Goal: Information Seeking & Learning: Learn about a topic

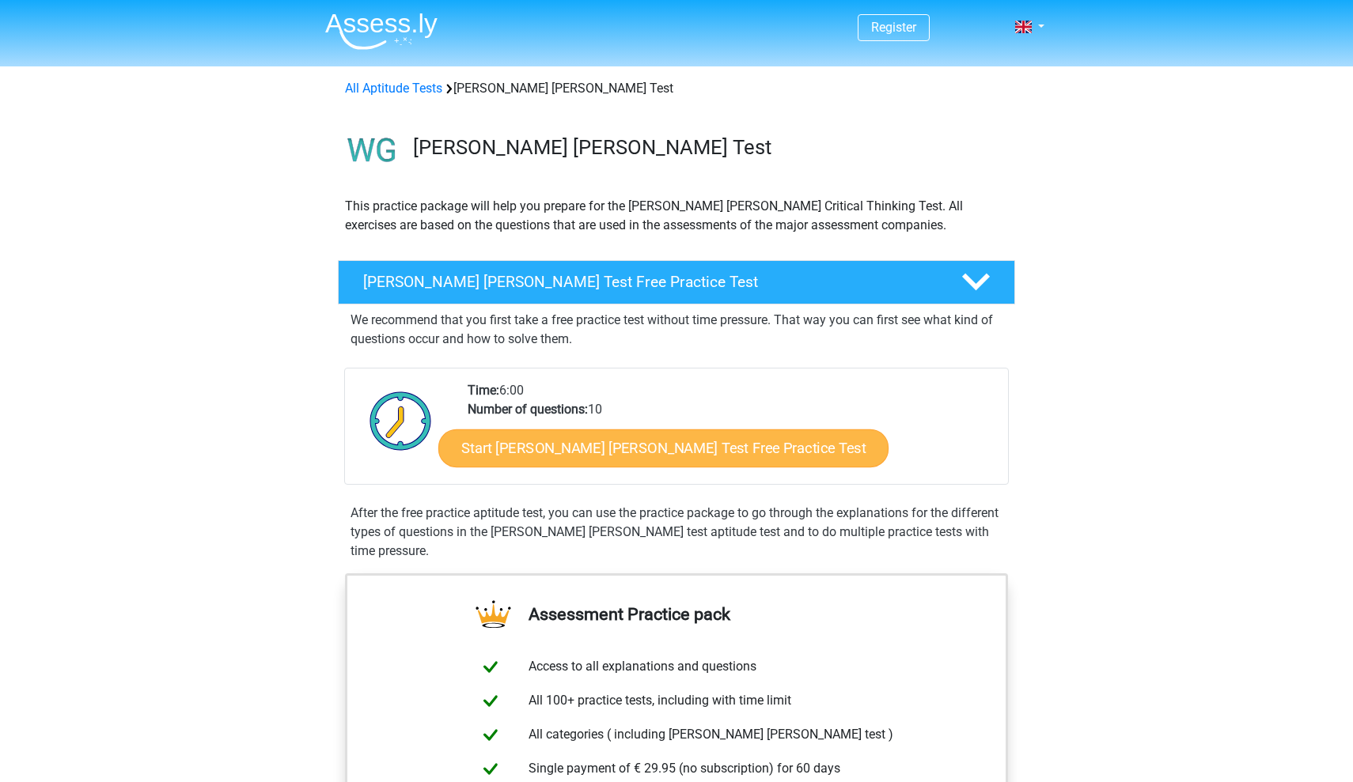
click at [604, 456] on link "Start [PERSON_NAME] [PERSON_NAME] Test Free Practice Test" at bounding box center [663, 448] width 450 height 38
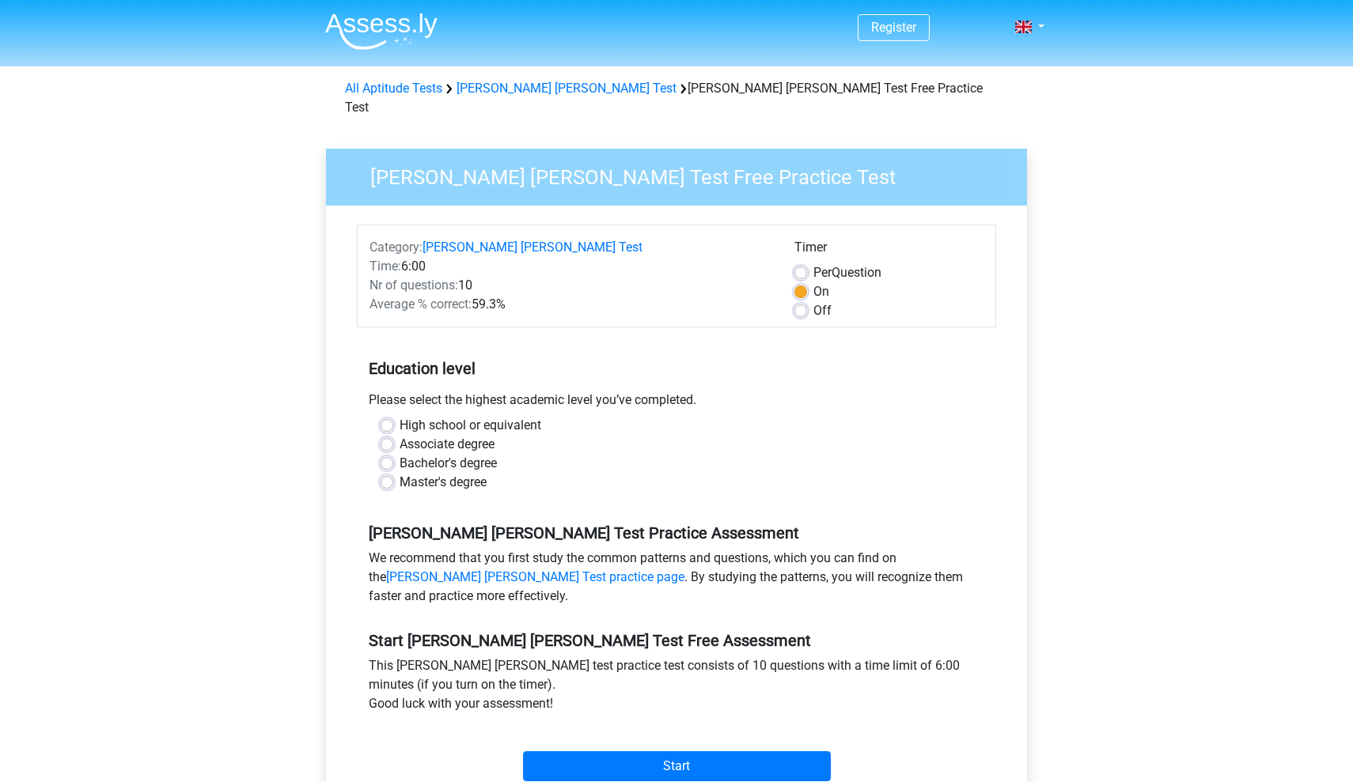
click at [581, 353] on h5 "Education level" at bounding box center [676, 369] width 615 height 32
click at [634, 760] on input "Start" at bounding box center [677, 766] width 308 height 30
click at [377, 524] on h5 "Watson Glaser Test Practice Assessment" at bounding box center [676, 533] width 615 height 19
click at [399, 416] on label "High school or equivalent" at bounding box center [470, 425] width 142 height 19
click at [388, 416] on input "High school or equivalent" at bounding box center [386, 424] width 13 height 16
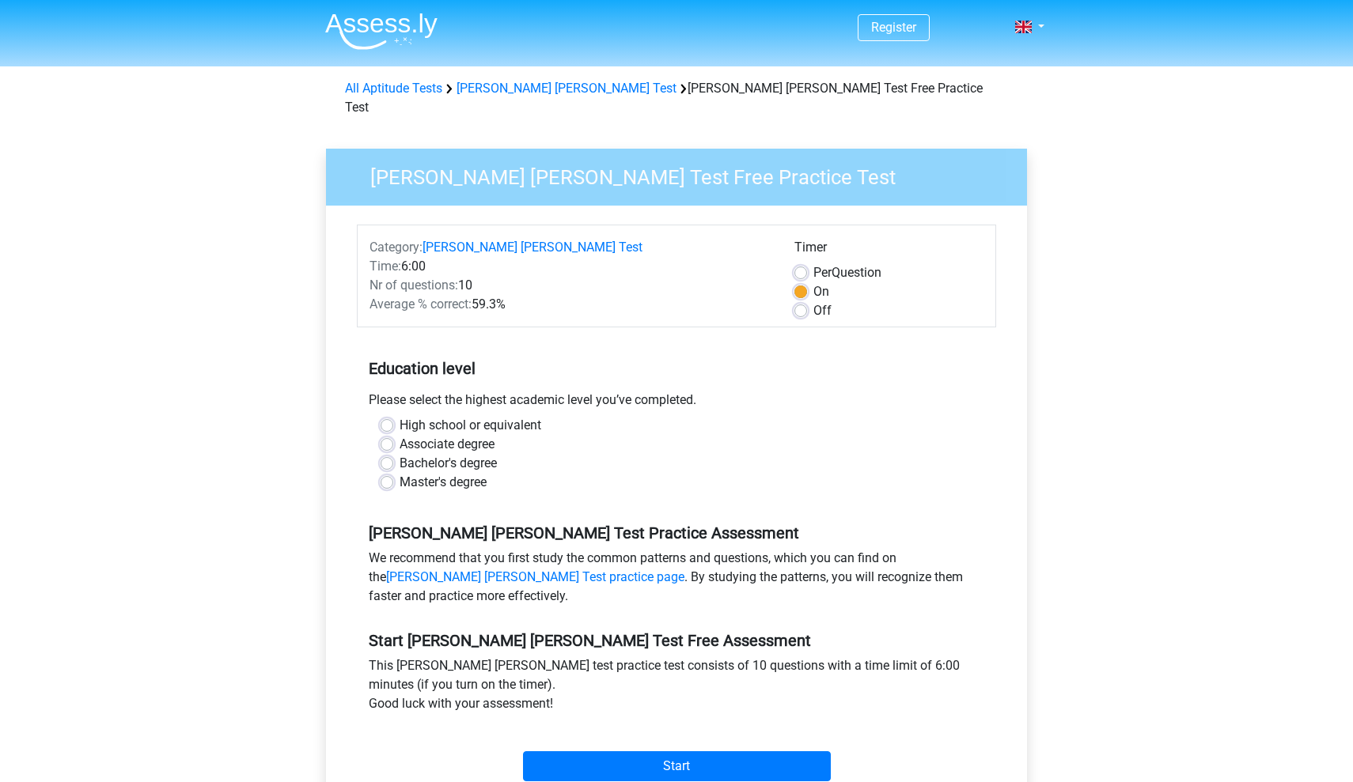
radio input "true"
click at [399, 454] on label "Bachelor's degree" at bounding box center [447, 463] width 97 height 19
click at [385, 454] on input "Bachelor's degree" at bounding box center [386, 462] width 13 height 16
radio input "true"
click at [399, 416] on label "High school or equivalent" at bounding box center [470, 425] width 142 height 19
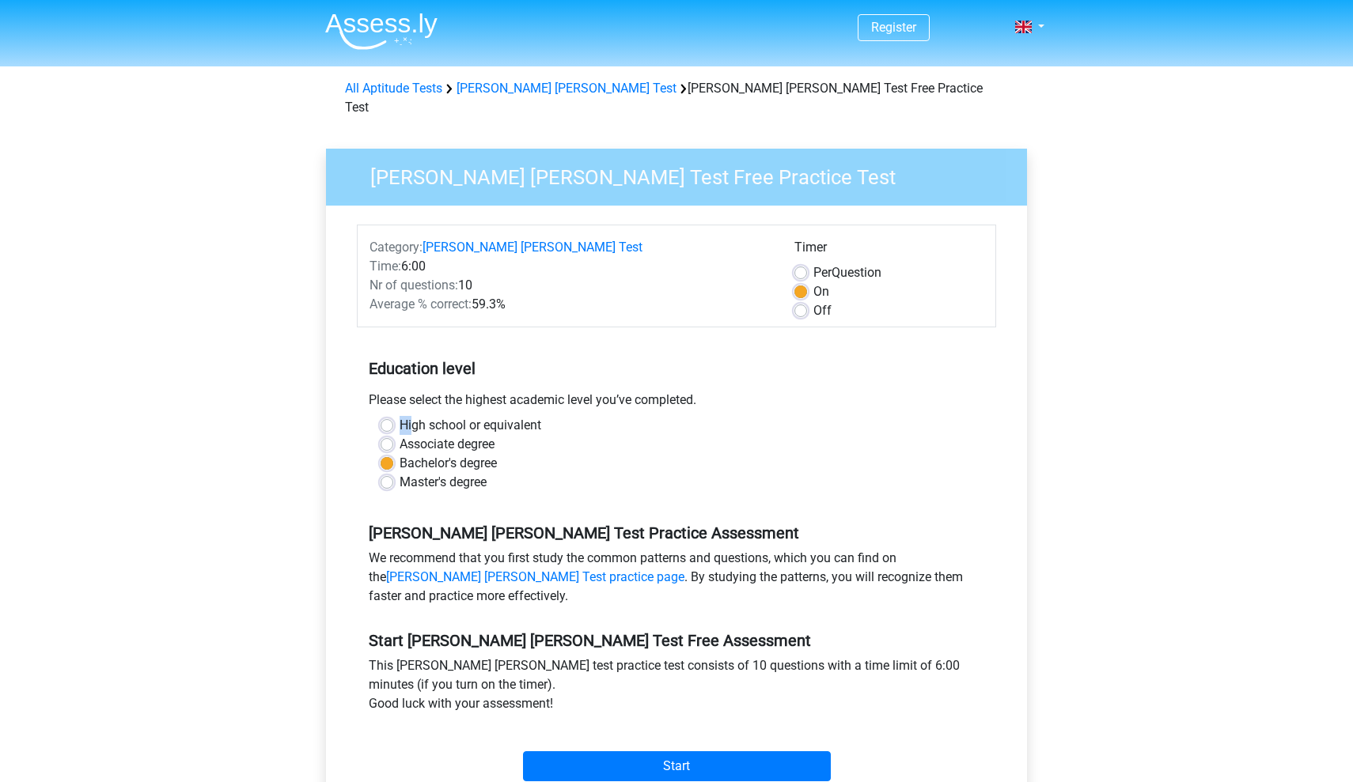
click at [392, 416] on input "High school or equivalent" at bounding box center [386, 424] width 13 height 16
radio input "true"
click at [619, 751] on input "Start" at bounding box center [677, 766] width 308 height 30
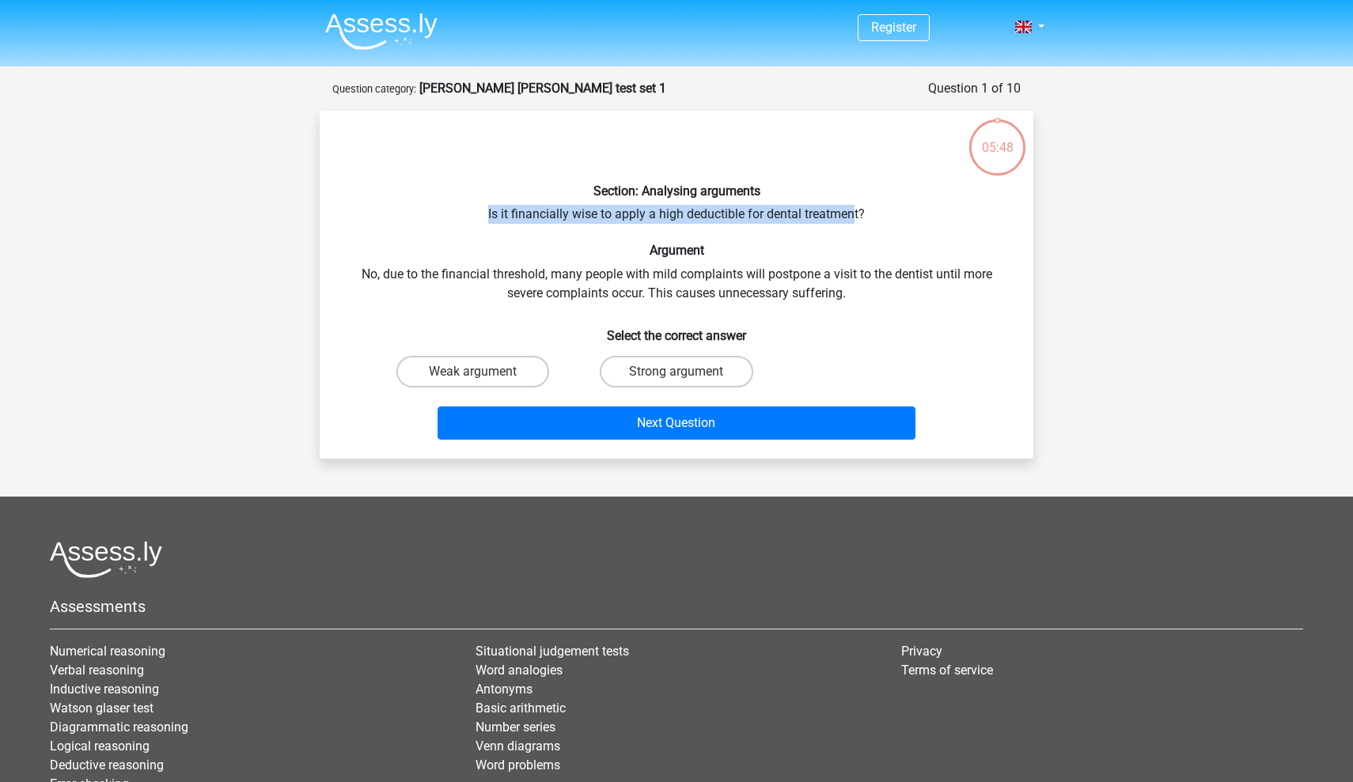
drag, startPoint x: 486, startPoint y: 220, endPoint x: 854, endPoint y: 219, distance: 368.6
click at [854, 220] on div "Section: Analysing arguments Is it financially wise to apply a high deductible …" at bounding box center [676, 284] width 701 height 323
click at [854, 219] on div "Section: Analysing arguments Is it financially wise to apply a high deductible …" at bounding box center [676, 284] width 701 height 323
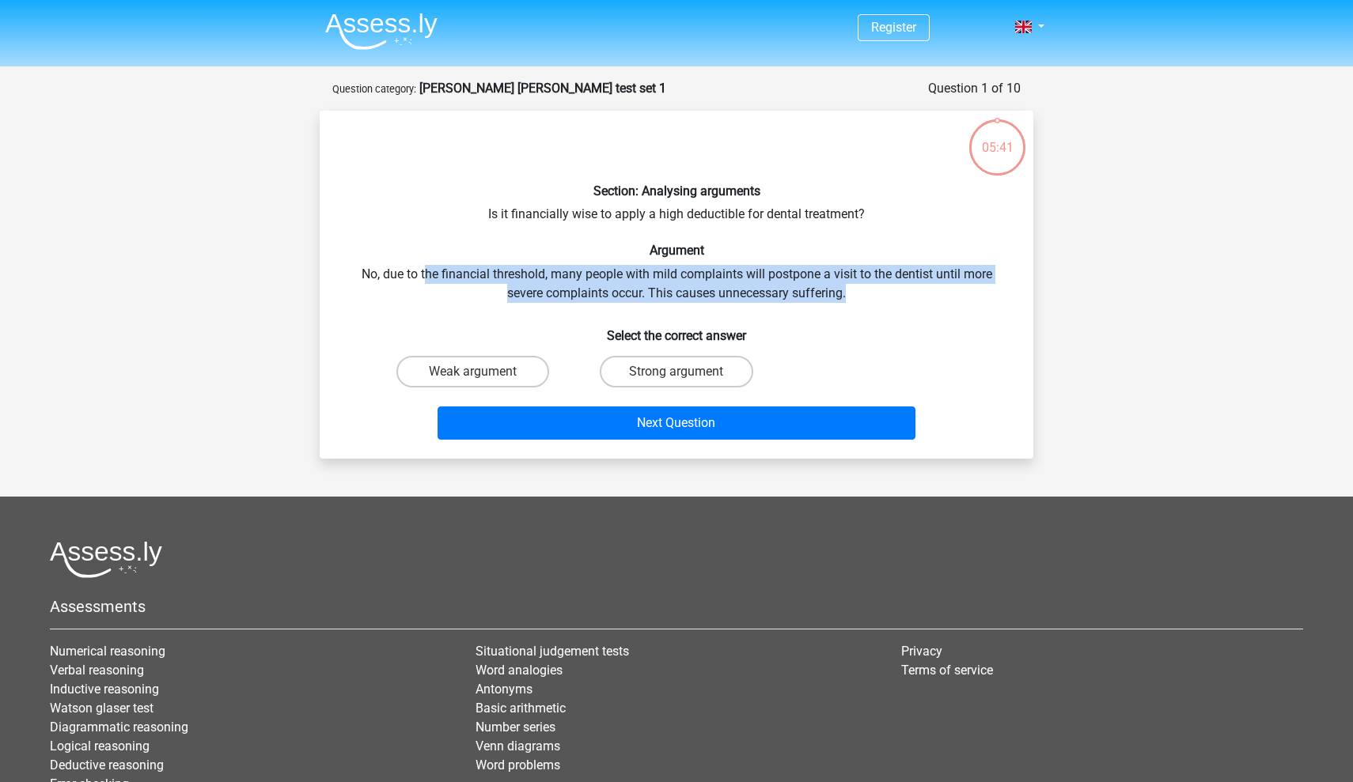
drag, startPoint x: 423, startPoint y: 273, endPoint x: 971, endPoint y: 288, distance: 547.6
click at [976, 291] on div "Section: Analysing arguments Is it financially wise to apply a high deductible …" at bounding box center [676, 284] width 701 height 323
click at [971, 288] on div "Section: Analysing arguments Is it financially wise to apply a high deductible …" at bounding box center [676, 284] width 701 height 323
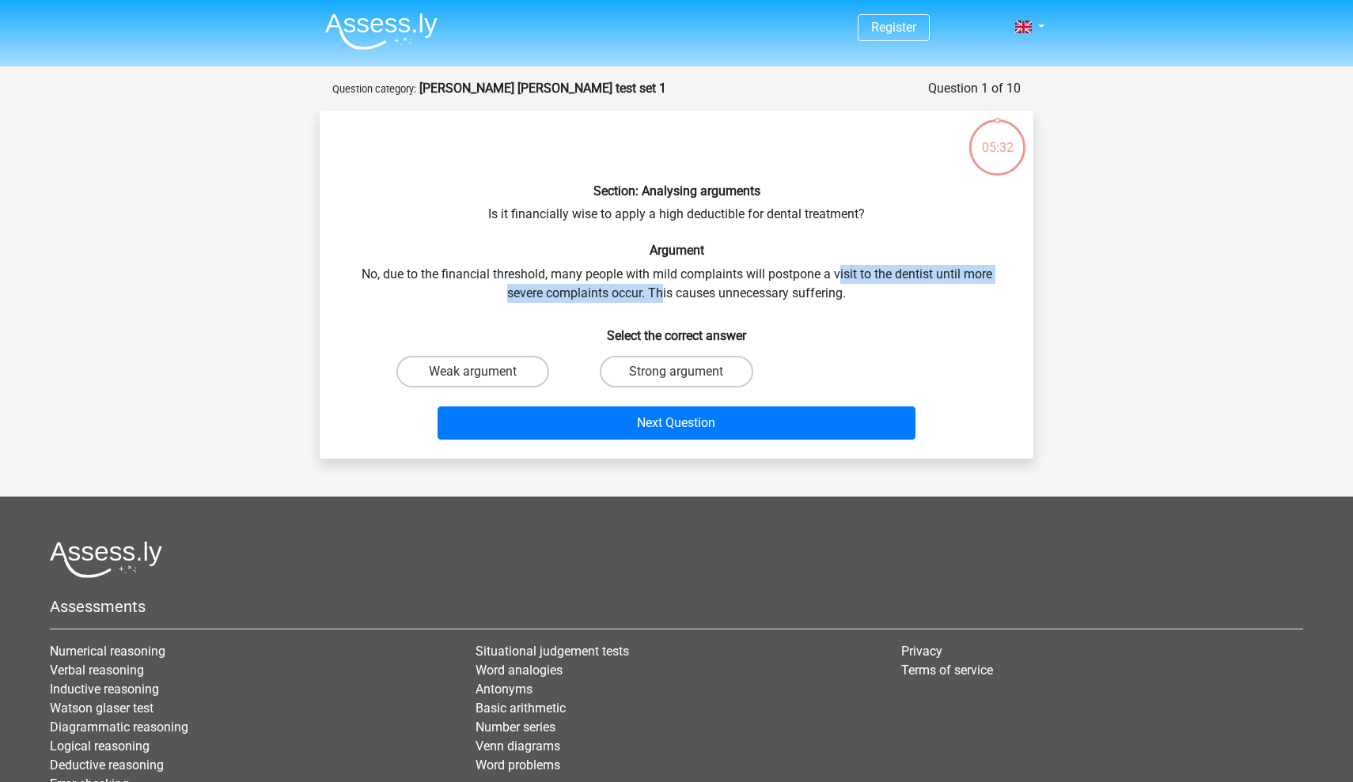
drag, startPoint x: 838, startPoint y: 274, endPoint x: 663, endPoint y: 290, distance: 175.6
click at [663, 290] on div "Section: Analysing arguments Is it financially wise to apply a high deductible …" at bounding box center [676, 284] width 701 height 323
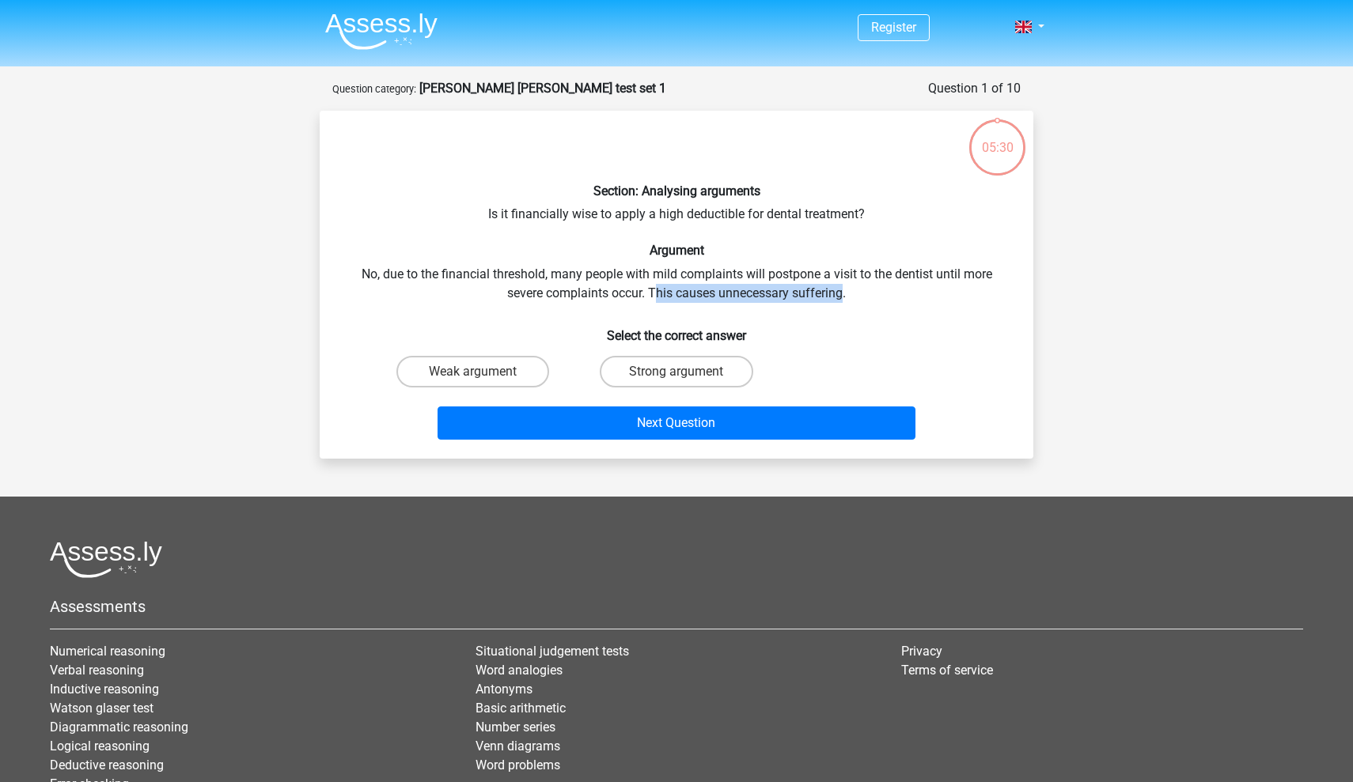
drag, startPoint x: 657, startPoint y: 286, endPoint x: 841, endPoint y: 283, distance: 184.3
click at [841, 282] on div "Section: Analysing arguments Is it financially wise to apply a high deductible …" at bounding box center [676, 284] width 701 height 323
click at [641, 373] on label "Strong argument" at bounding box center [676, 372] width 153 height 32
click at [676, 373] on input "Strong argument" at bounding box center [681, 377] width 10 height 10
radio input "true"
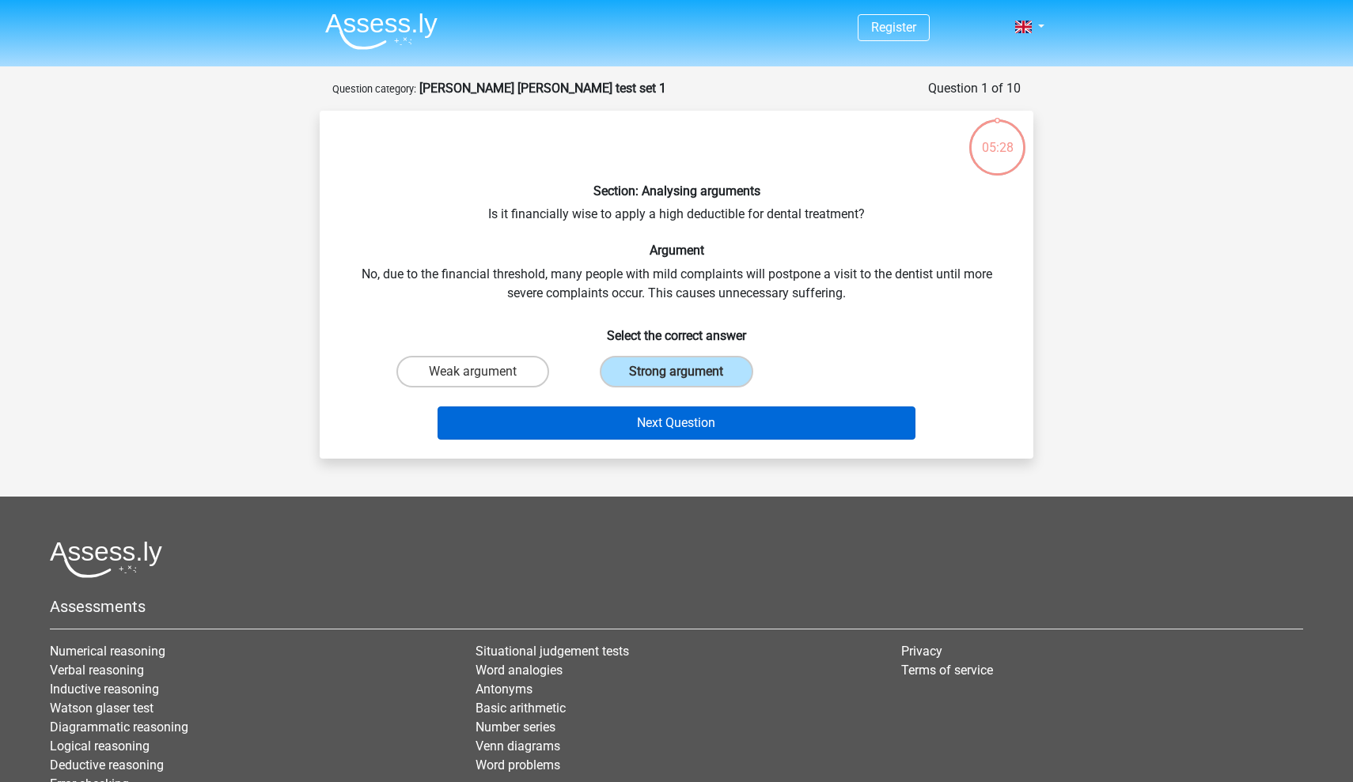
click at [648, 416] on button "Next Question" at bounding box center [676, 423] width 479 height 33
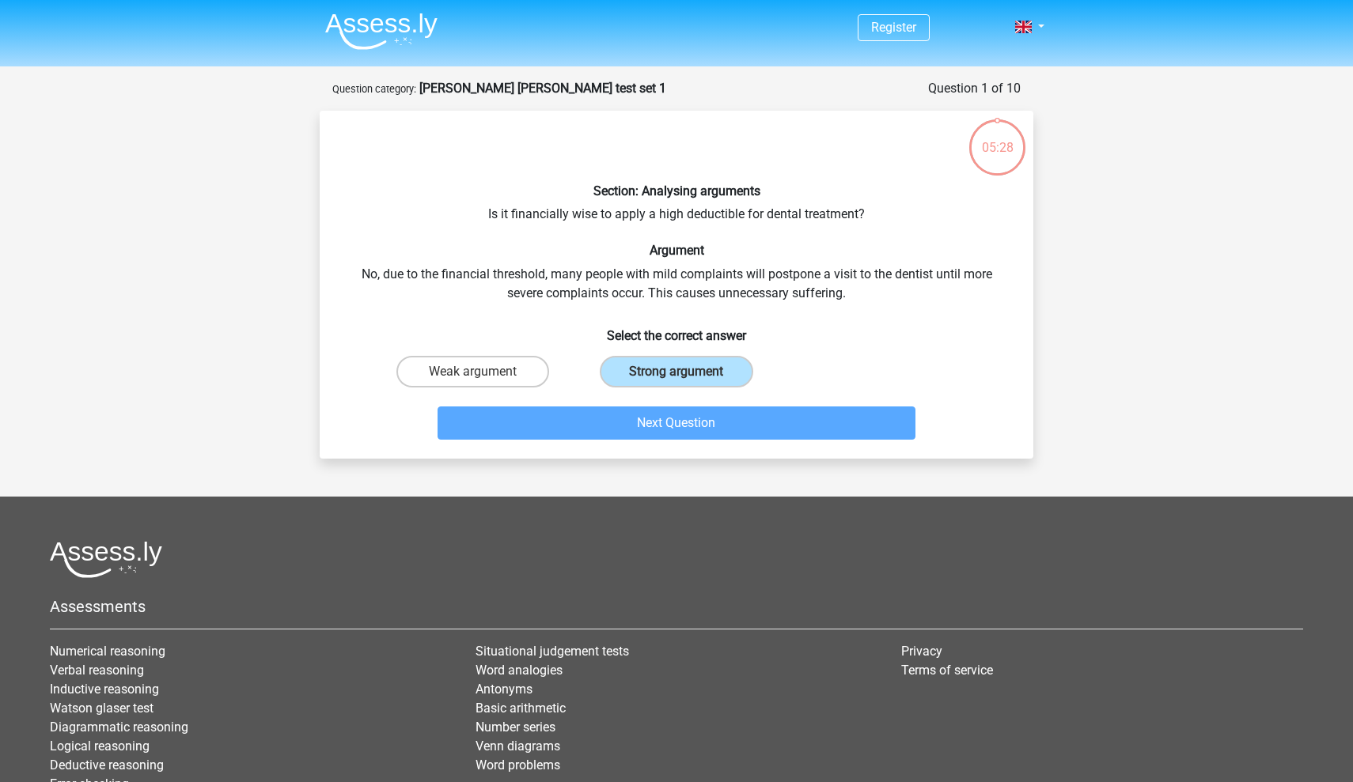
scroll to position [79, 0]
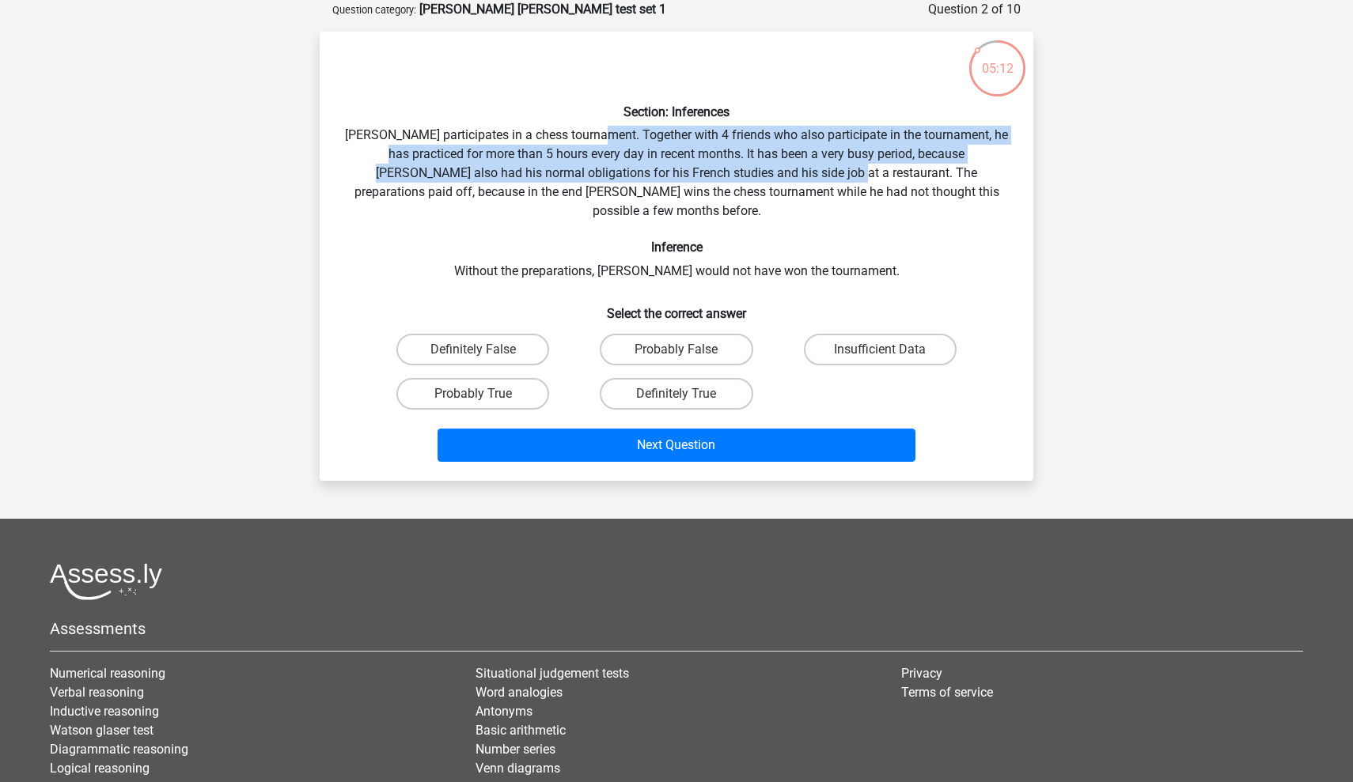
drag, startPoint x: 612, startPoint y: 128, endPoint x: 774, endPoint y: 173, distance: 167.5
click at [774, 173] on div "Section: Inferences Pablo participates in a chess tournament. Together with 4 f…" at bounding box center [676, 256] width 701 height 424
click at [774, 172] on div "Section: Inferences Pablo participates in a chess tournament. Together with 4 f…" at bounding box center [676, 256] width 701 height 424
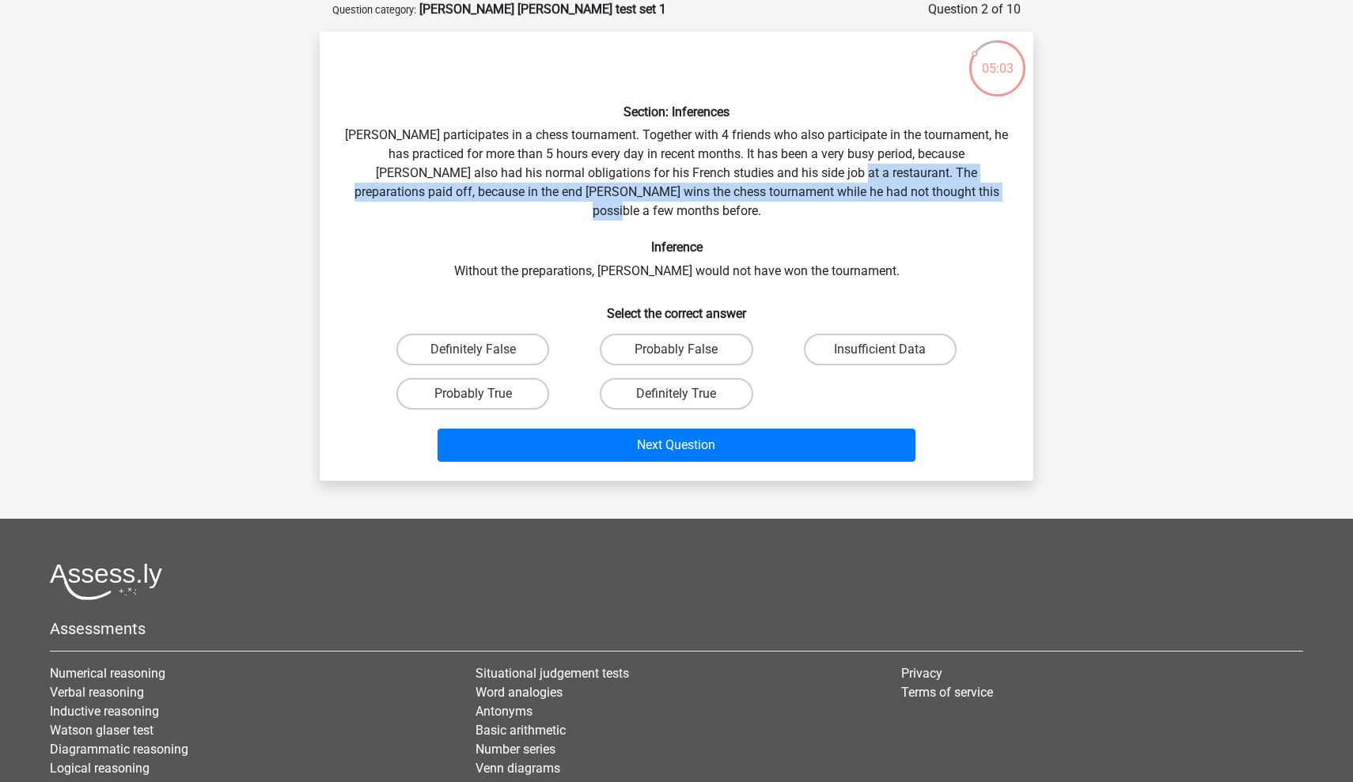
drag, startPoint x: 774, startPoint y: 172, endPoint x: 927, endPoint y: 192, distance: 154.7
click at [946, 197] on div "Section: Inferences Pablo participates in a chess tournament. Together with 4 f…" at bounding box center [676, 256] width 701 height 424
click at [927, 192] on div "Section: Inferences Pablo participates in a chess tournament. Together with 4 f…" at bounding box center [676, 256] width 701 height 424
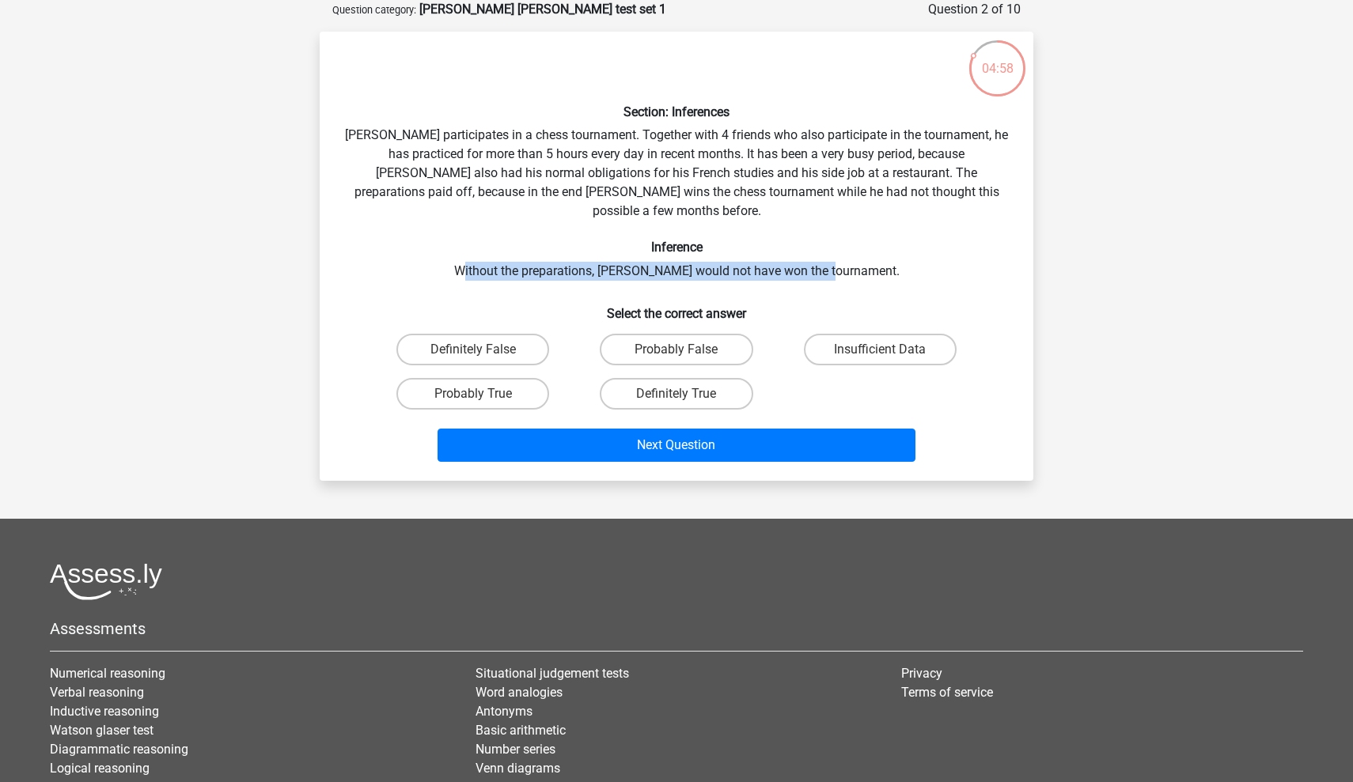
drag, startPoint x: 490, startPoint y: 253, endPoint x: 859, endPoint y: 246, distance: 368.7
click at [859, 246] on div "Section: Inferences Pablo participates in a chess tournament. Together with 4 f…" at bounding box center [676, 256] width 701 height 424
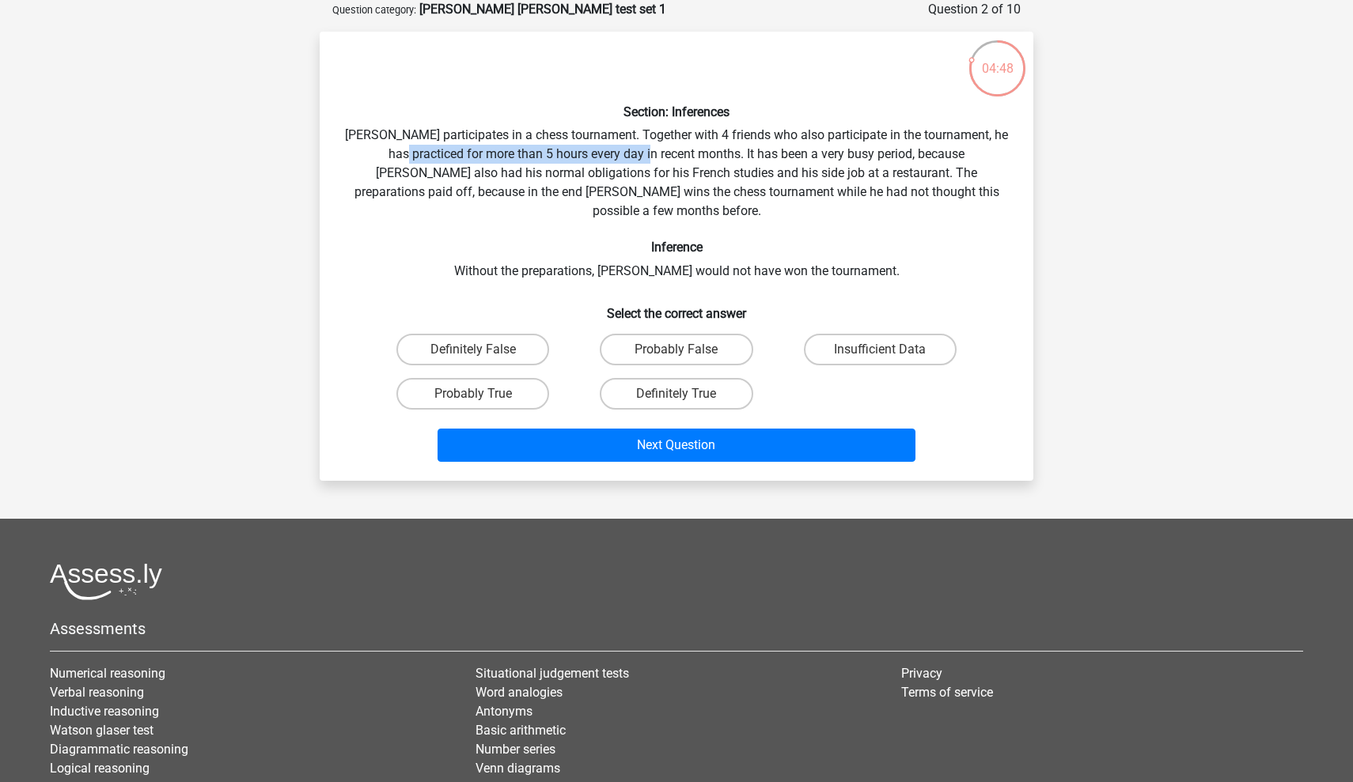
drag, startPoint x: 392, startPoint y: 159, endPoint x: 640, endPoint y: 157, distance: 248.4
click at [640, 157] on div "Section: Inferences Pablo participates in a chess tournament. Together with 4 f…" at bounding box center [676, 256] width 701 height 424
click at [633, 378] on label "Definitely True" at bounding box center [676, 394] width 153 height 32
click at [676, 394] on input "Definitely True" at bounding box center [681, 399] width 10 height 10
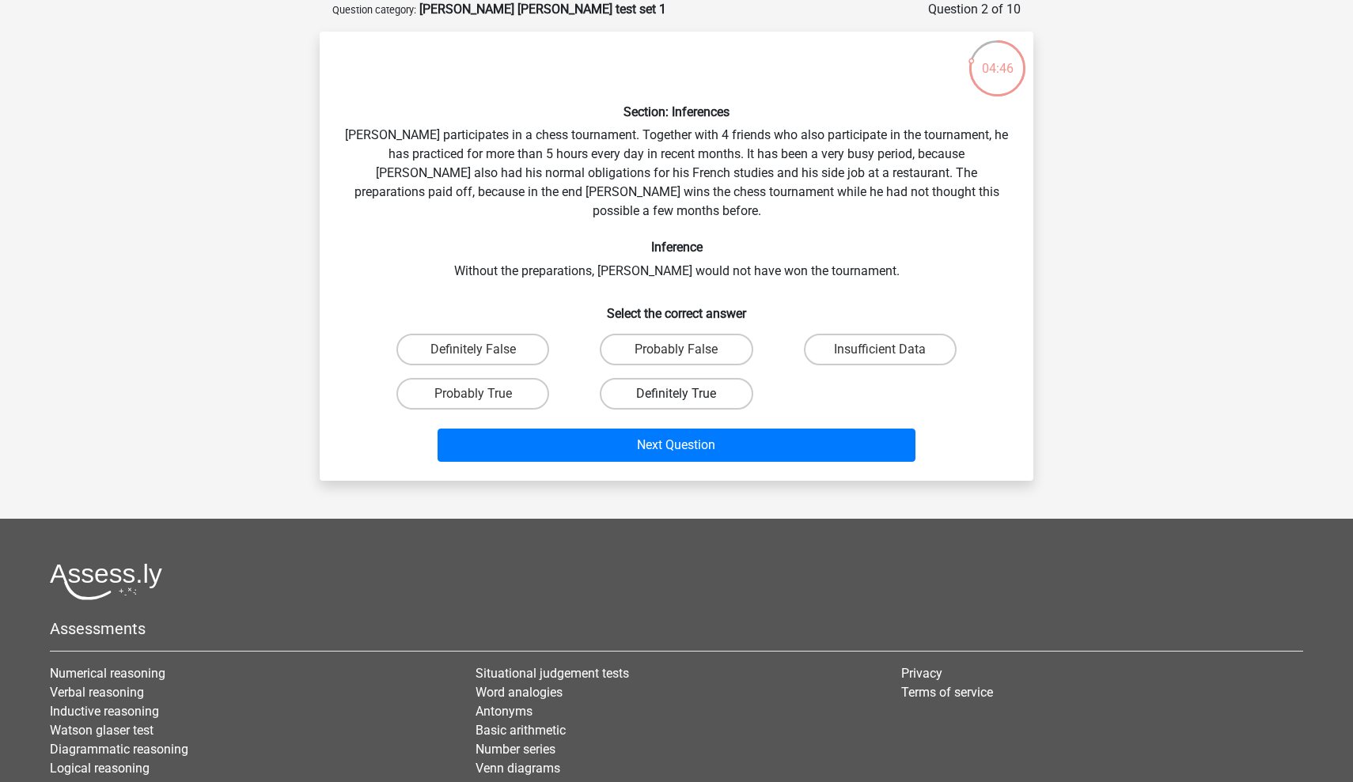
radio input "true"
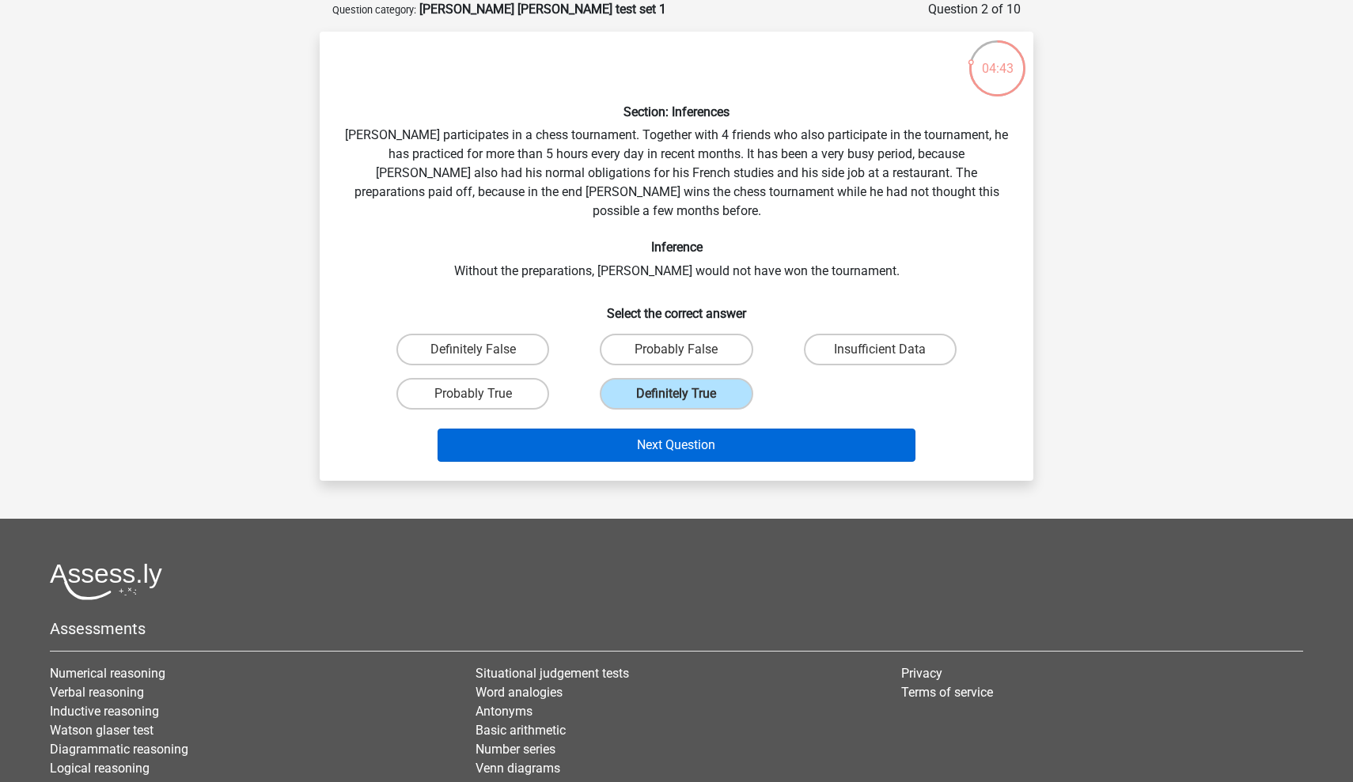
click at [693, 434] on button "Next Question" at bounding box center [676, 445] width 479 height 33
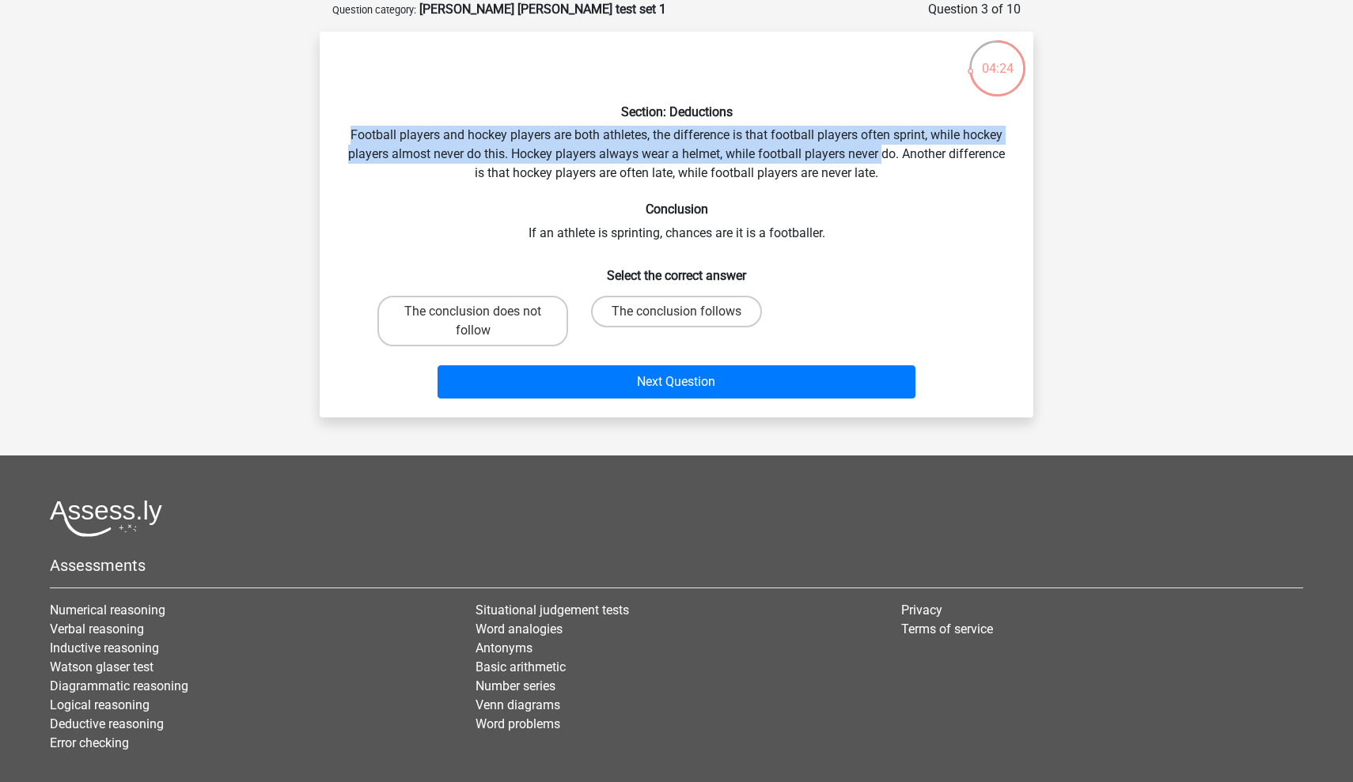
drag, startPoint x: 350, startPoint y: 134, endPoint x: 883, endPoint y: 162, distance: 533.1
click at [883, 162] on div "Section: Deductions Football players and hockey players are both athletes, the …" at bounding box center [676, 224] width 701 height 361
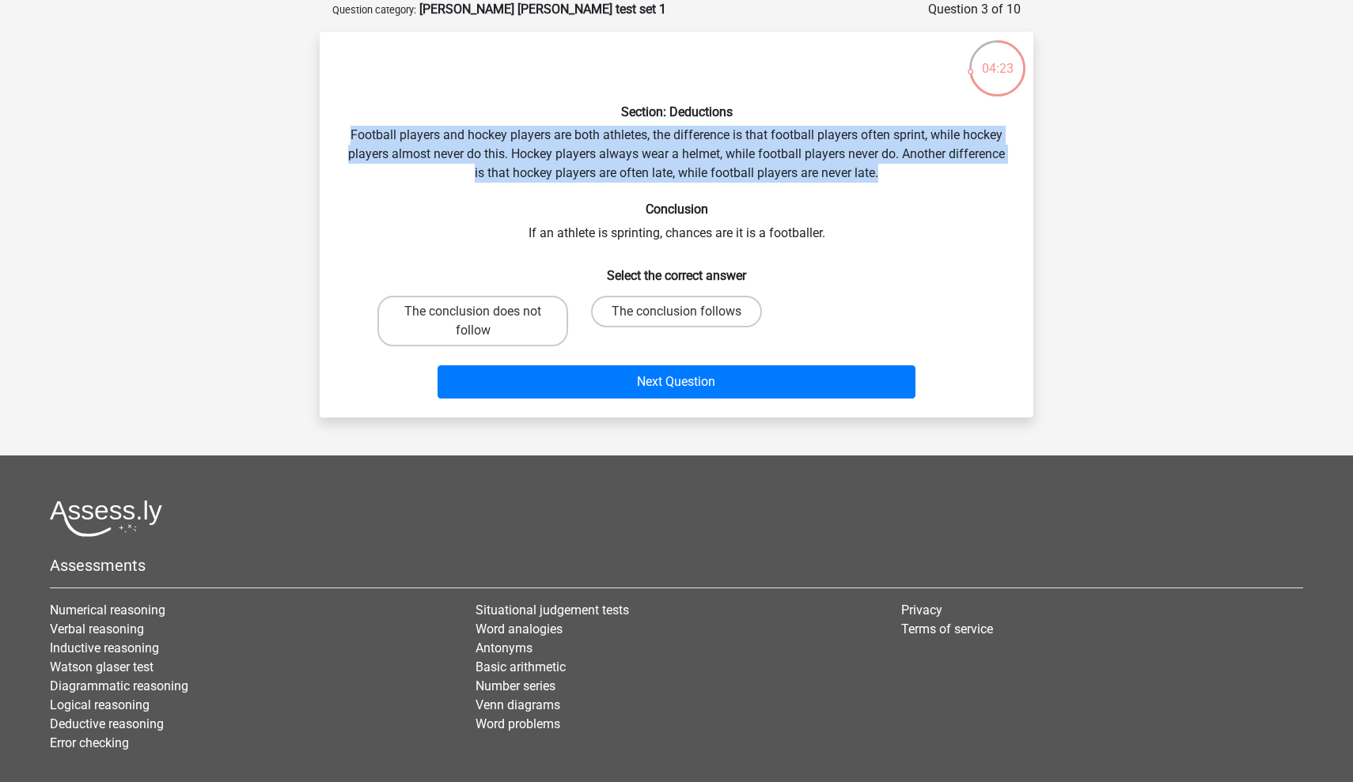
click at [883, 162] on div "Section: Deductions Football players and hockey players are both athletes, the …" at bounding box center [676, 224] width 701 height 361
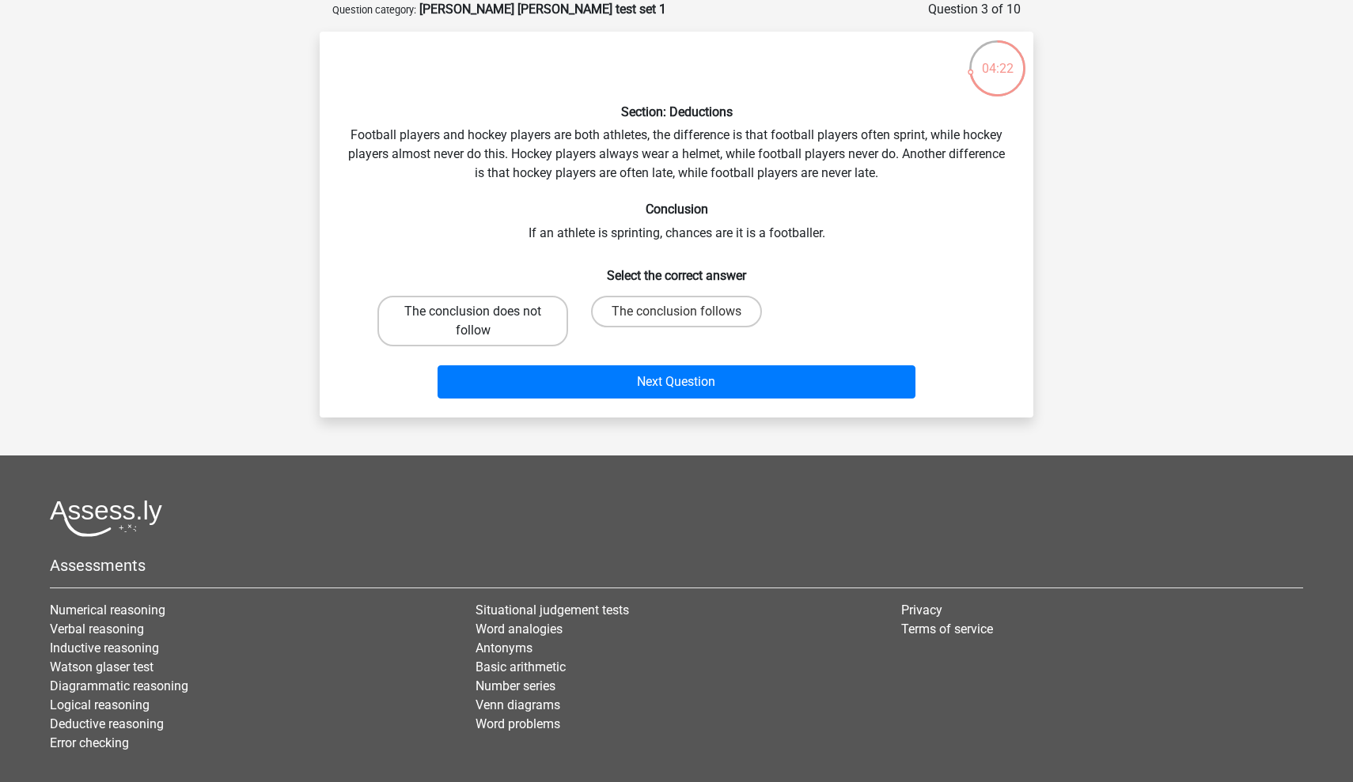
click at [490, 327] on label "The conclusion does not follow" at bounding box center [472, 321] width 191 height 51
click at [483, 322] on input "The conclusion does not follow" at bounding box center [478, 317] width 10 height 10
radio input "true"
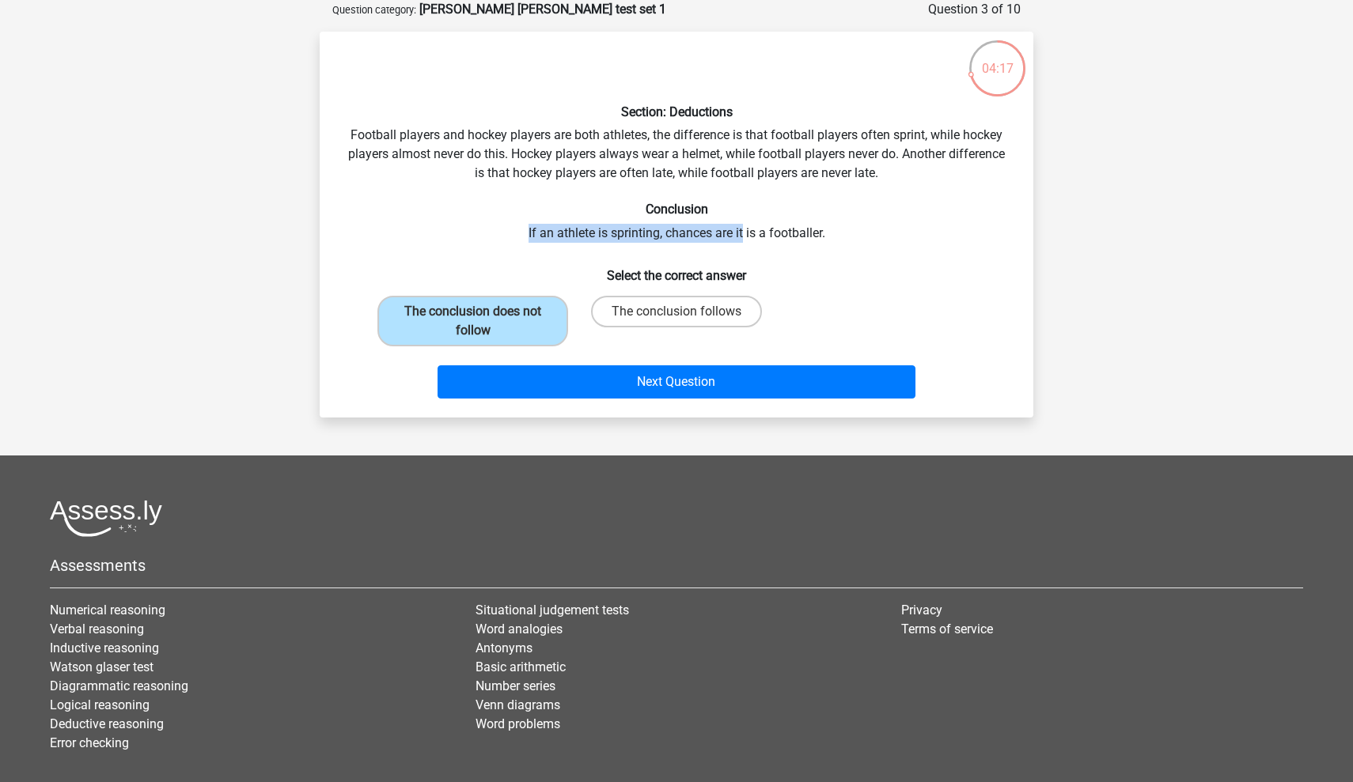
drag, startPoint x: 515, startPoint y: 230, endPoint x: 743, endPoint y: 230, distance: 227.8
click at [743, 230] on div "Section: Deductions Football players and hockey players are both athletes, the …" at bounding box center [676, 224] width 701 height 361
click at [665, 302] on label "The conclusion follows" at bounding box center [676, 312] width 171 height 32
click at [676, 312] on input "The conclusion follows" at bounding box center [681, 317] width 10 height 10
radio input "true"
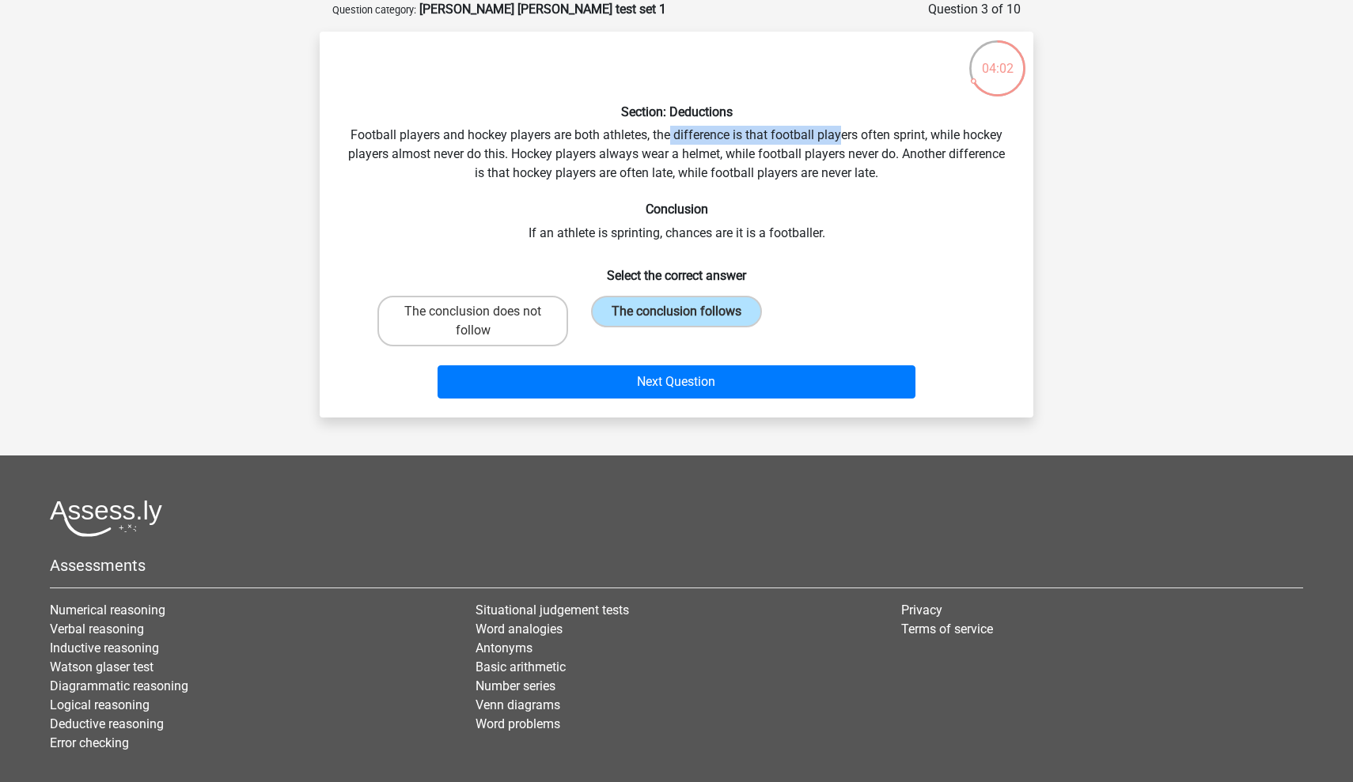
drag, startPoint x: 669, startPoint y: 131, endPoint x: 838, endPoint y: 130, distance: 168.5
click at [838, 130] on div "Section: Deductions Football players and hockey players are both athletes, the …" at bounding box center [676, 224] width 701 height 361
click at [506, 150] on div "Section: Deductions Football players and hockey players are both athletes, the …" at bounding box center [676, 224] width 701 height 361
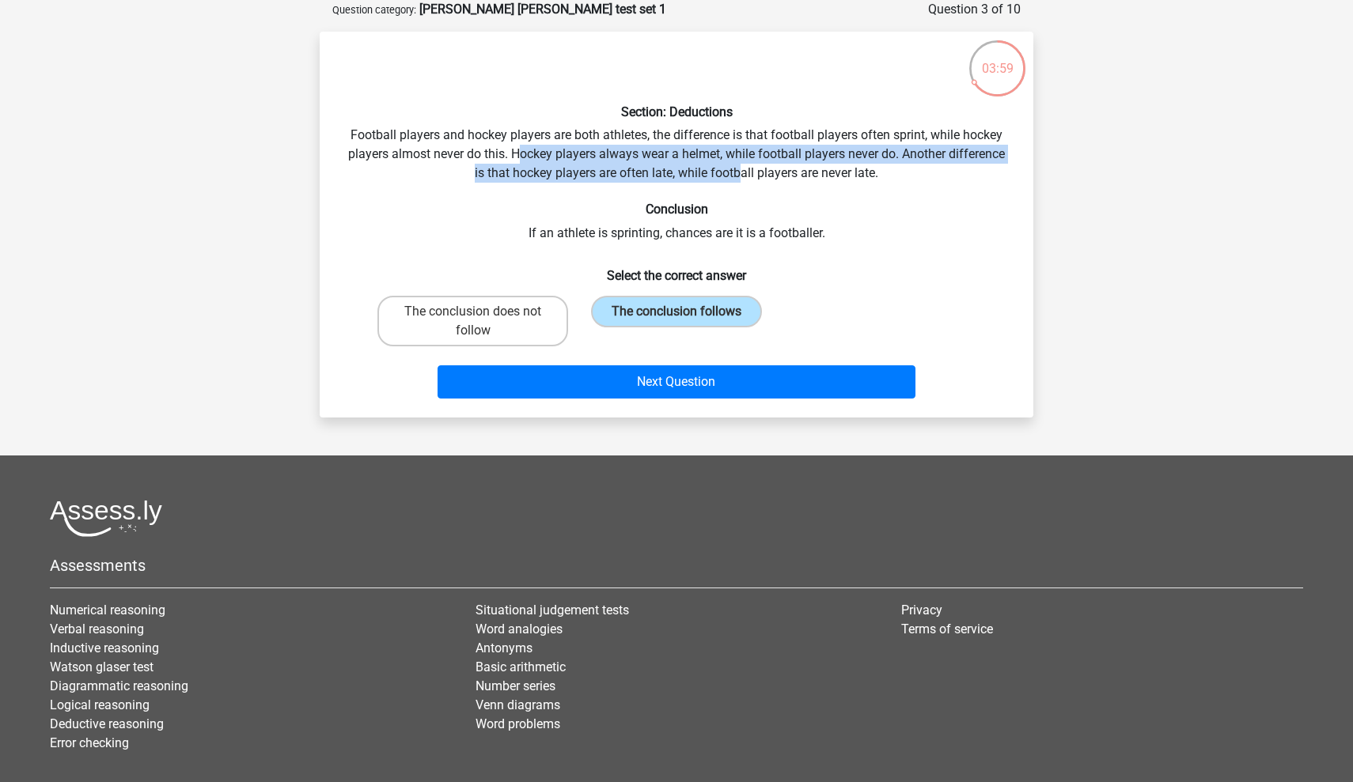
drag, startPoint x: 520, startPoint y: 158, endPoint x: 734, endPoint y: 155, distance: 214.4
click at [737, 164] on div "Section: Deductions Football players and hockey players are both athletes, the …" at bounding box center [676, 224] width 701 height 361
click at [734, 155] on div "Section: Deductions Football players and hockey players are both athletes, the …" at bounding box center [676, 224] width 701 height 361
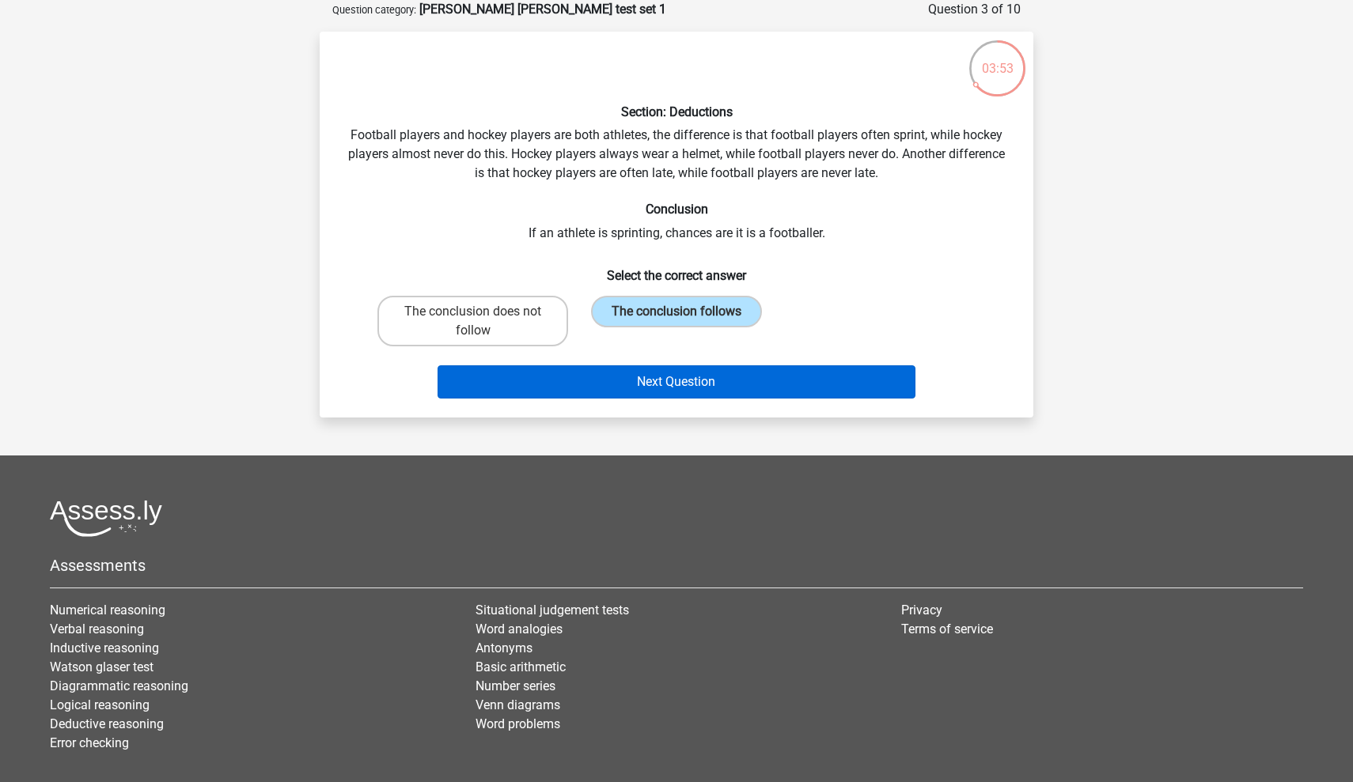
click at [638, 376] on button "Next Question" at bounding box center [676, 381] width 479 height 33
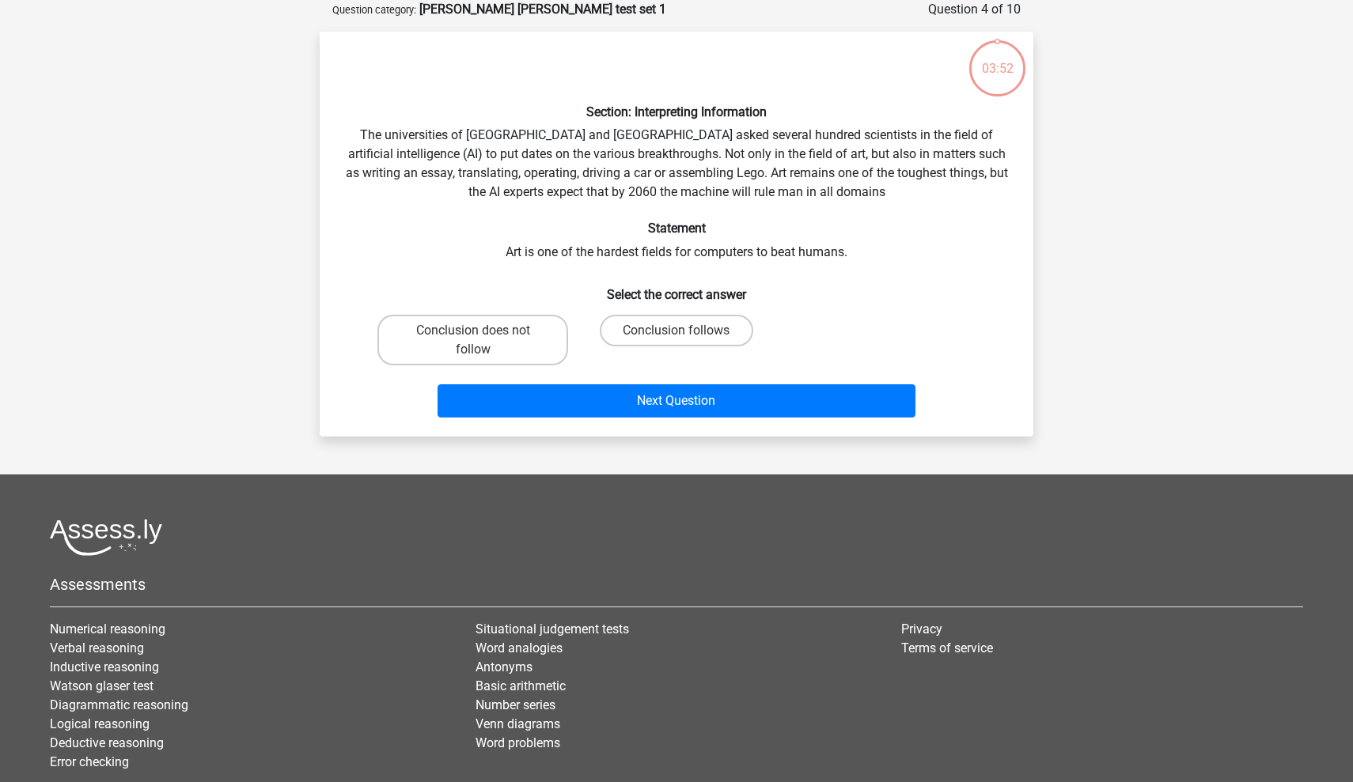
click at [619, 178] on div "Section: Interpreting Information The universities of Oxford and Yale asked sev…" at bounding box center [676, 234] width 701 height 380
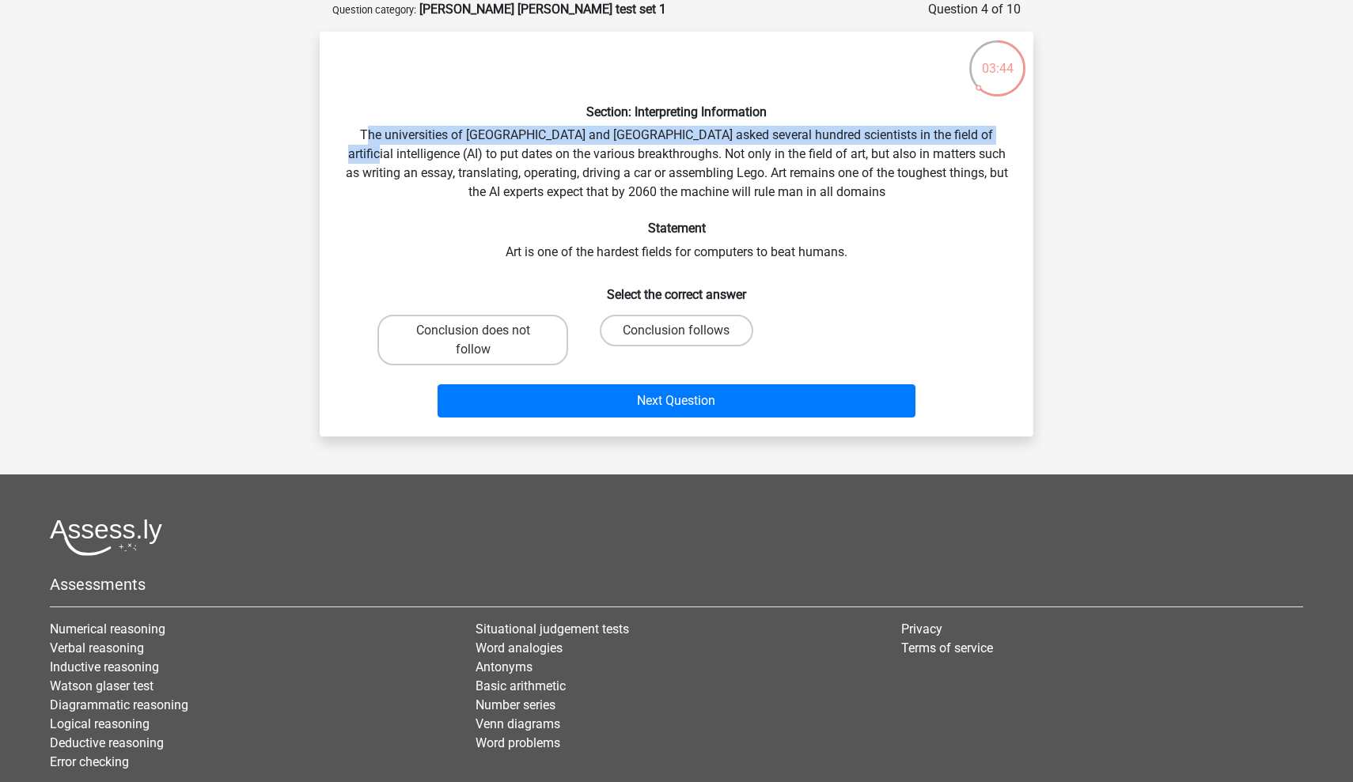
drag, startPoint x: 367, startPoint y: 134, endPoint x: 973, endPoint y: 134, distance: 605.9
click at [973, 134] on div "Section: Interpreting Information The universities of Oxford and Yale asked sev…" at bounding box center [676, 234] width 701 height 380
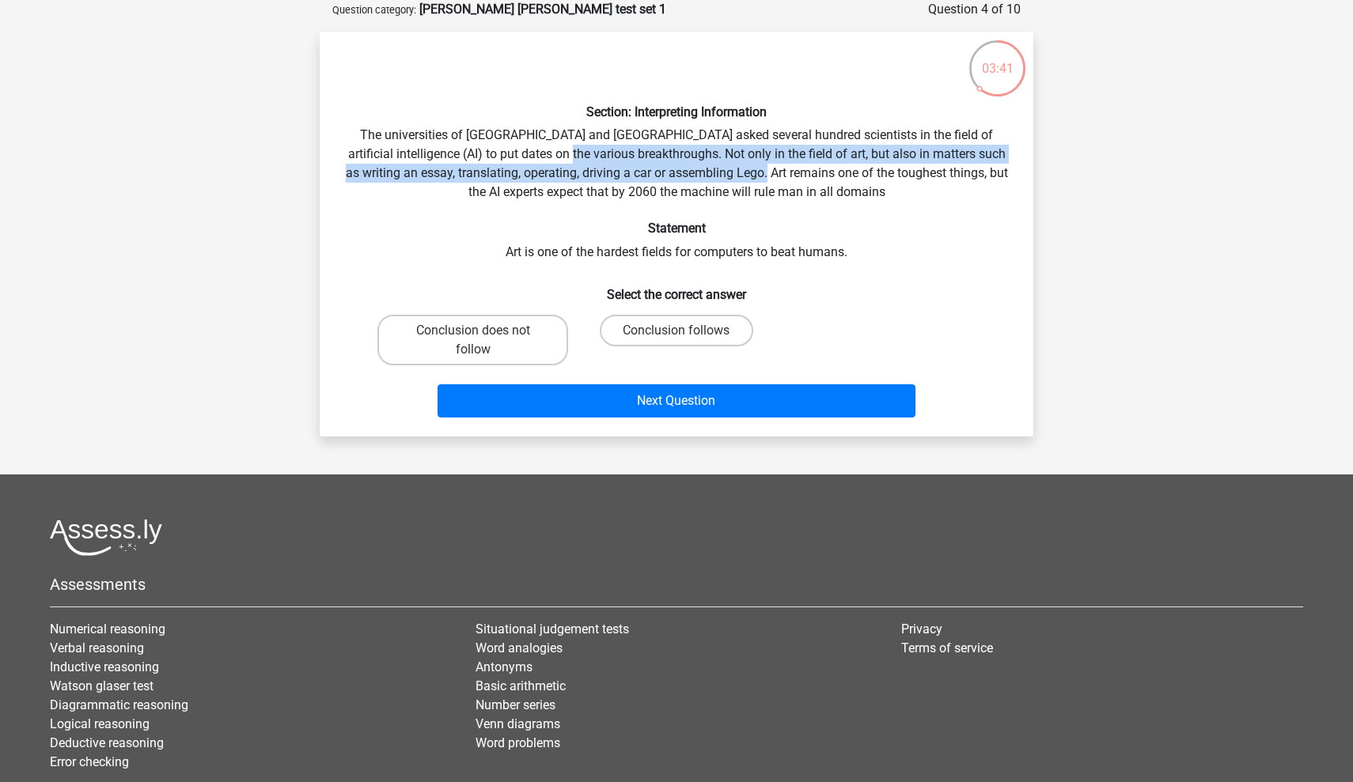
drag, startPoint x: 569, startPoint y: 155, endPoint x: 801, endPoint y: 175, distance: 233.4
click at [801, 175] on div "Section: Interpreting Information The universities of Oxford and Yale asked sev…" at bounding box center [676, 234] width 701 height 380
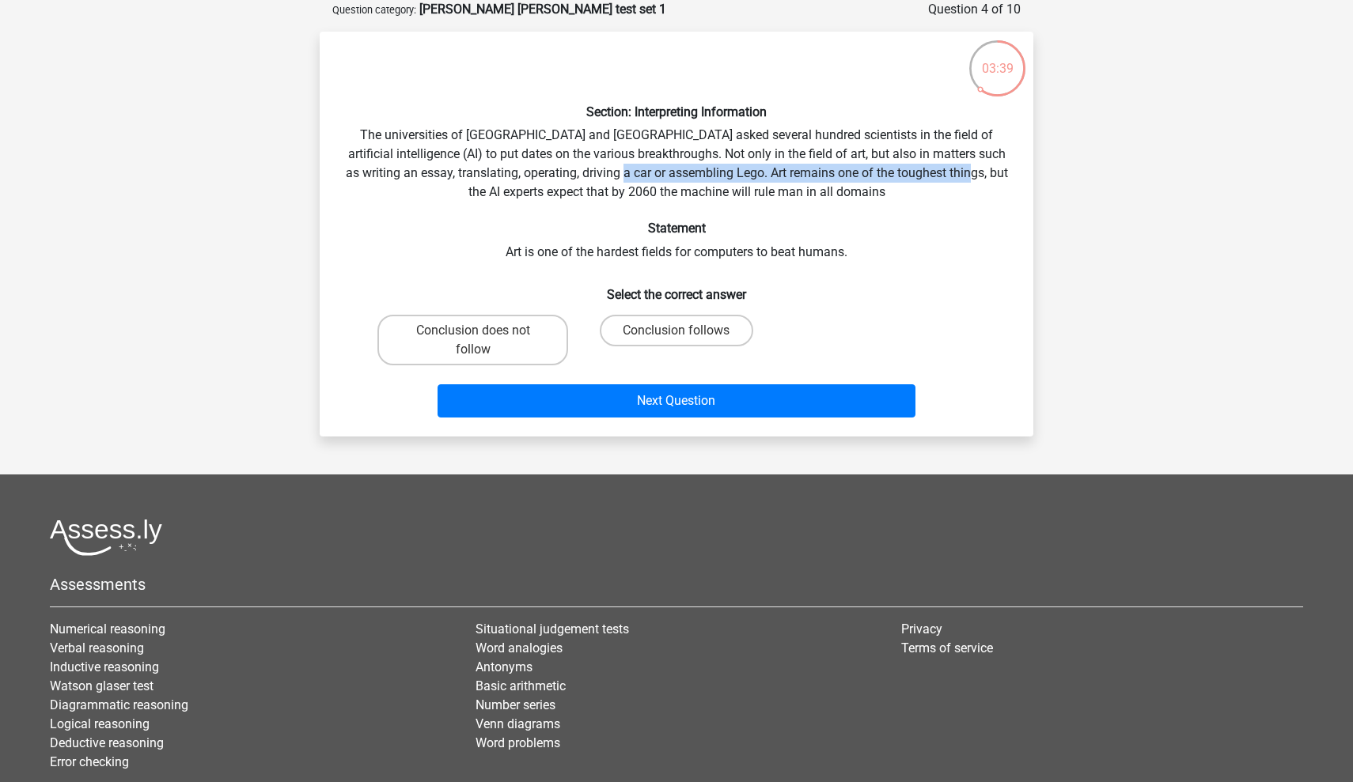
drag, startPoint x: 665, startPoint y: 169, endPoint x: 995, endPoint y: 176, distance: 329.9
click at [995, 176] on div "Section: Interpreting Information The universities of Oxford and Yale asked sev…" at bounding box center [676, 234] width 701 height 380
click at [761, 218] on div "Section: Interpreting Information The universities of Oxford and Yale asked sev…" at bounding box center [676, 234] width 701 height 380
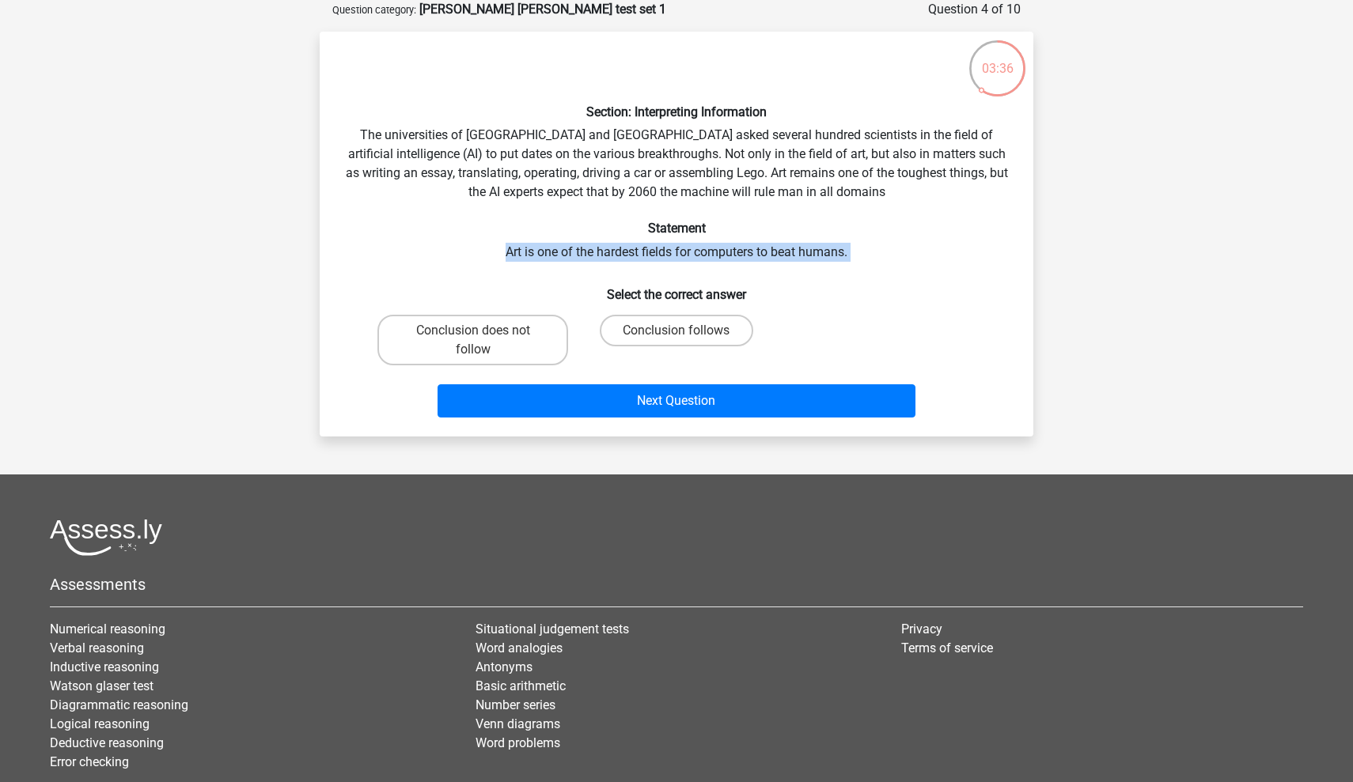
drag, startPoint x: 505, startPoint y: 259, endPoint x: 845, endPoint y: 263, distance: 340.1
click at [845, 263] on div "Section: Interpreting Information The universities of Oxford and Yale asked sev…" at bounding box center [676, 234] width 701 height 380
click at [845, 262] on div "Section: Interpreting Information The universities of Oxford and Yale asked sev…" at bounding box center [676, 234] width 701 height 380
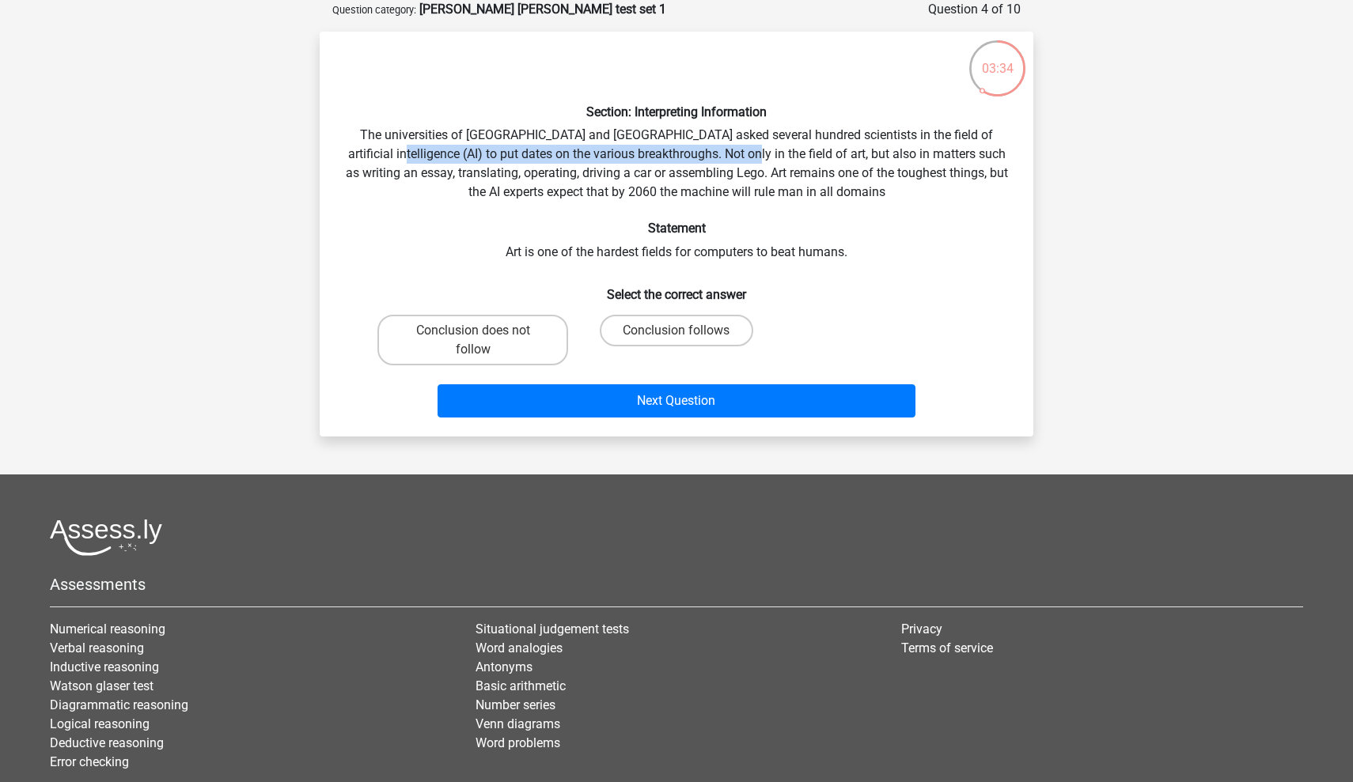
drag, startPoint x: 387, startPoint y: 144, endPoint x: 732, endPoint y: 149, distance: 344.9
click at [732, 149] on div "Section: Interpreting Information The universities of Oxford and Yale asked sev…" at bounding box center [676, 234] width 701 height 380
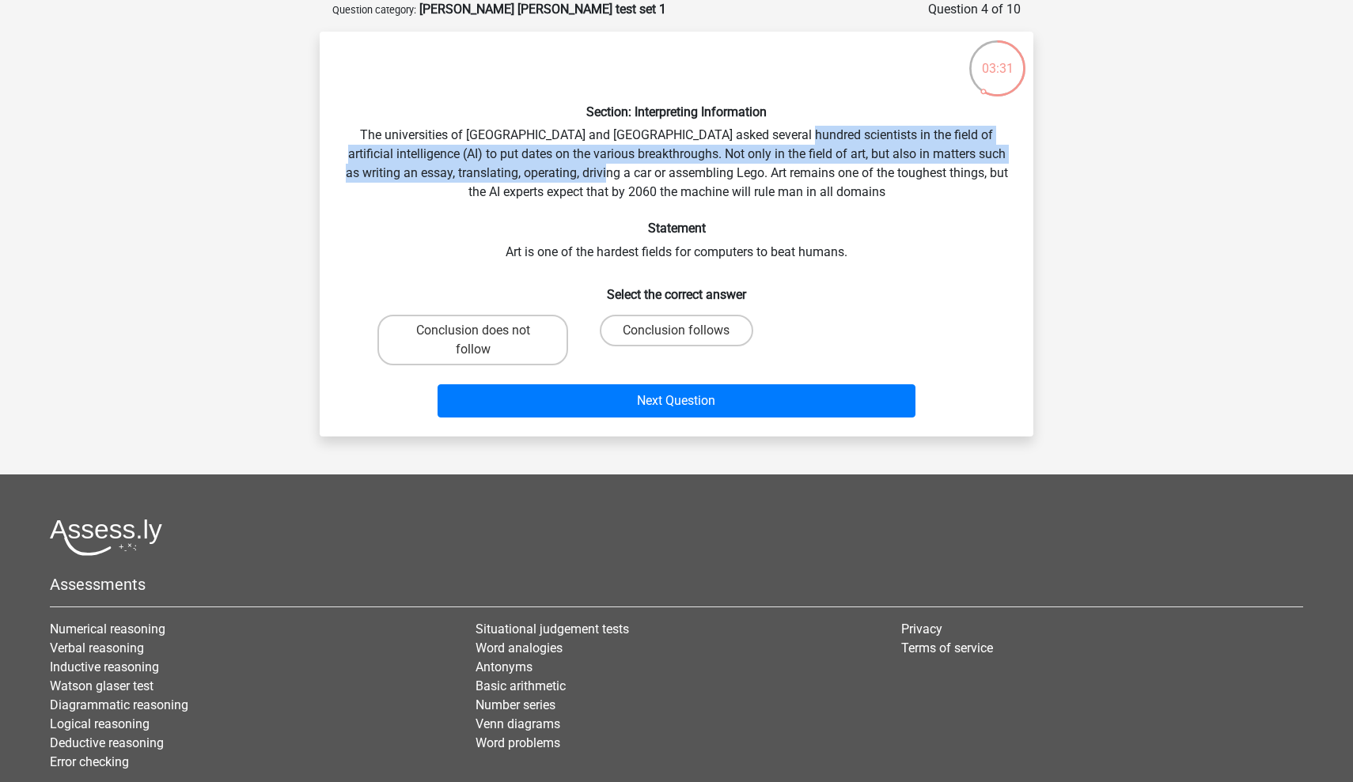
drag, startPoint x: 766, startPoint y: 132, endPoint x: 643, endPoint y: 165, distance: 127.8
click at [643, 165] on div "Section: Interpreting Information The universities of Oxford and Yale asked sev…" at bounding box center [676, 234] width 701 height 380
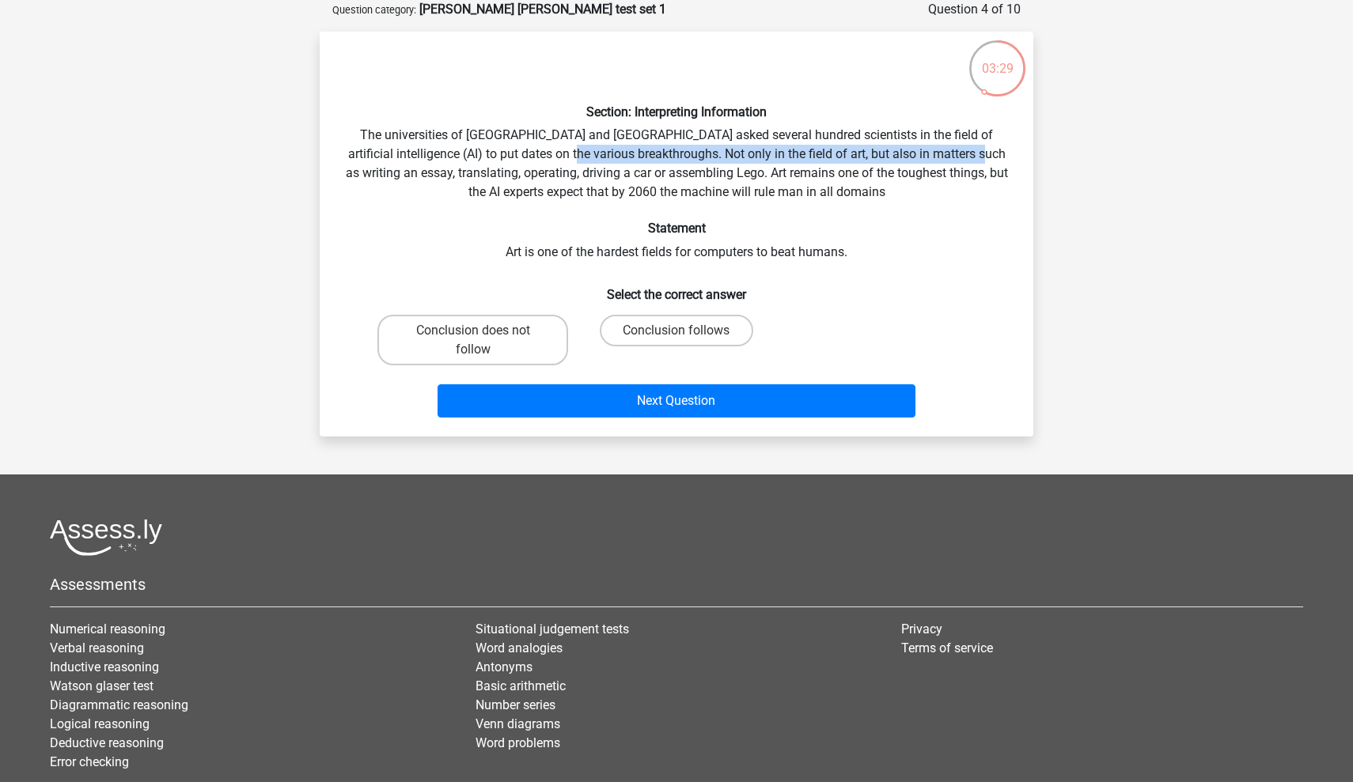
drag, startPoint x: 570, startPoint y: 152, endPoint x: 983, endPoint y: 149, distance: 412.9
click at [988, 149] on div "Section: Interpreting Information The universities of Oxford and Yale asked sev…" at bounding box center [676, 234] width 701 height 380
click at [978, 153] on div "Section: Interpreting Information The universities of Oxford and Yale asked sev…" at bounding box center [676, 234] width 701 height 380
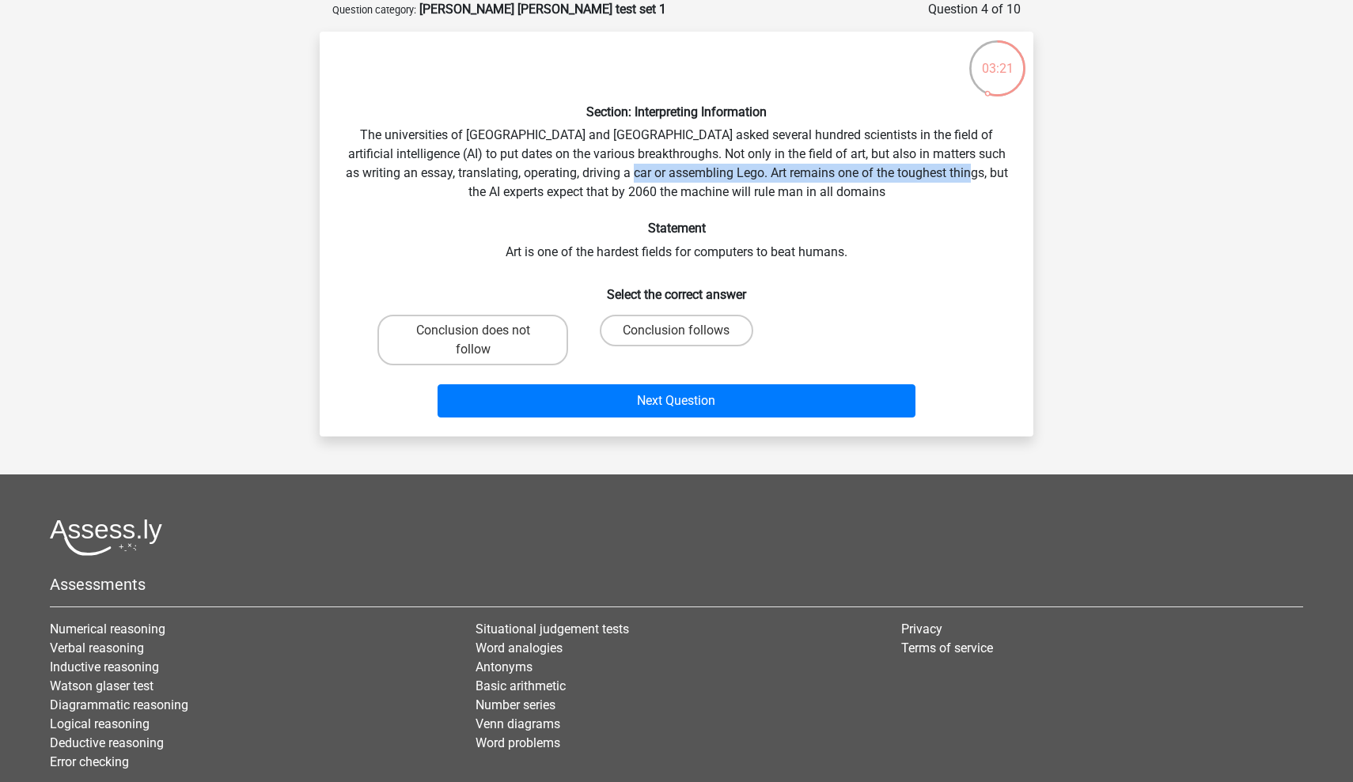
drag, startPoint x: 673, startPoint y: 176, endPoint x: 998, endPoint y: 179, distance: 325.1
click at [998, 179] on div "Section: Interpreting Information The universities of Oxford and Yale asked sev…" at bounding box center [676, 234] width 701 height 380
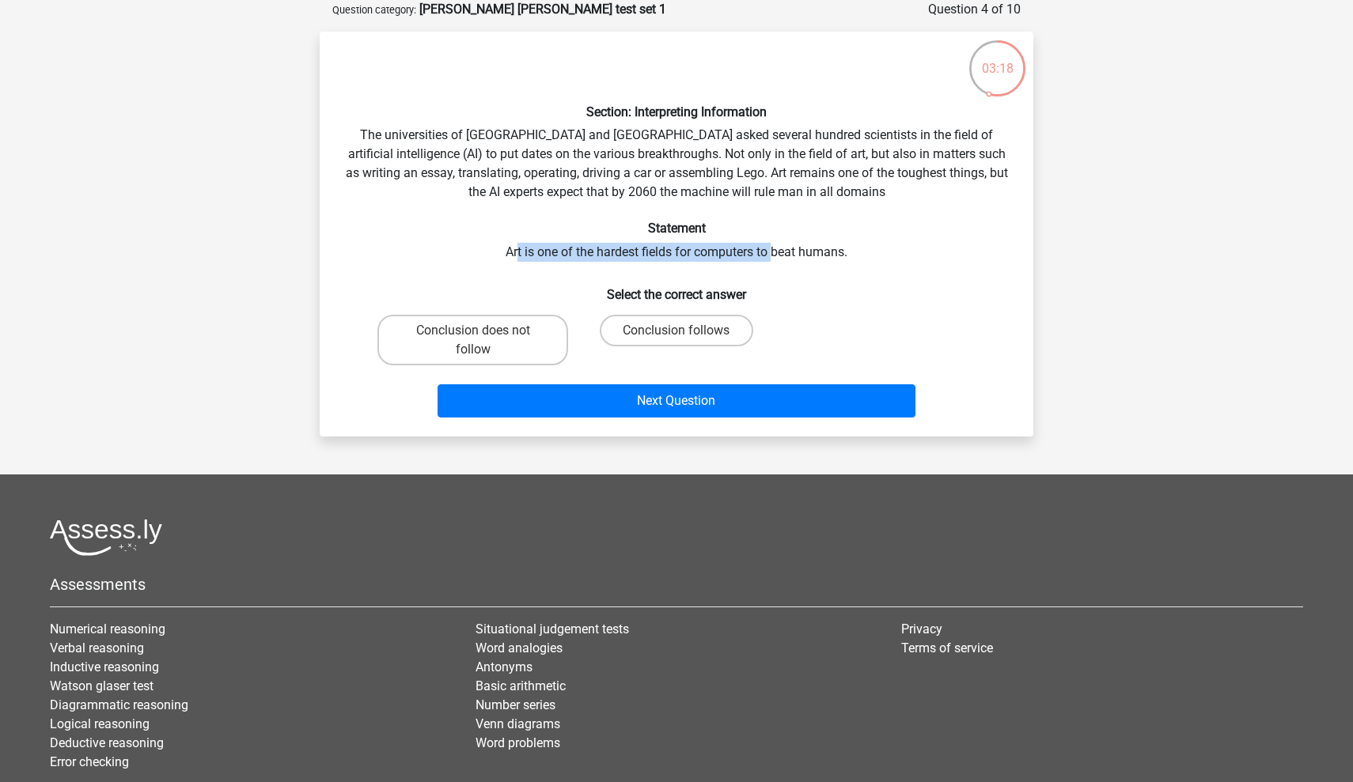
drag, startPoint x: 516, startPoint y: 247, endPoint x: 773, endPoint y: 251, distance: 257.1
click at [773, 251] on div "Section: Interpreting Information The universities of Oxford and Yale asked sev…" at bounding box center [676, 234] width 701 height 380
click at [712, 326] on label "Conclusion follows" at bounding box center [676, 331] width 153 height 32
click at [687, 331] on input "Conclusion follows" at bounding box center [681, 336] width 10 height 10
radio input "true"
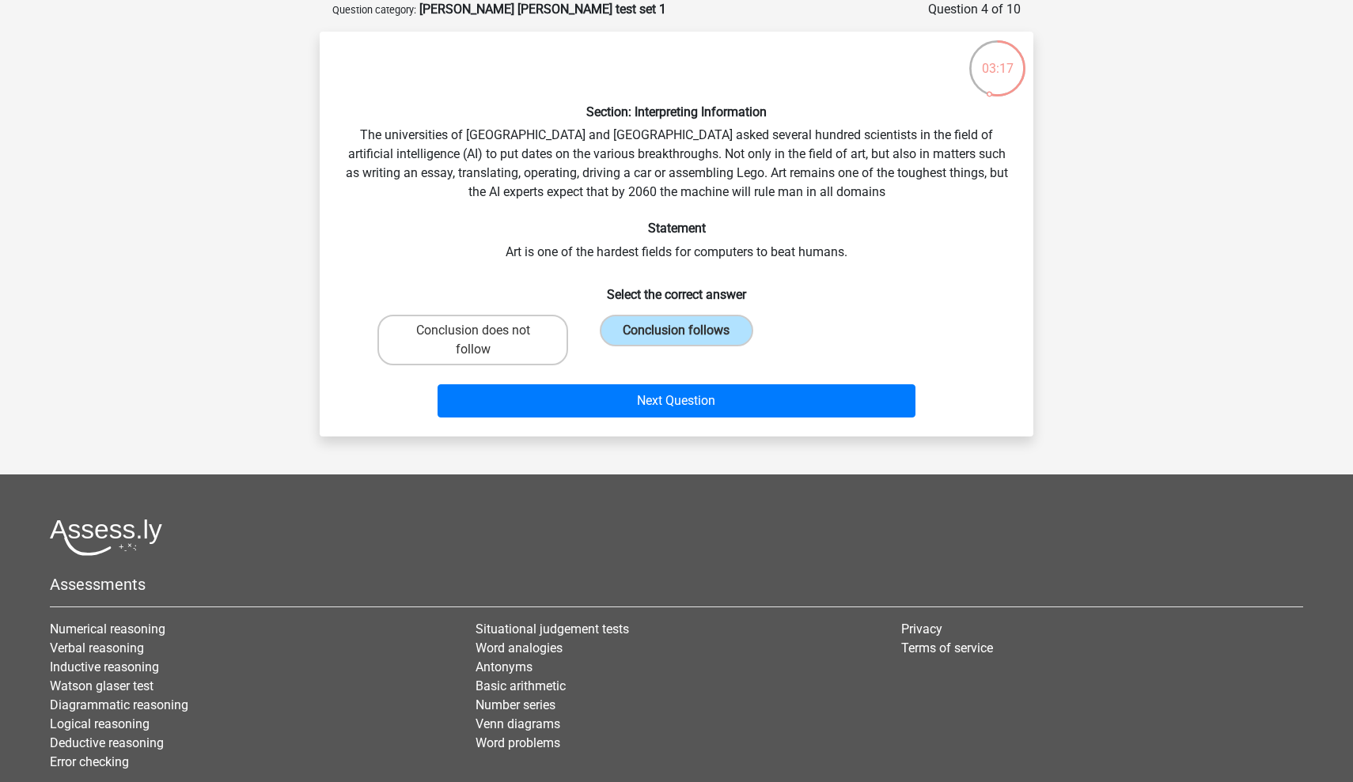
click at [710, 428] on div "Section: Interpreting Information The universities of Oxford and Yale asked sev…" at bounding box center [676, 234] width 713 height 405
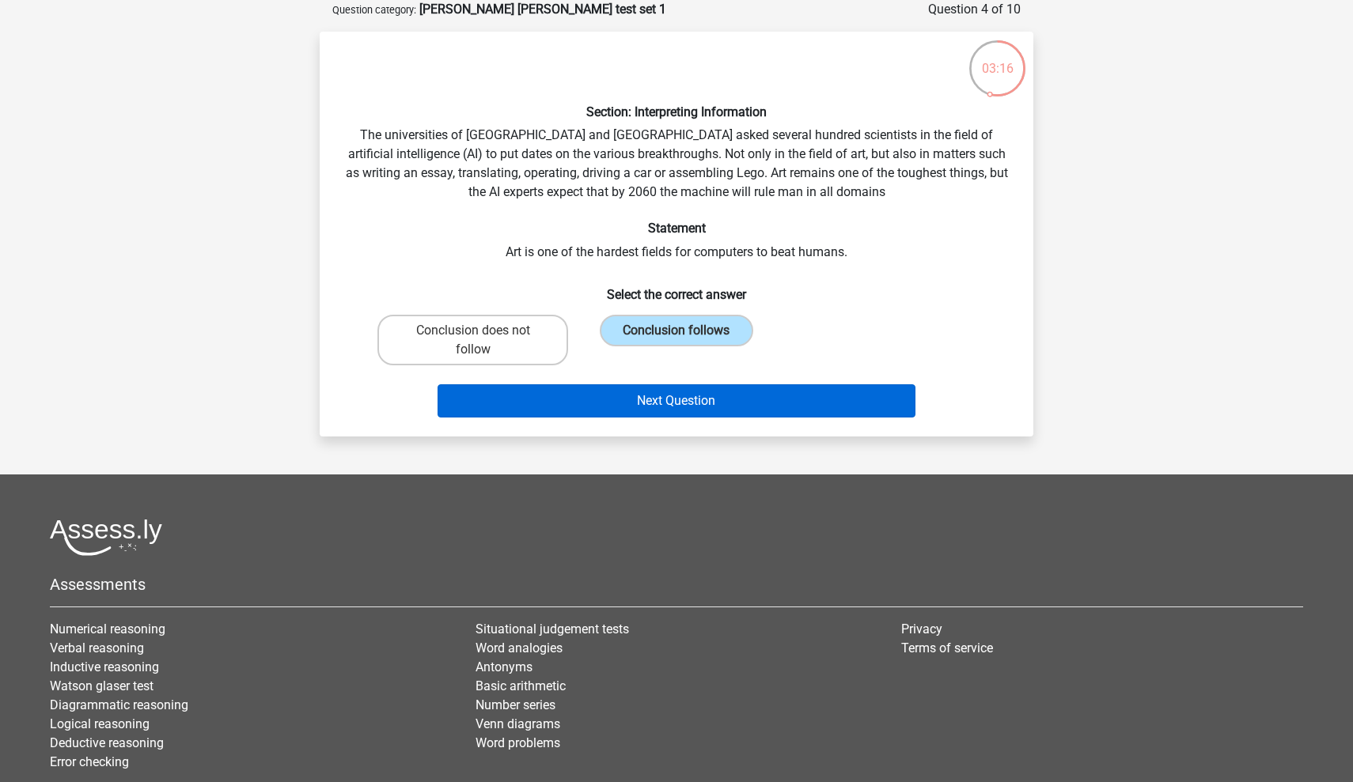
click at [725, 404] on button "Next Question" at bounding box center [676, 400] width 479 height 33
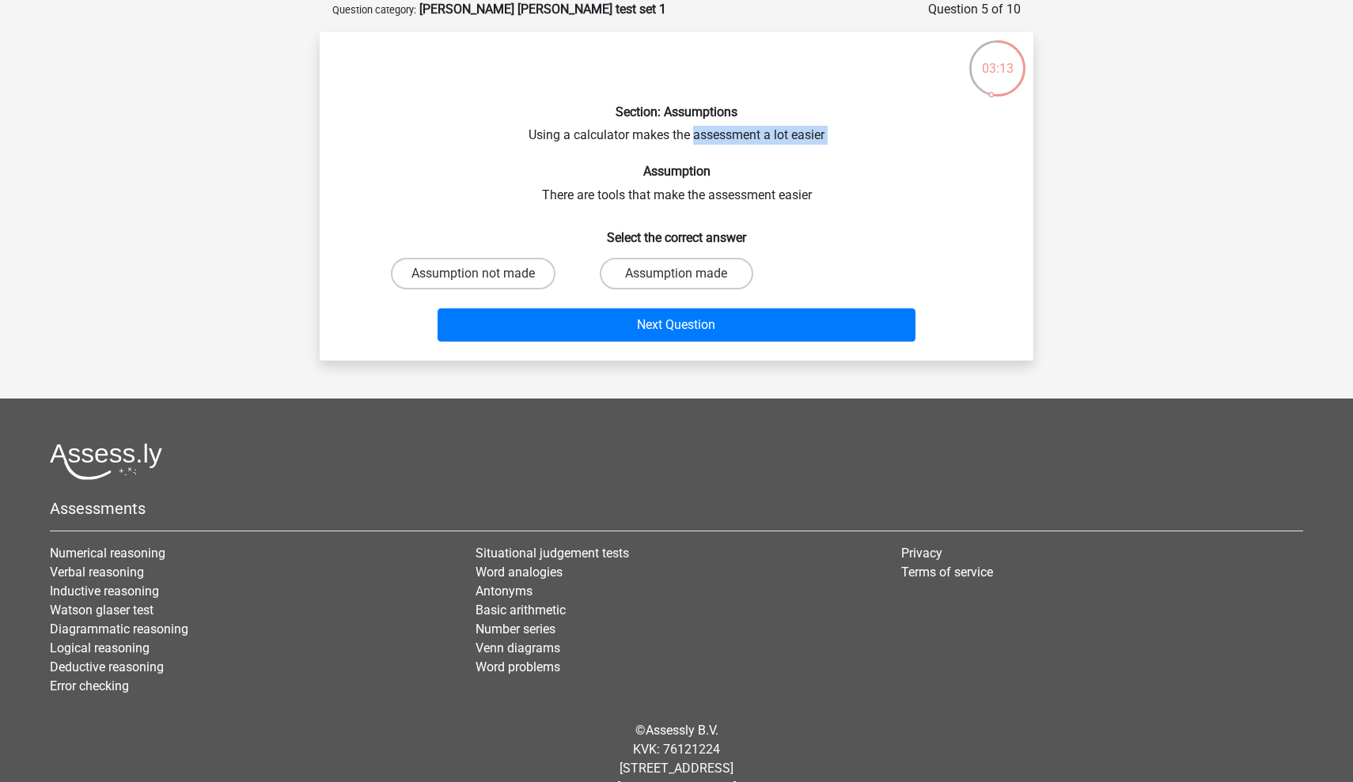
drag, startPoint x: 532, startPoint y: 143, endPoint x: 691, endPoint y: 139, distance: 159.0
click at [691, 139] on div "Section: Assumptions Using a calculator makes the assessment a lot easier Assum…" at bounding box center [676, 196] width 701 height 304
drag, startPoint x: 537, startPoint y: 196, endPoint x: 861, endPoint y: 187, distance: 324.4
click at [861, 187] on div "Section: Assumptions Using a calculator makes the assessment a lot easier Assum…" at bounding box center [676, 196] width 701 height 304
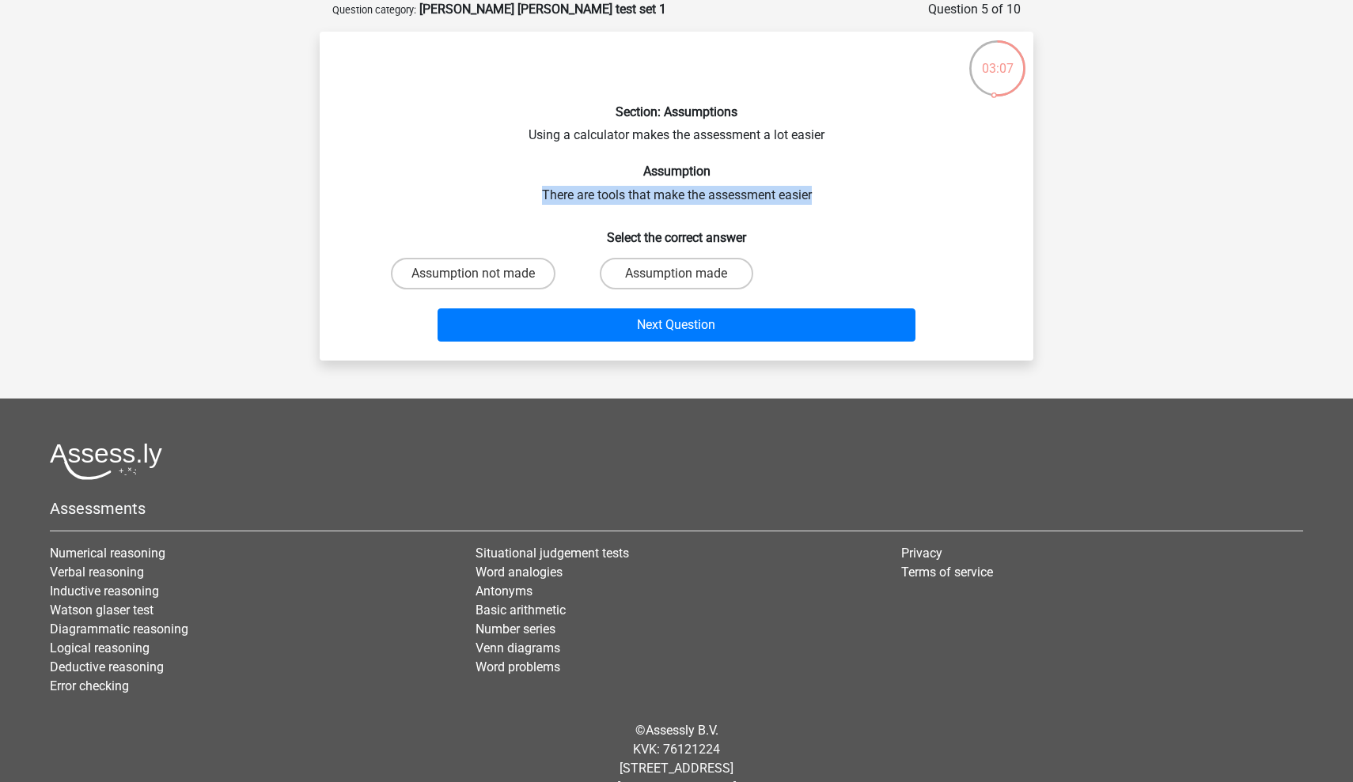
click at [857, 187] on div "Section: Assumptions Using a calculator makes the assessment a lot easier Assum…" at bounding box center [676, 196] width 701 height 304
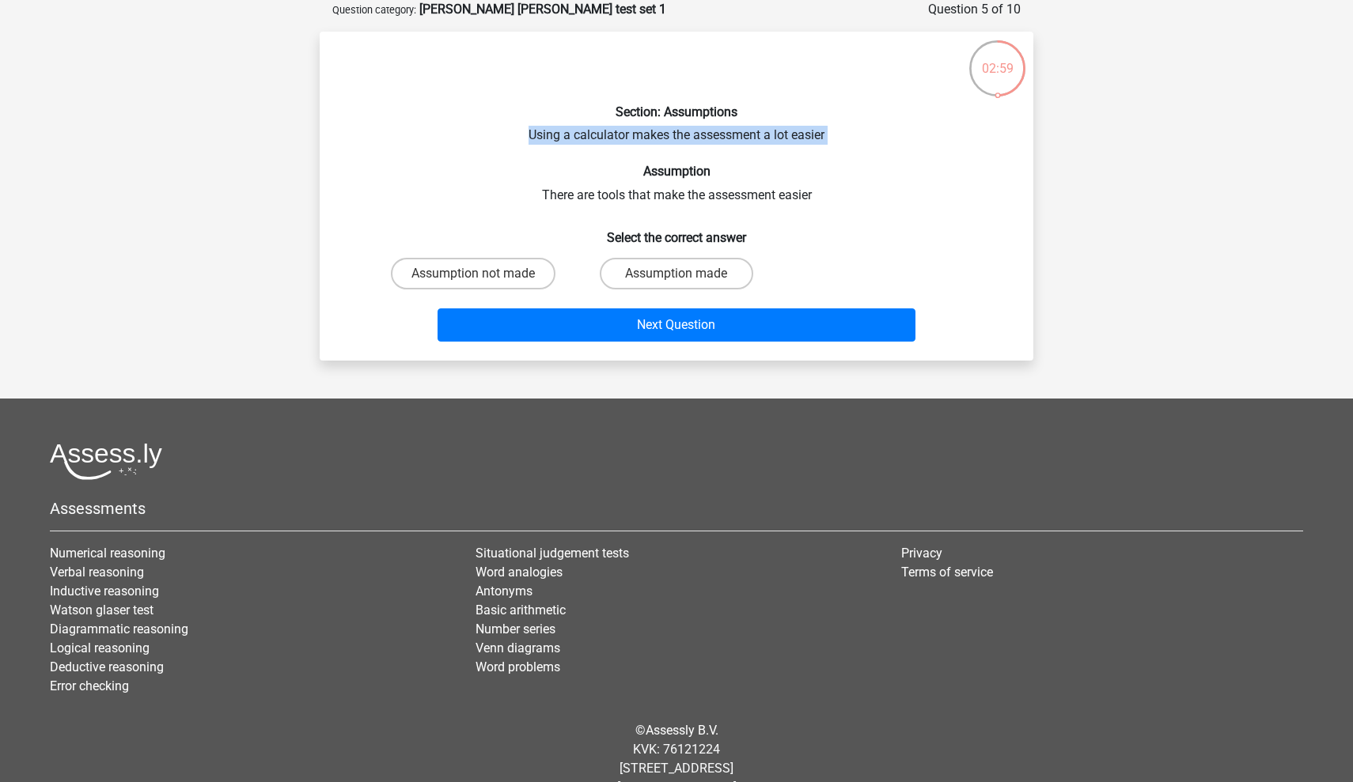
drag, startPoint x: 538, startPoint y: 143, endPoint x: 812, endPoint y: 121, distance: 275.4
click at [812, 121] on div "Section: Assumptions Using a calculator makes the assessment a lot easier Assum…" at bounding box center [676, 196] width 701 height 304
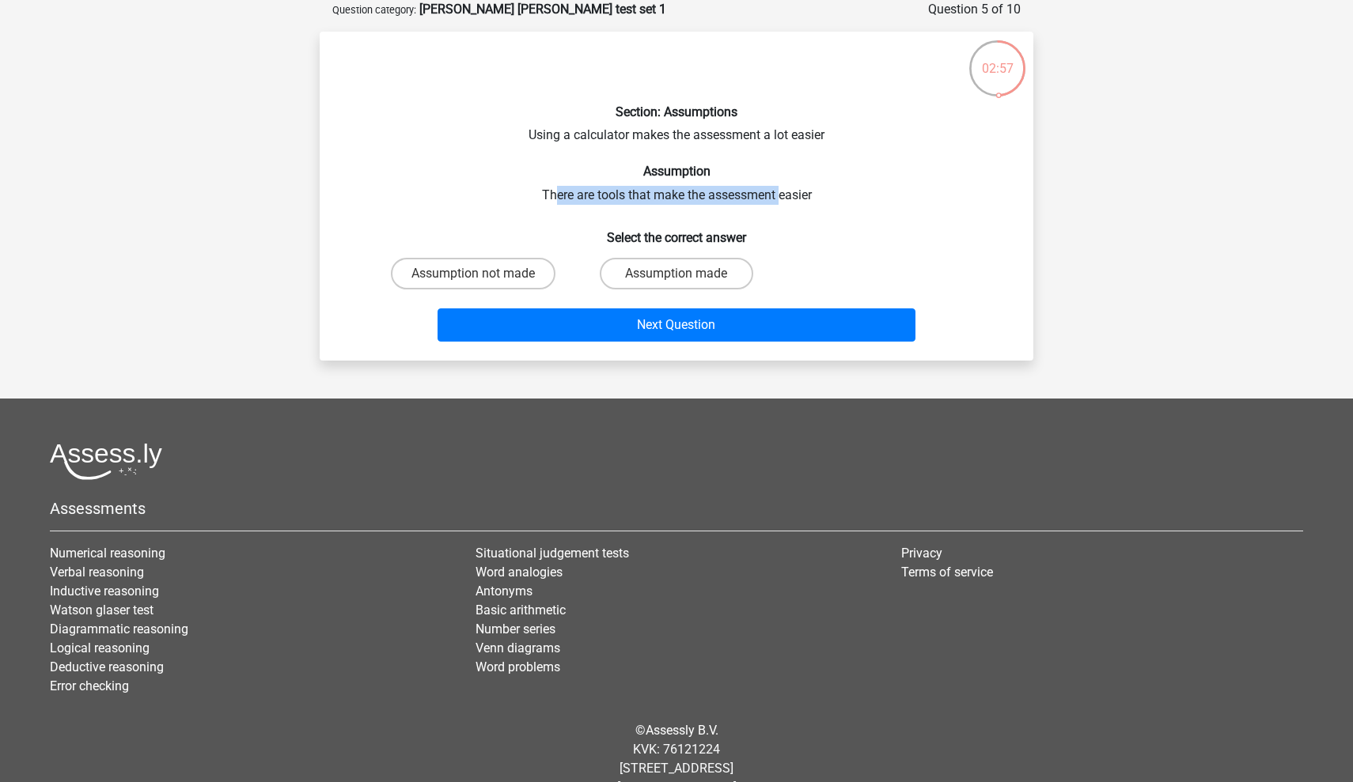
drag, startPoint x: 579, startPoint y: 195, endPoint x: 775, endPoint y: 181, distance: 196.7
click at [776, 183] on div "Section: Assumptions Using a calculator makes the assessment a lot easier Assum…" at bounding box center [676, 196] width 701 height 304
click at [775, 181] on div "Section: Assumptions Using a calculator makes the assessment a lot easier Assum…" at bounding box center [676, 196] width 701 height 304
click at [673, 267] on label "Assumption made" at bounding box center [676, 274] width 153 height 32
click at [676, 274] on input "Assumption made" at bounding box center [681, 279] width 10 height 10
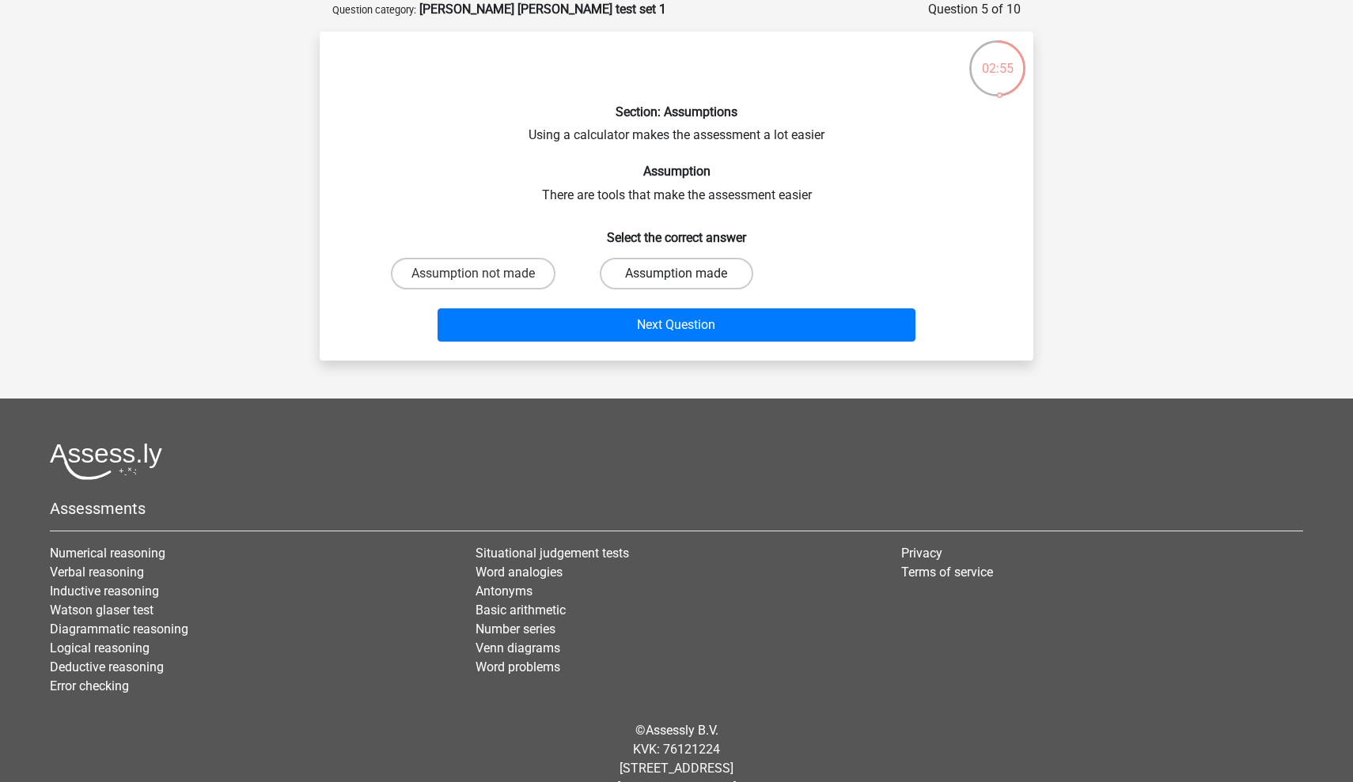
radio input "true"
click at [471, 258] on label "Assumption not made" at bounding box center [473, 274] width 165 height 32
click at [473, 274] on input "Assumption not made" at bounding box center [478, 279] width 10 height 10
radio input "true"
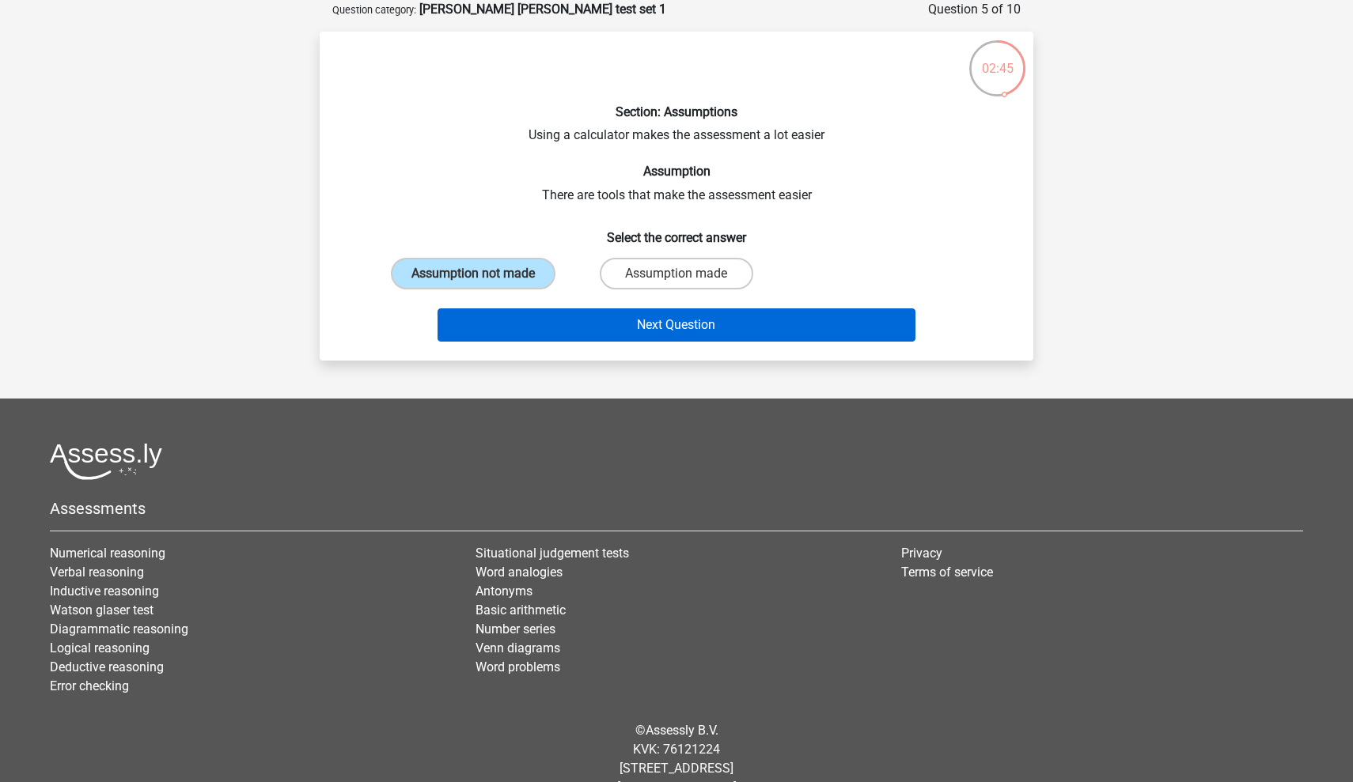
click at [569, 321] on button "Next Question" at bounding box center [676, 324] width 479 height 33
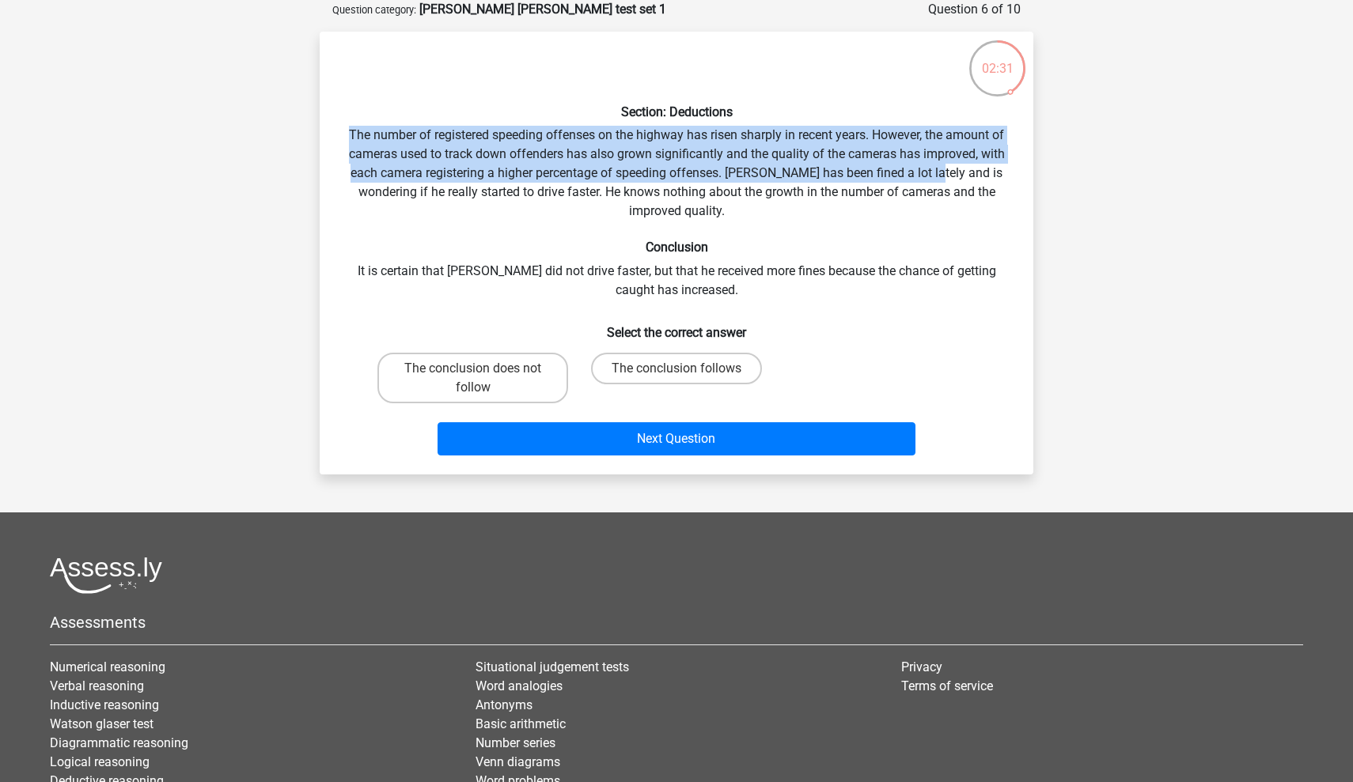
drag, startPoint x: 340, startPoint y: 138, endPoint x: 925, endPoint y: 163, distance: 585.1
click at [925, 163] on div "Section: Deductions The number of registered speeding offenses on the highway h…" at bounding box center [676, 253] width 701 height 418
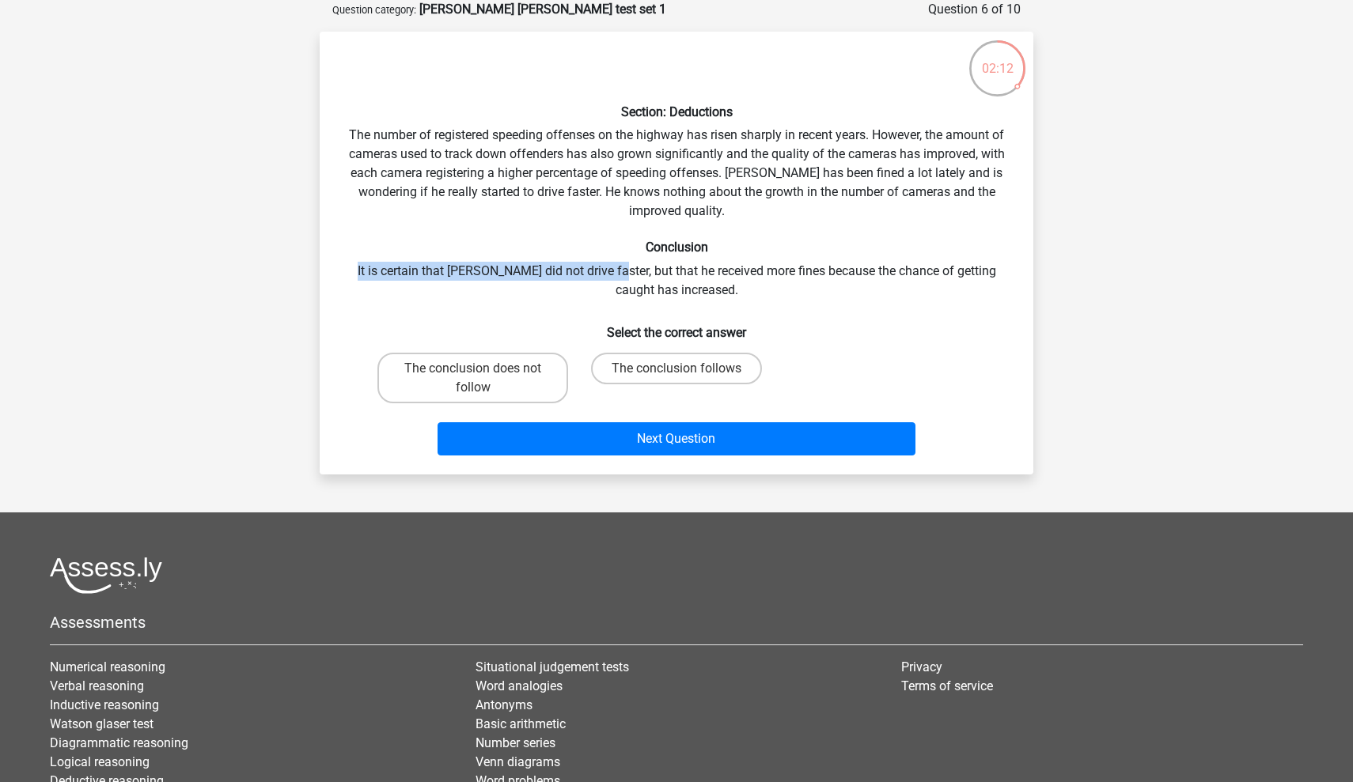
drag, startPoint x: 354, startPoint y: 276, endPoint x: 600, endPoint y: 277, distance: 245.2
click at [600, 277] on div "Section: Deductions The number of registered speeding offenses on the highway h…" at bounding box center [676, 253] width 701 height 418
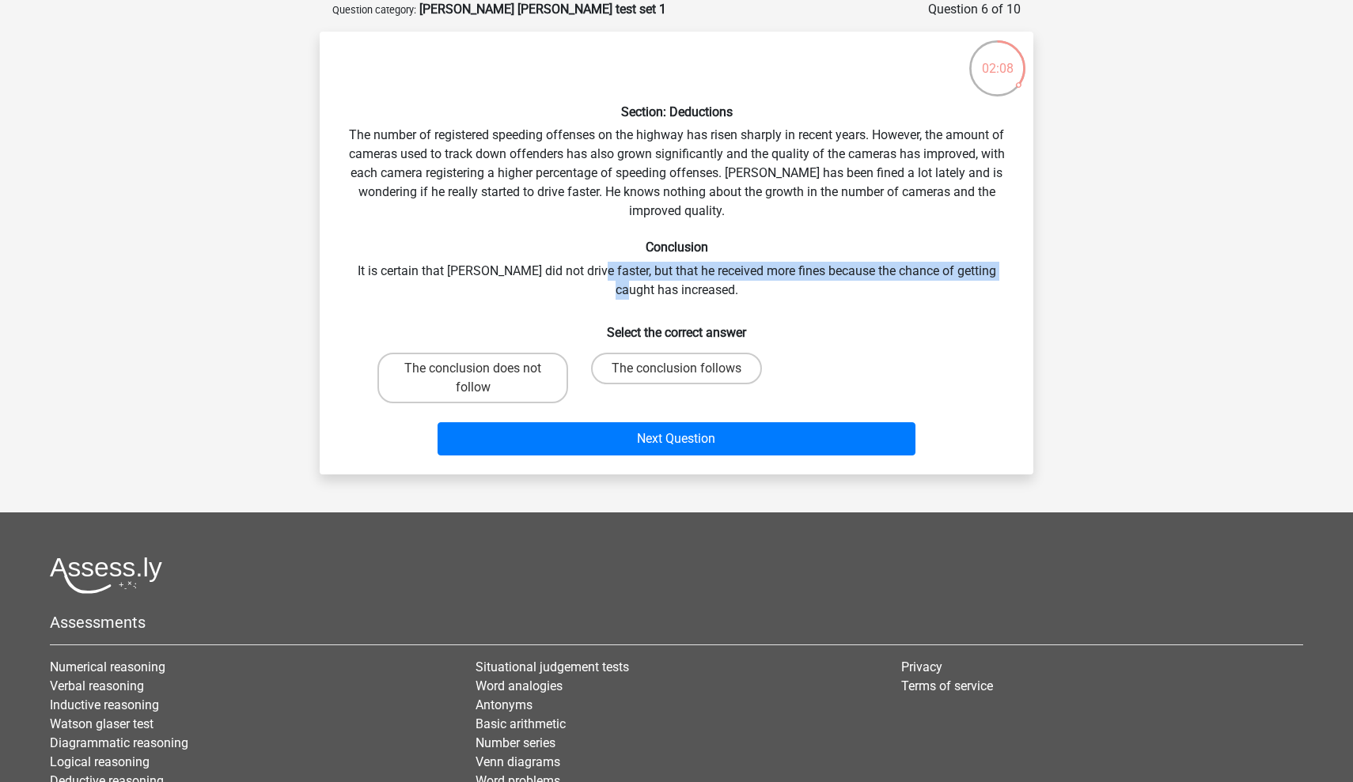
drag, startPoint x: 583, startPoint y: 271, endPoint x: 1024, endPoint y: 275, distance: 441.4
click at [1024, 275] on div "Section: Deductions The number of registered speeding offenses on the highway h…" at bounding box center [676, 253] width 701 height 418
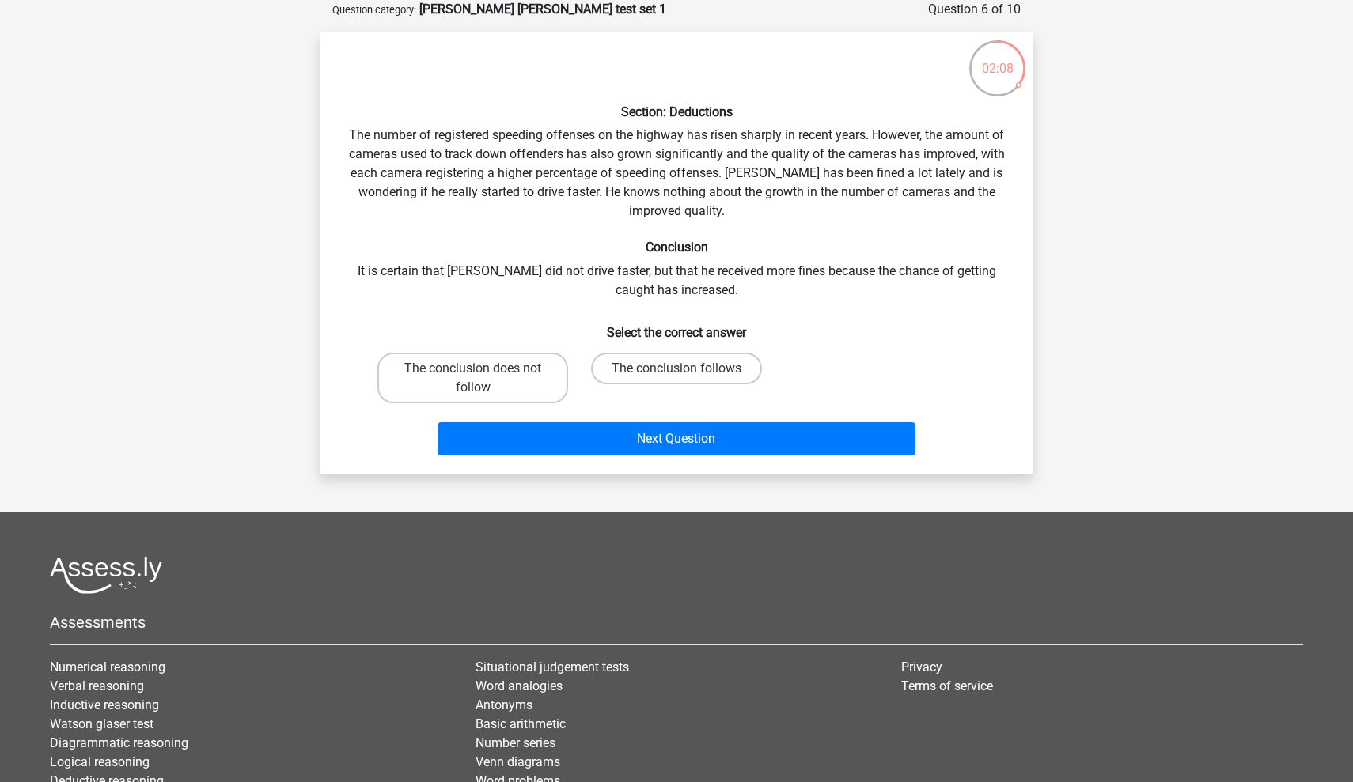
click at [952, 286] on div "Section: Deductions The number of registered speeding offenses on the highway h…" at bounding box center [676, 253] width 701 height 418
drag, startPoint x: 385, startPoint y: 133, endPoint x: 419, endPoint y: 133, distance: 34.0
click at [419, 133] on div "Section: Deductions The number of registered speeding offenses on the highway h…" at bounding box center [676, 253] width 701 height 418
drag, startPoint x: 362, startPoint y: 143, endPoint x: 852, endPoint y: 153, distance: 489.7
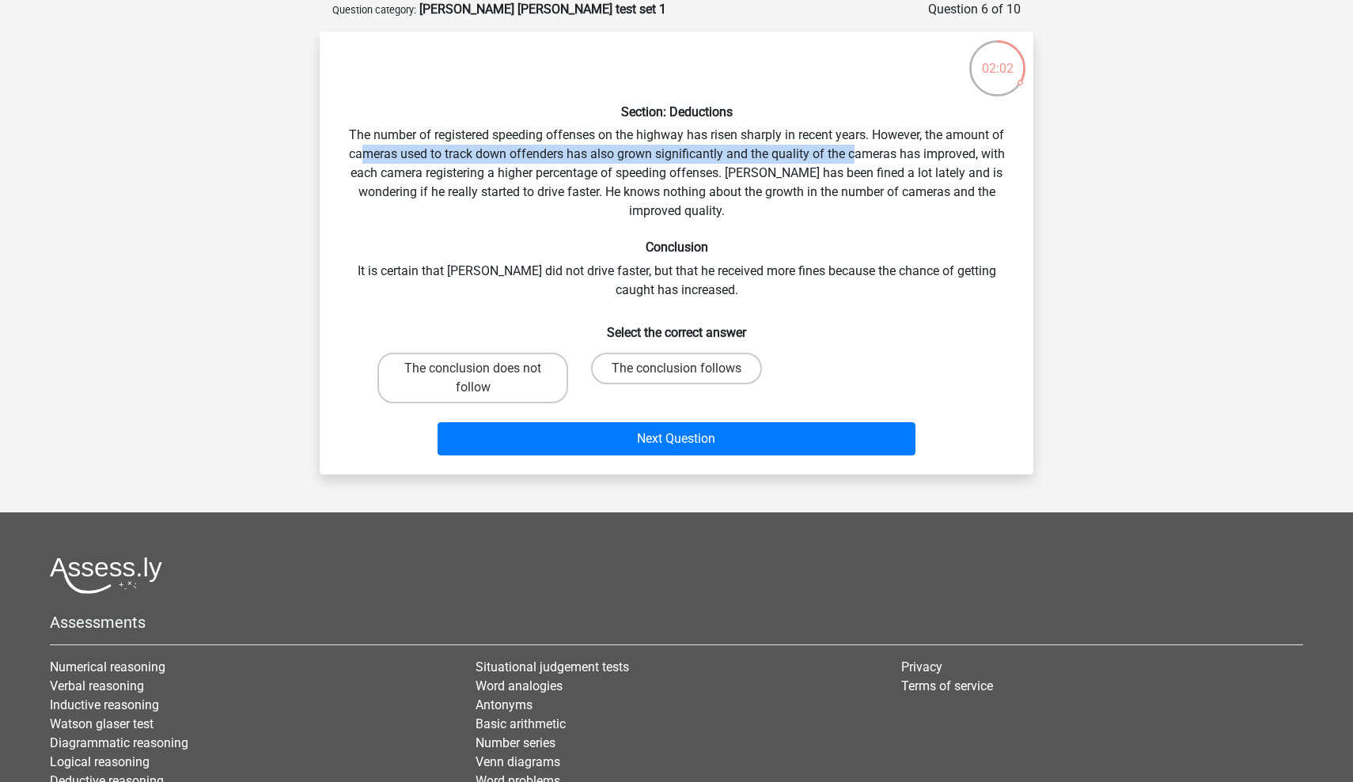
click at [853, 153] on div "Section: Deductions The number of registered speeding offenses on the highway h…" at bounding box center [676, 253] width 701 height 418
click at [852, 153] on div "Section: Deductions The number of registered speeding offenses on the highway h…" at bounding box center [676, 253] width 701 height 418
drag, startPoint x: 902, startPoint y: 144, endPoint x: 685, endPoint y: 148, distance: 216.8
click at [685, 148] on div "Section: Deductions The number of registered speeding offenses on the highway h…" at bounding box center [676, 253] width 701 height 418
click at [685, 149] on div "Section: Deductions The number of registered speeding offenses on the highway h…" at bounding box center [676, 253] width 701 height 418
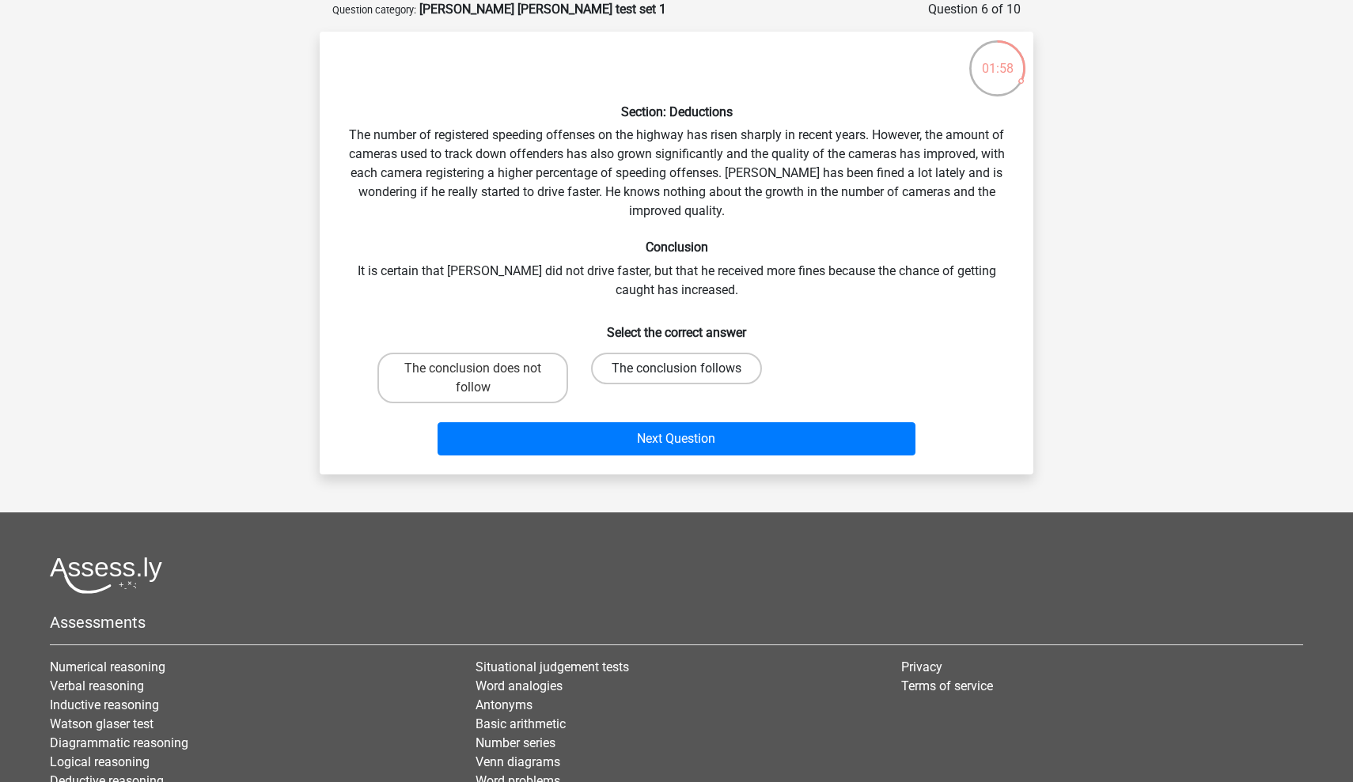
click at [627, 360] on label "The conclusion follows" at bounding box center [676, 369] width 171 height 32
click at [676, 369] on input "The conclusion follows" at bounding box center [681, 374] width 10 height 10
radio input "true"
click at [500, 374] on label "The conclusion does not follow" at bounding box center [472, 378] width 191 height 51
click at [483, 374] on input "The conclusion does not follow" at bounding box center [478, 374] width 10 height 10
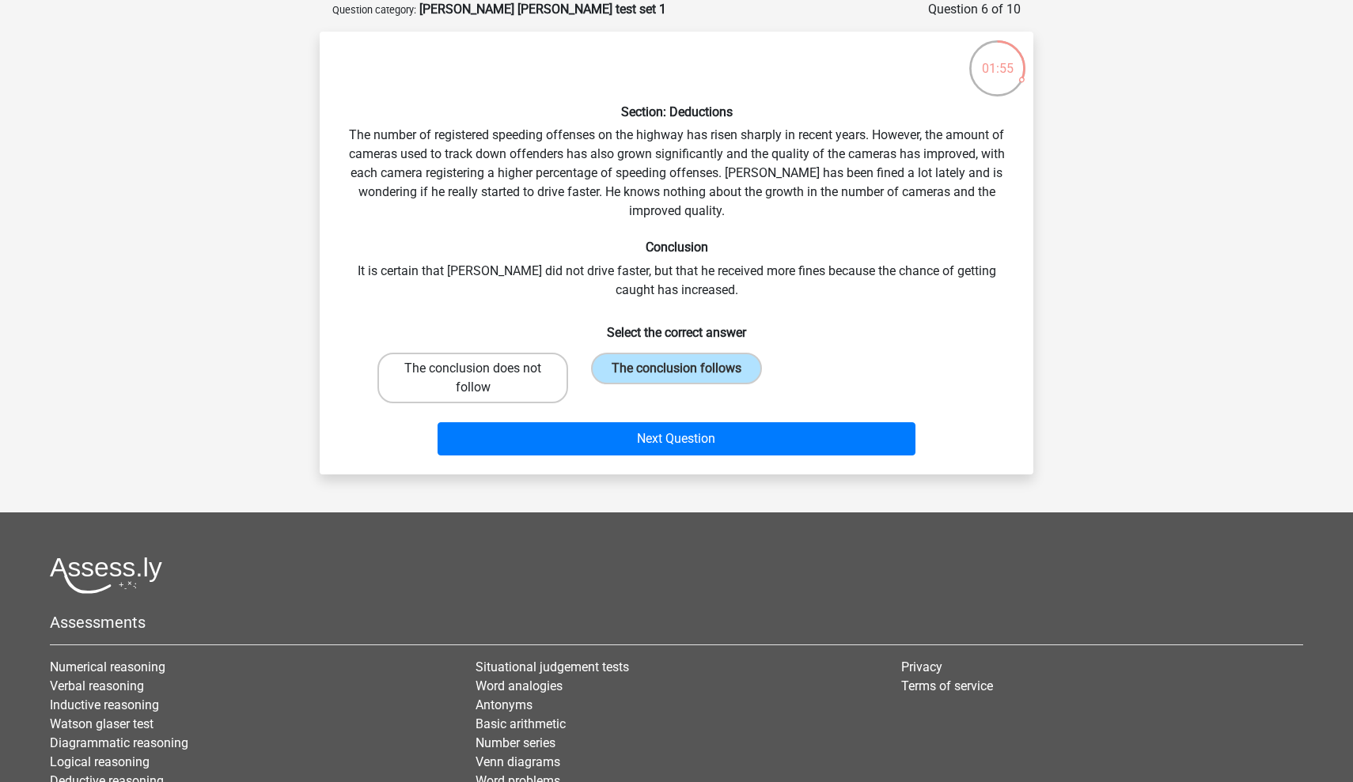
radio input "true"
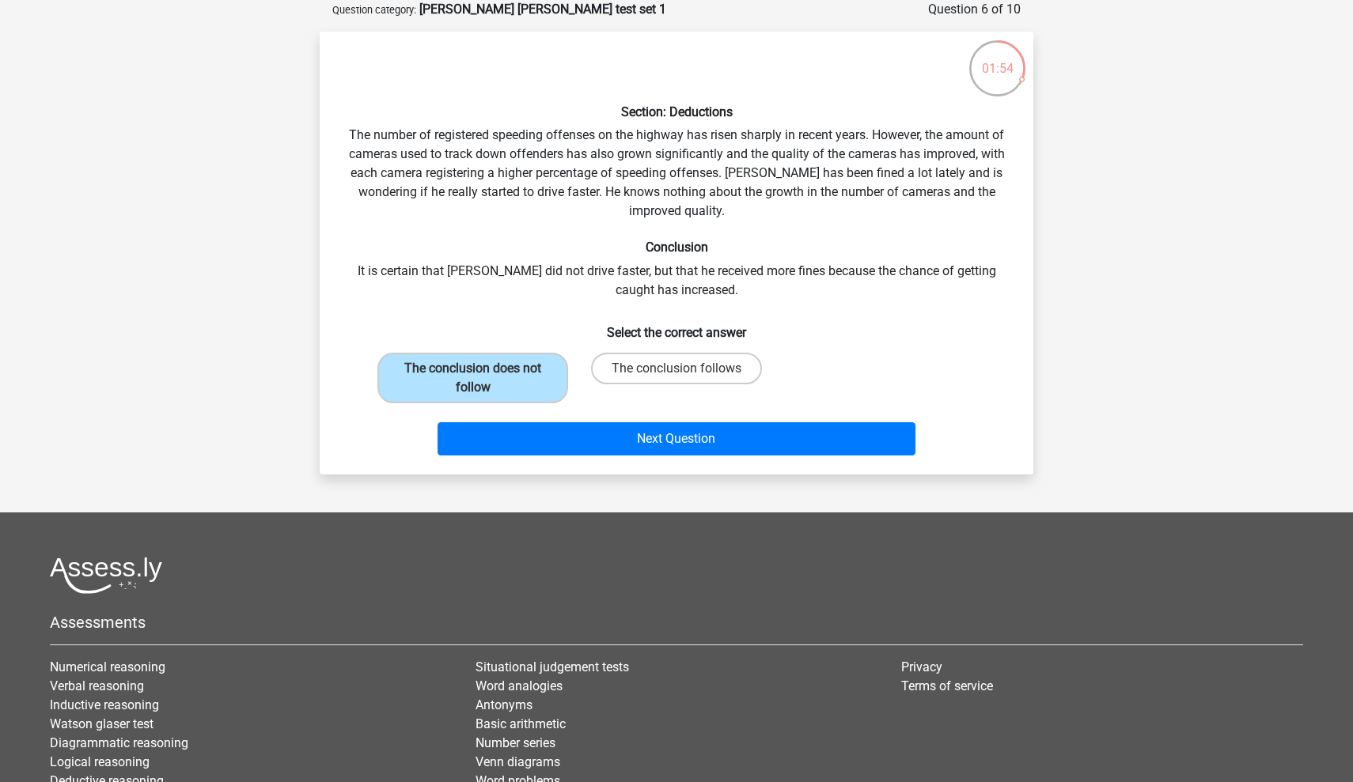
click at [567, 459] on div "Next Question" at bounding box center [676, 442] width 611 height 40
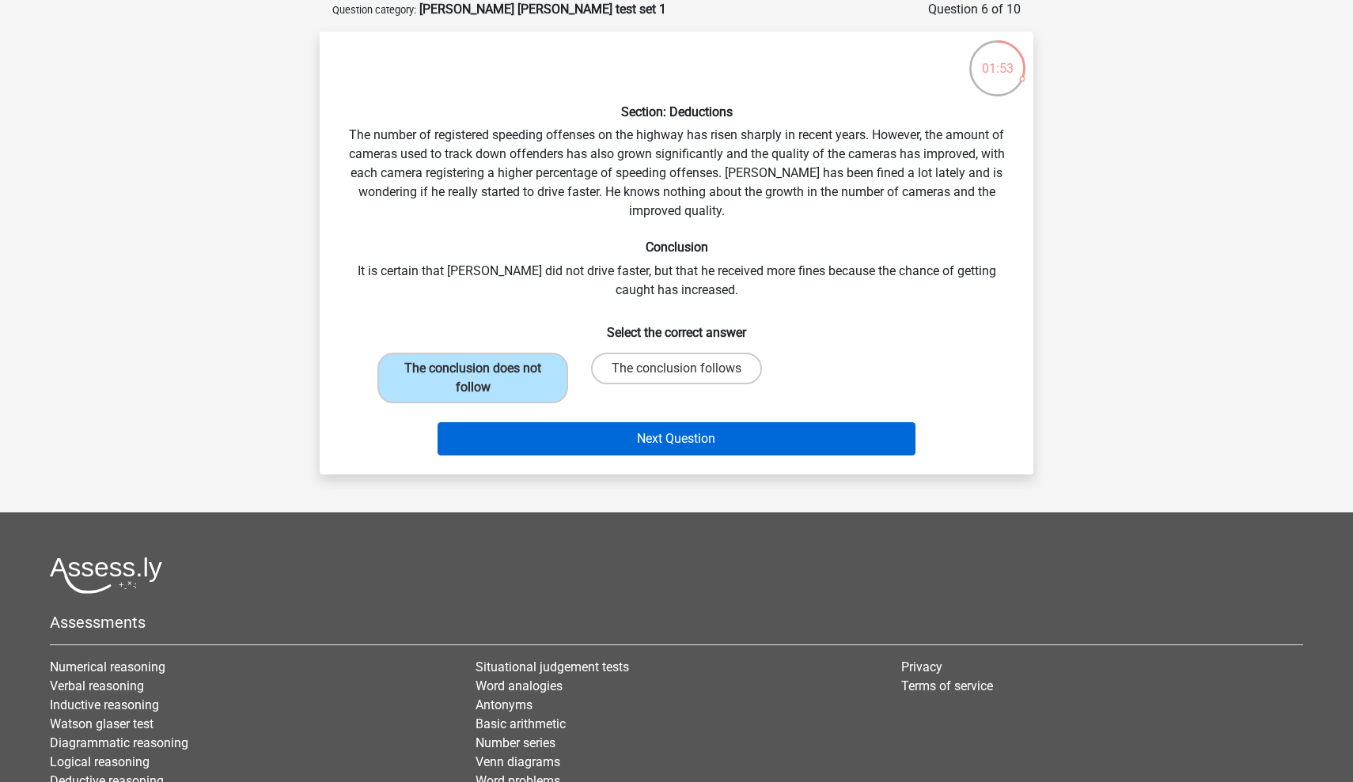
click at [584, 447] on button "Next Question" at bounding box center [676, 438] width 479 height 33
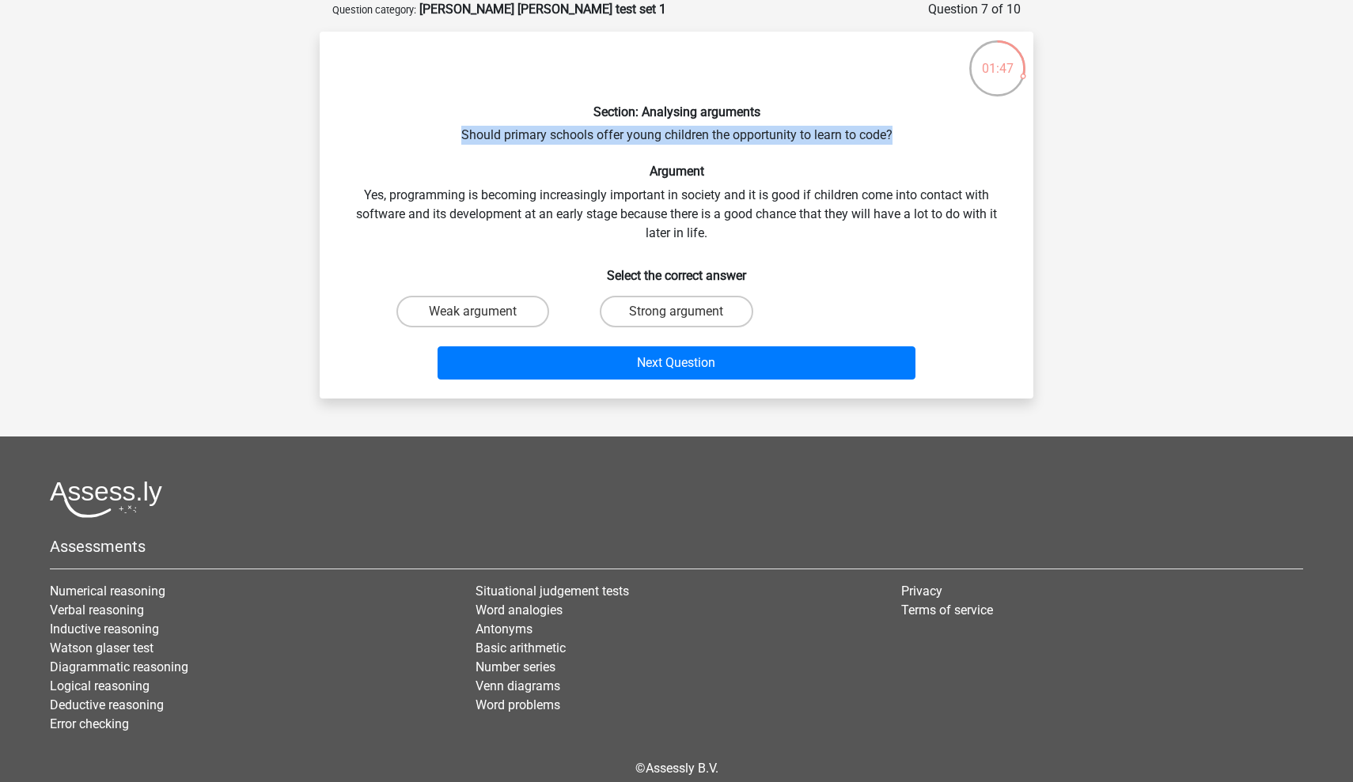
drag, startPoint x: 452, startPoint y: 141, endPoint x: 940, endPoint y: 134, distance: 488.1
click at [940, 134] on div "Section: Analysing arguments Should primary schools offer young children the op…" at bounding box center [676, 215] width 701 height 342
click at [482, 204] on div "Section: Analysing arguments Should primary schools offer young children the op…" at bounding box center [676, 215] width 701 height 342
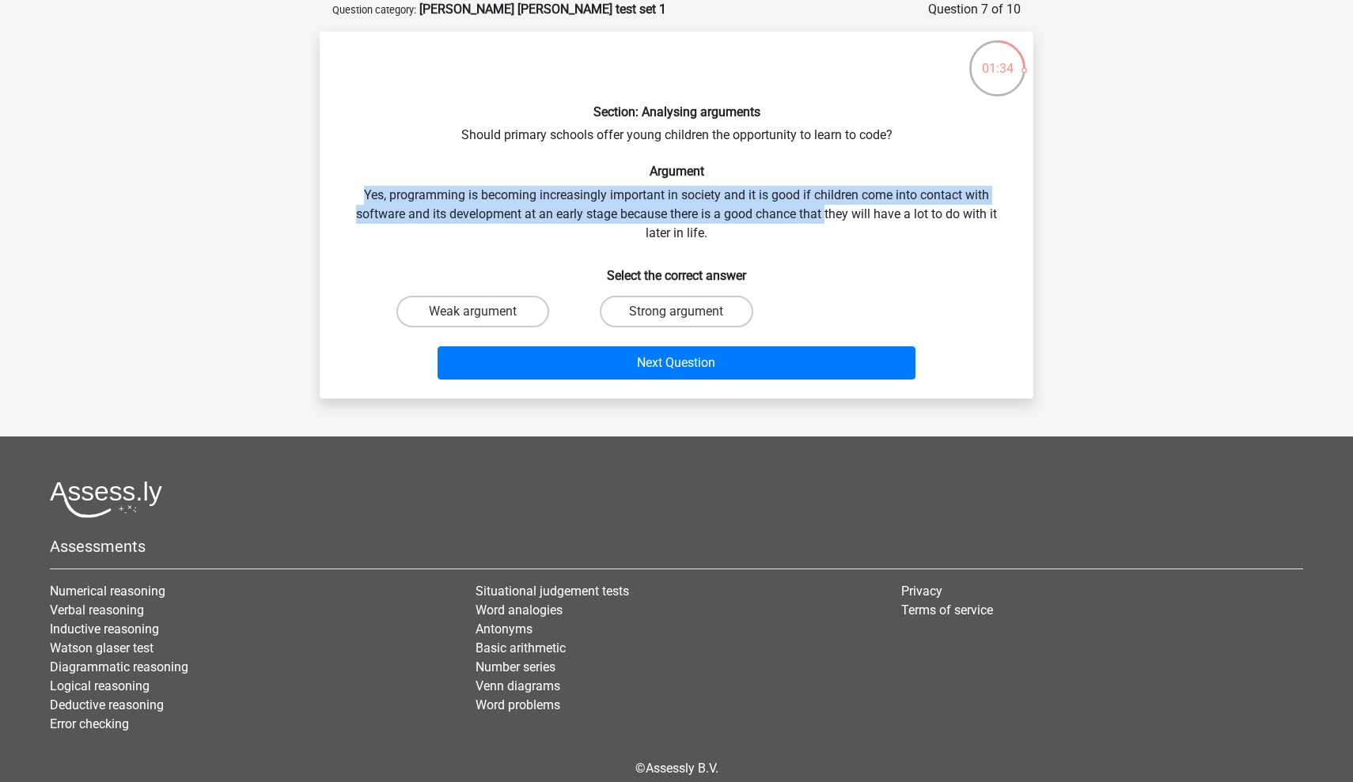
drag, startPoint x: 361, startPoint y: 201, endPoint x: 828, endPoint y: 209, distance: 466.7
click at [828, 209] on div "Section: Analysing arguments Should primary schools offer young children the op…" at bounding box center [676, 215] width 701 height 342
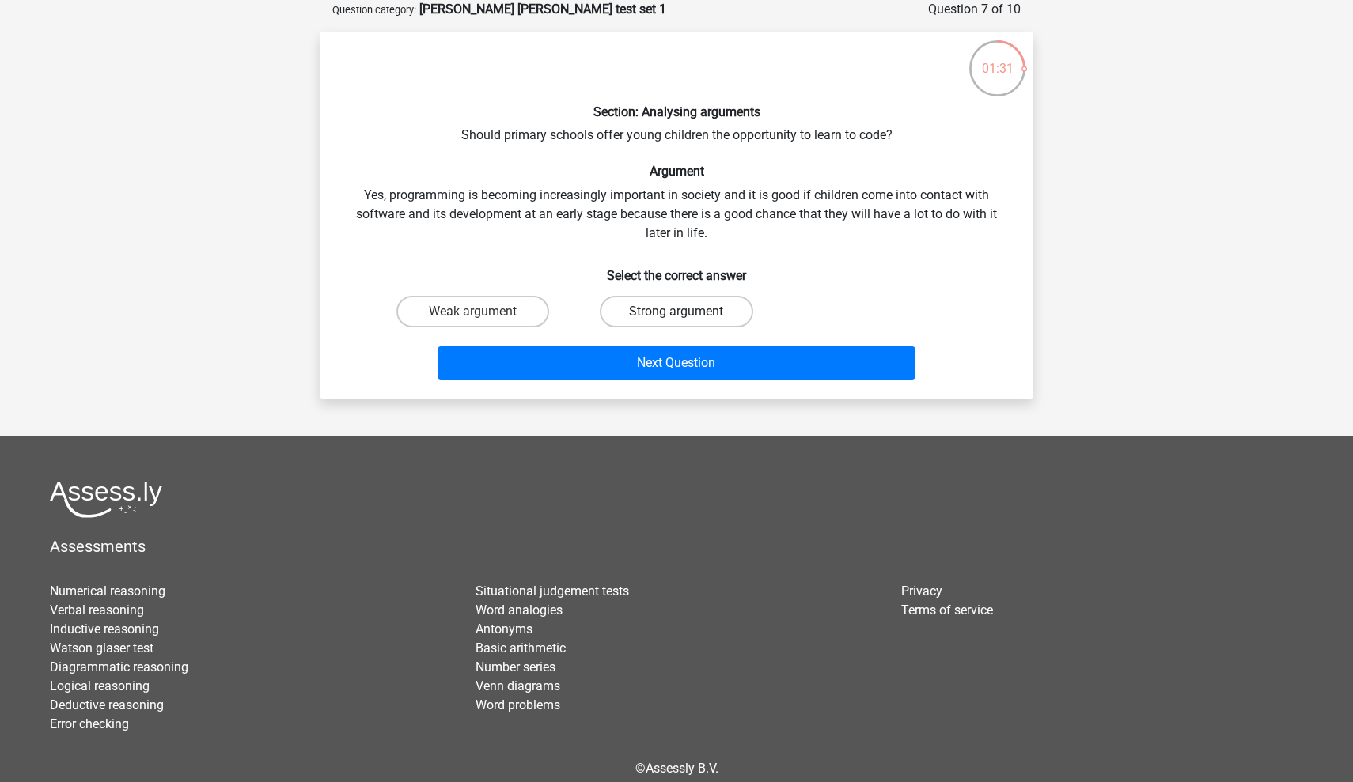
click at [662, 304] on label "Strong argument" at bounding box center [676, 312] width 153 height 32
click at [676, 312] on input "Strong argument" at bounding box center [681, 317] width 10 height 10
radio input "true"
drag, startPoint x: 807, startPoint y: 210, endPoint x: 949, endPoint y: 214, distance: 142.4
click at [949, 214] on div "Section: Analysing arguments Should primary schools offer young children the op…" at bounding box center [676, 215] width 701 height 342
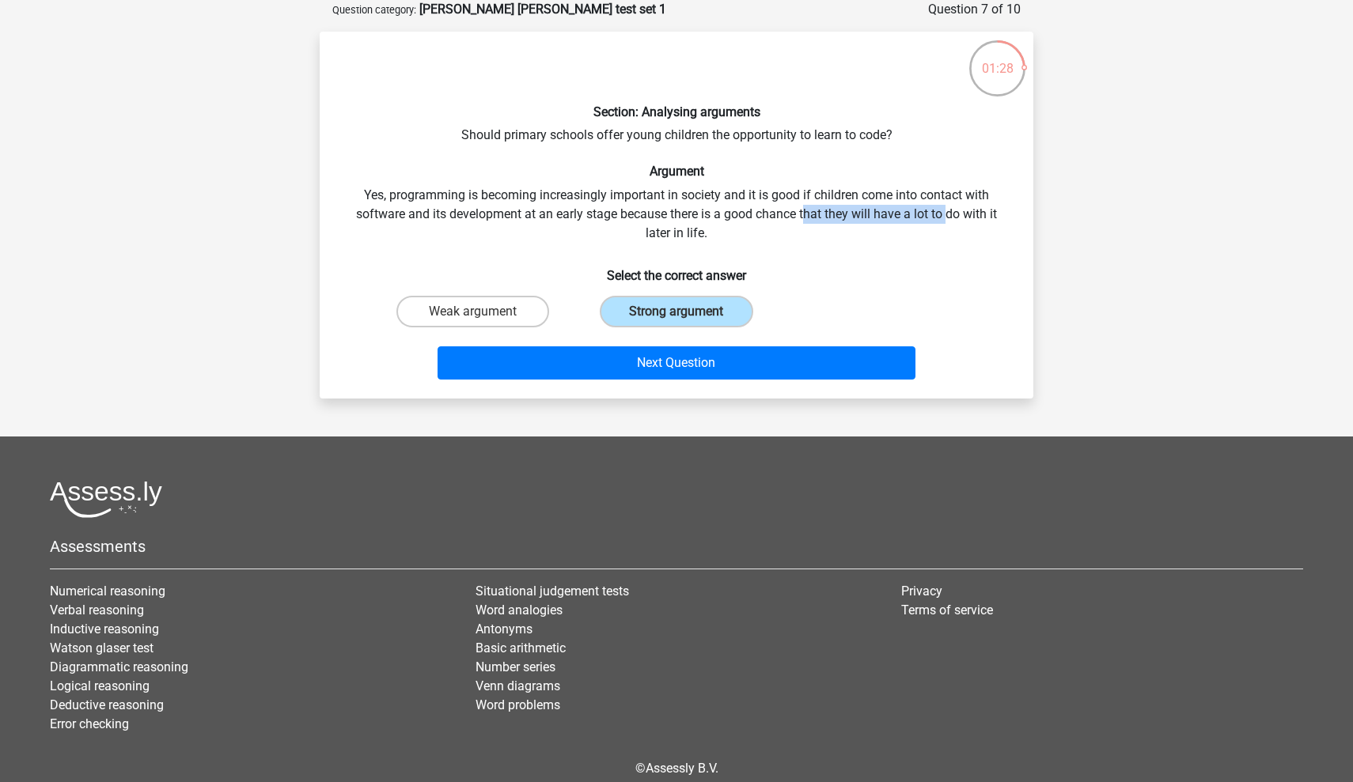
click at [949, 214] on div "Section: Analysing arguments Should primary schools offer young children the op…" at bounding box center [676, 215] width 701 height 342
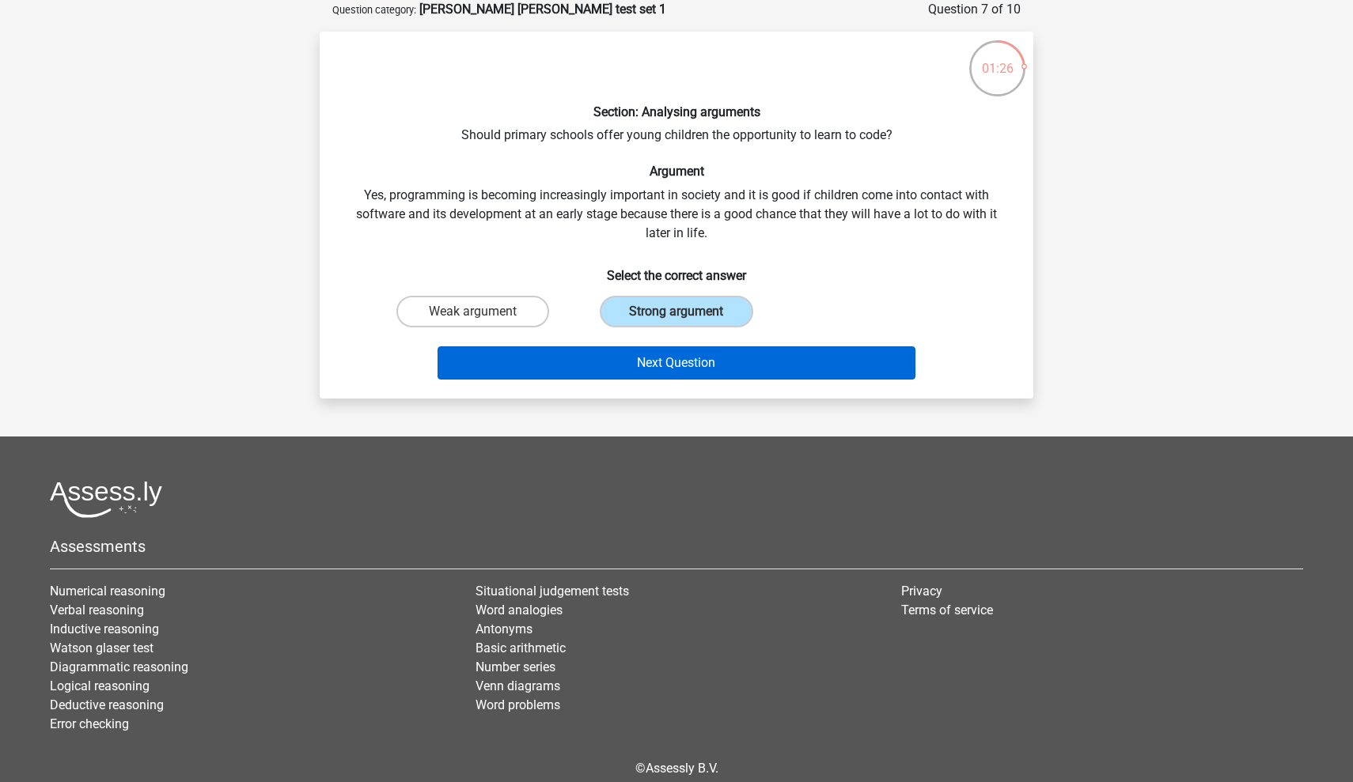
click at [706, 357] on button "Next Question" at bounding box center [676, 362] width 479 height 33
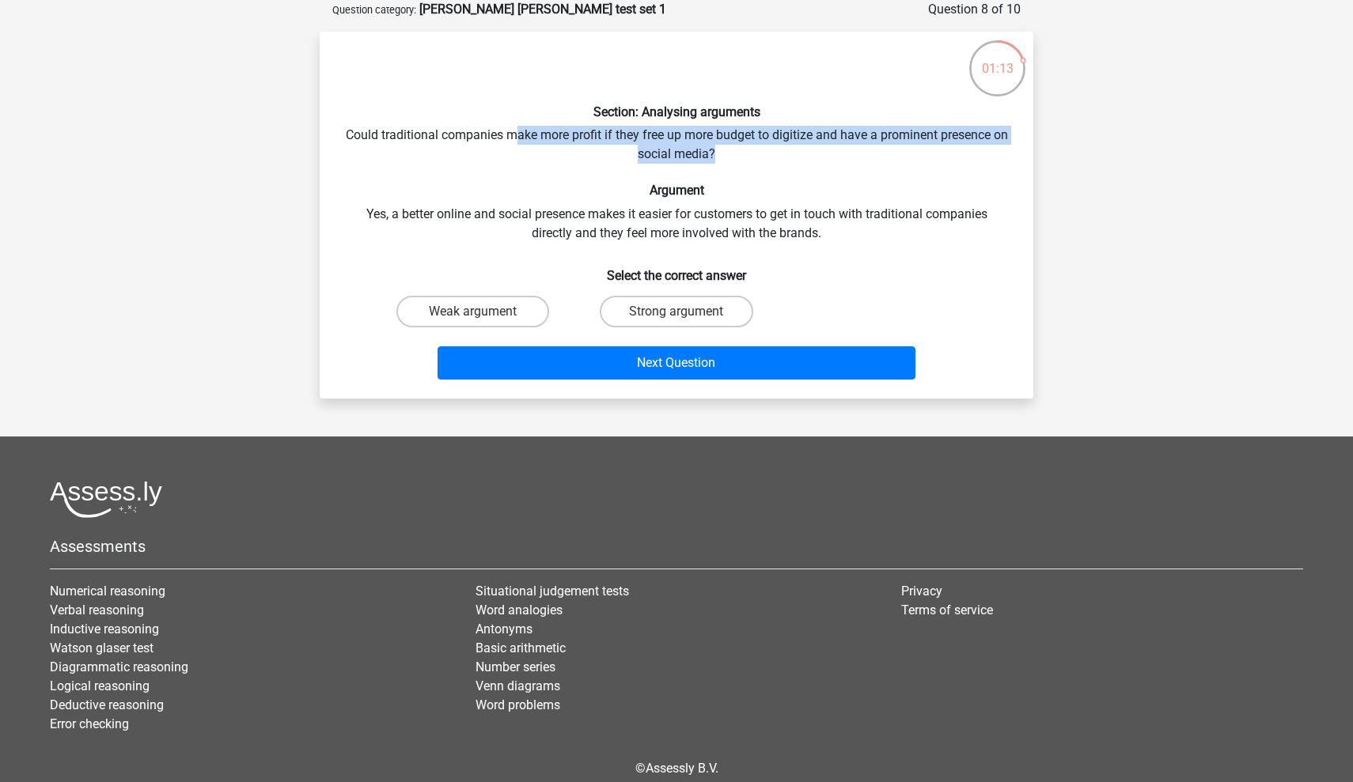
drag, startPoint x: 524, startPoint y: 127, endPoint x: 982, endPoint y: 153, distance: 457.9
click at [982, 153] on div "Section: Analysing arguments Could traditional companies make more profit if th…" at bounding box center [676, 215] width 701 height 342
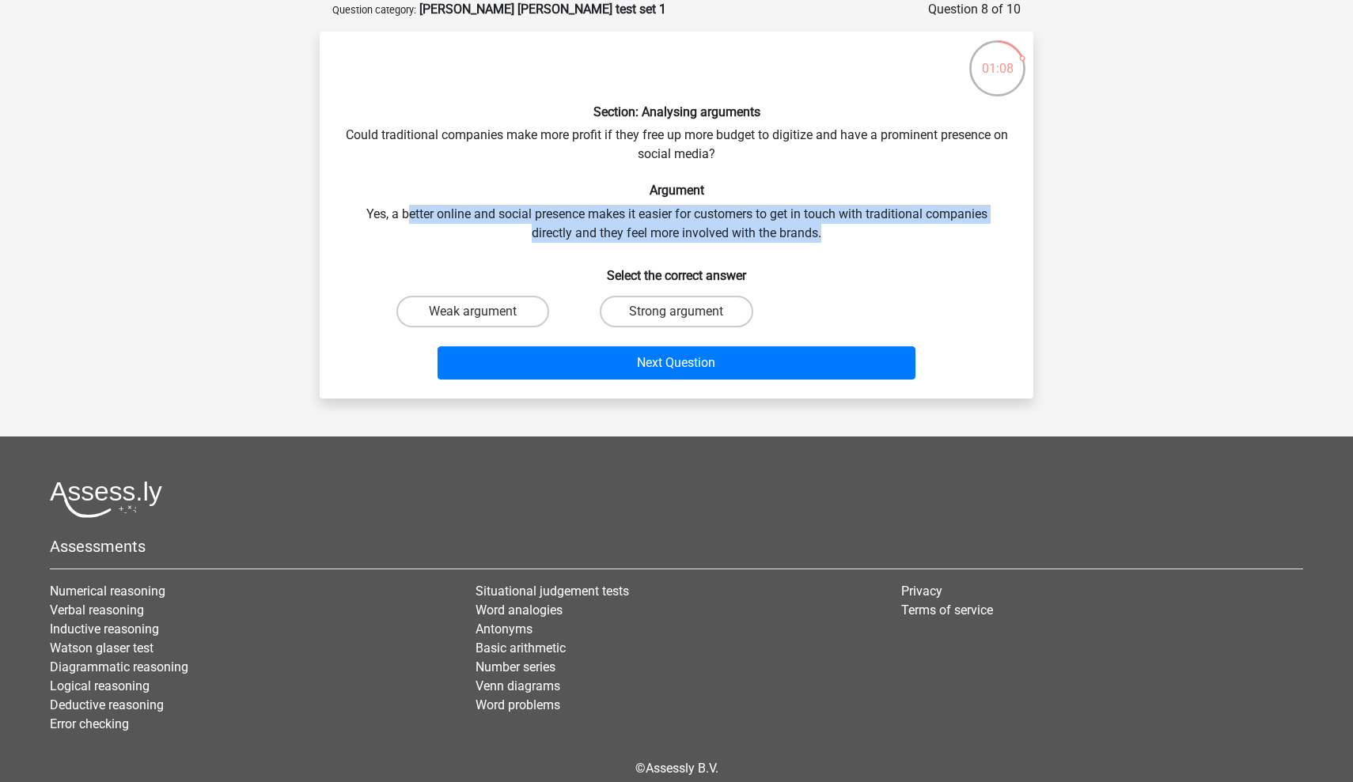
drag, startPoint x: 417, startPoint y: 210, endPoint x: 949, endPoint y: 228, distance: 532.6
click at [949, 228] on div "Section: Analysing arguments Could traditional companies make more profit if th…" at bounding box center [676, 215] width 701 height 342
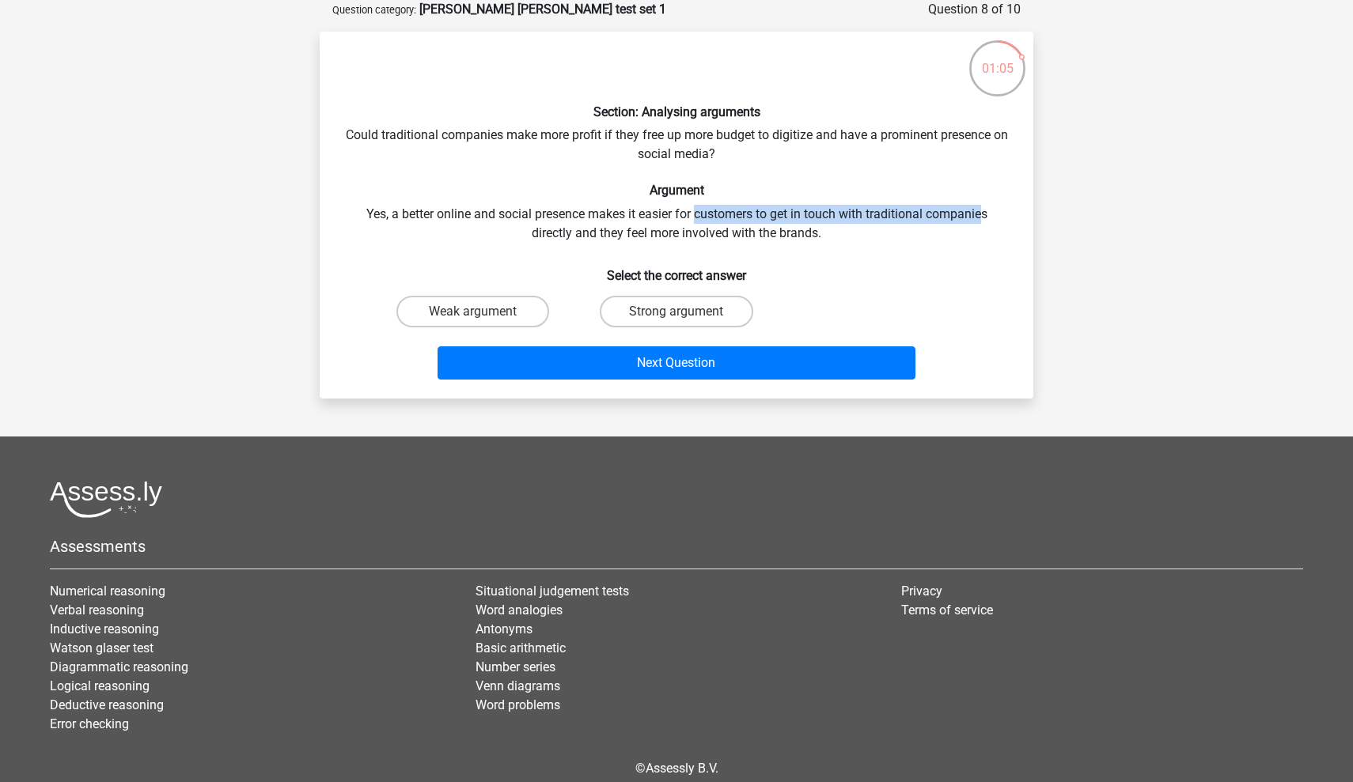
drag, startPoint x: 695, startPoint y: 214, endPoint x: 971, endPoint y: 222, distance: 275.4
click at [974, 221] on div "Section: Analysing arguments Could traditional companies make more profit if th…" at bounding box center [676, 215] width 701 height 342
click at [716, 302] on label "Strong argument" at bounding box center [676, 312] width 153 height 32
click at [687, 312] on input "Strong argument" at bounding box center [681, 317] width 10 height 10
radio input "true"
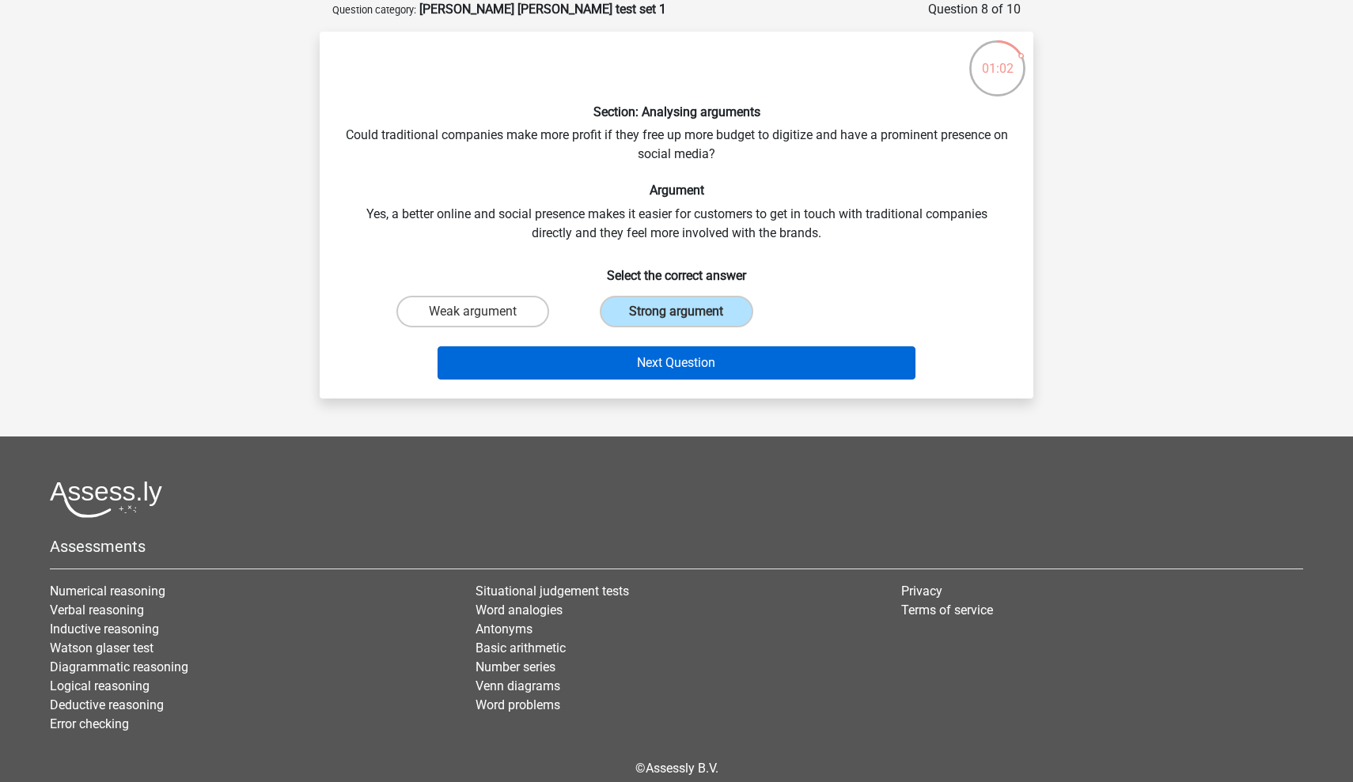
click at [611, 355] on button "Next Question" at bounding box center [676, 362] width 479 height 33
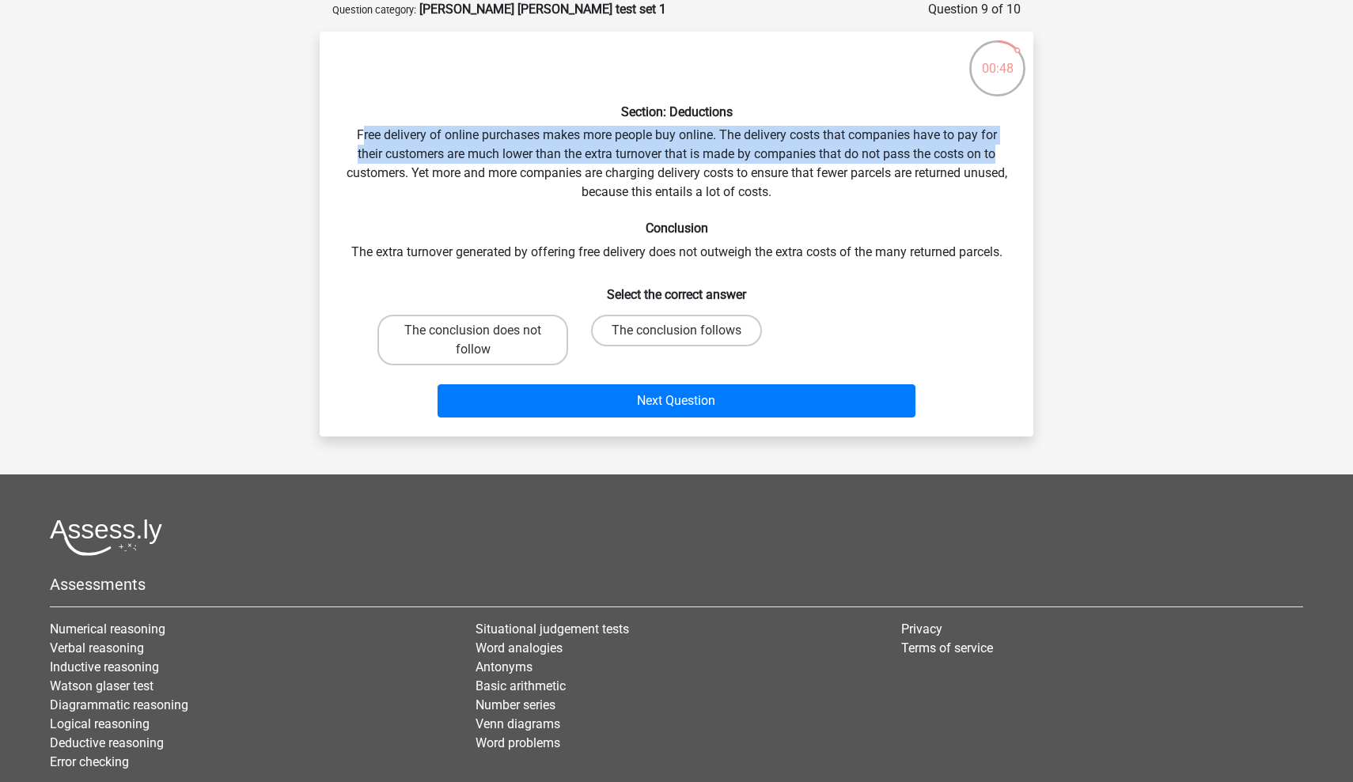
drag, startPoint x: 362, startPoint y: 134, endPoint x: 982, endPoint y: 149, distance: 619.5
click at [982, 149] on div "Section: Deductions Free delivery of online purchases makes more people buy onl…" at bounding box center [676, 234] width 701 height 380
click at [643, 346] on label "The conclusion follows" at bounding box center [676, 331] width 171 height 32
click at [676, 341] on input "The conclusion follows" at bounding box center [681, 336] width 10 height 10
radio input "true"
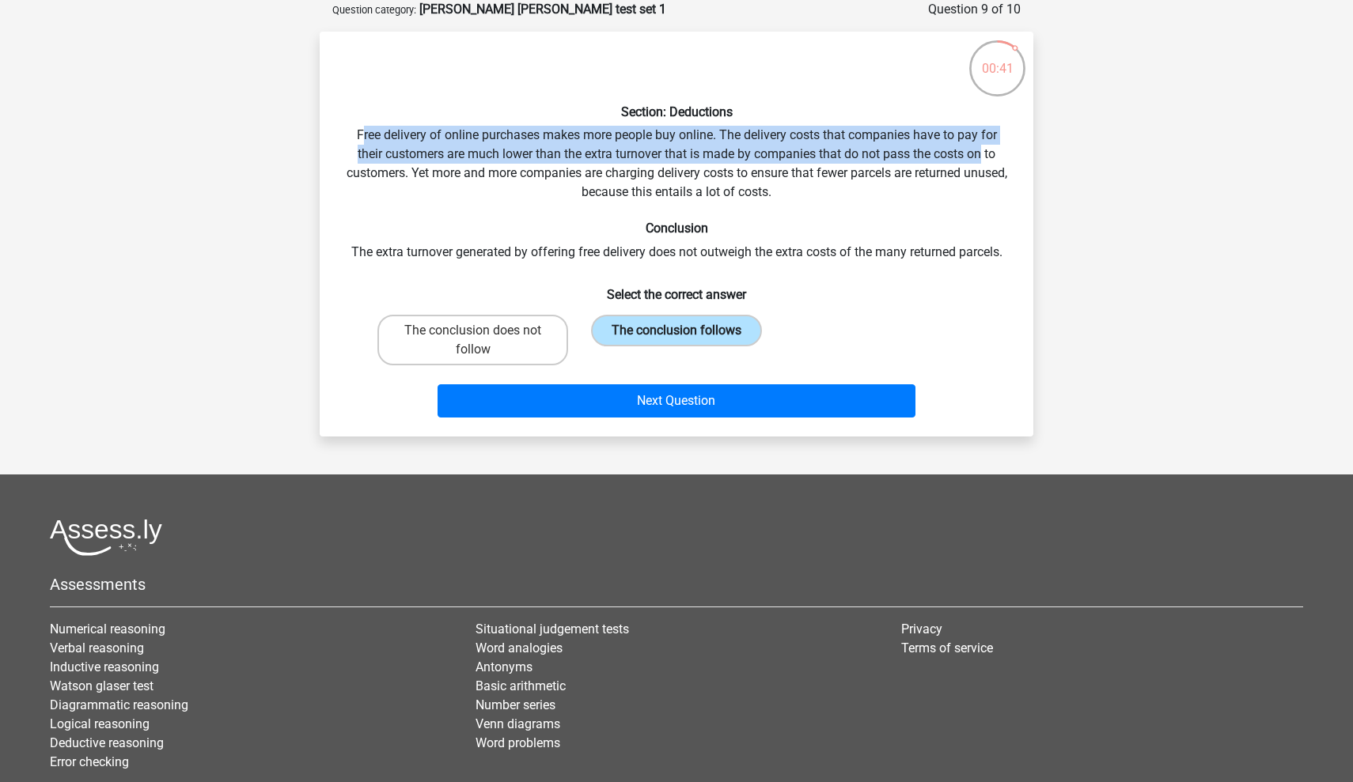
click at [657, 340] on label "The conclusion follows" at bounding box center [676, 331] width 171 height 32
click at [676, 340] on input "The conclusion follows" at bounding box center [681, 336] width 10 height 10
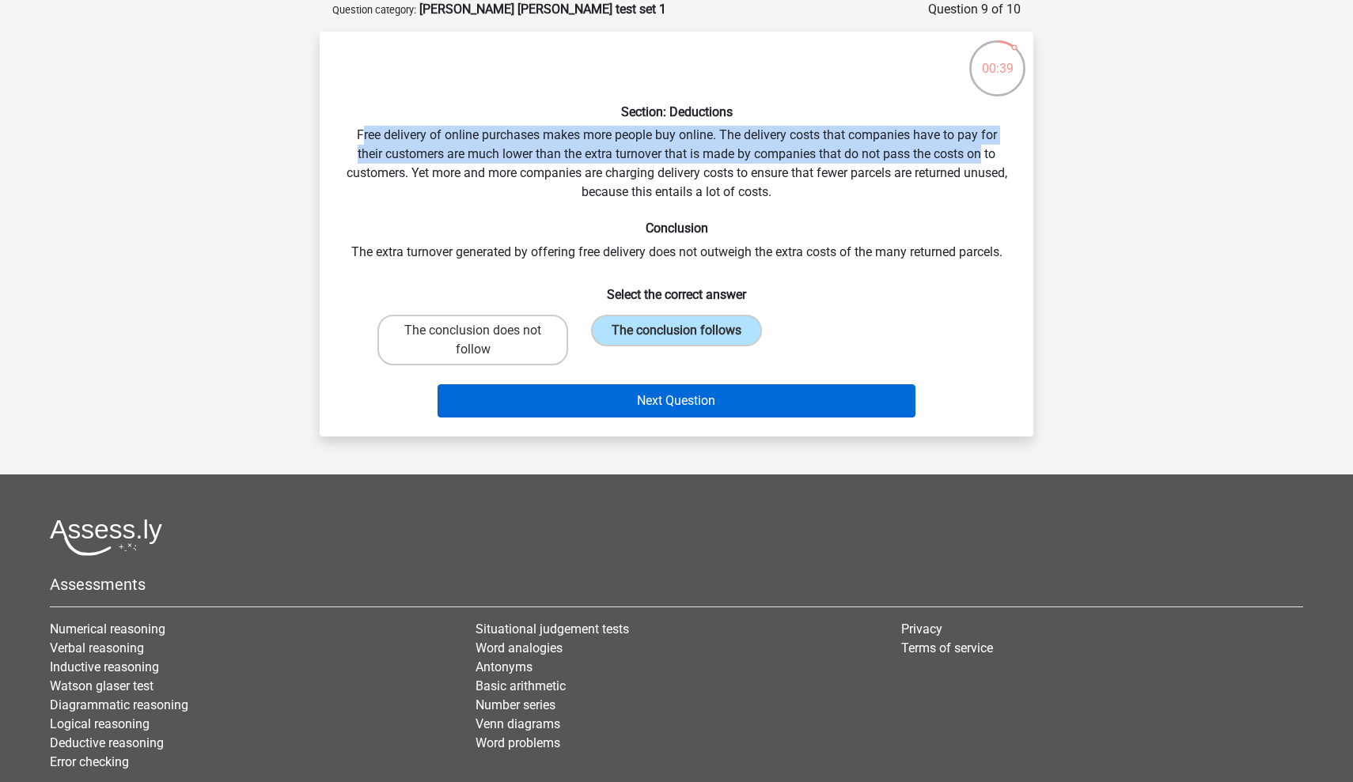
click at [656, 399] on button "Next Question" at bounding box center [676, 400] width 479 height 33
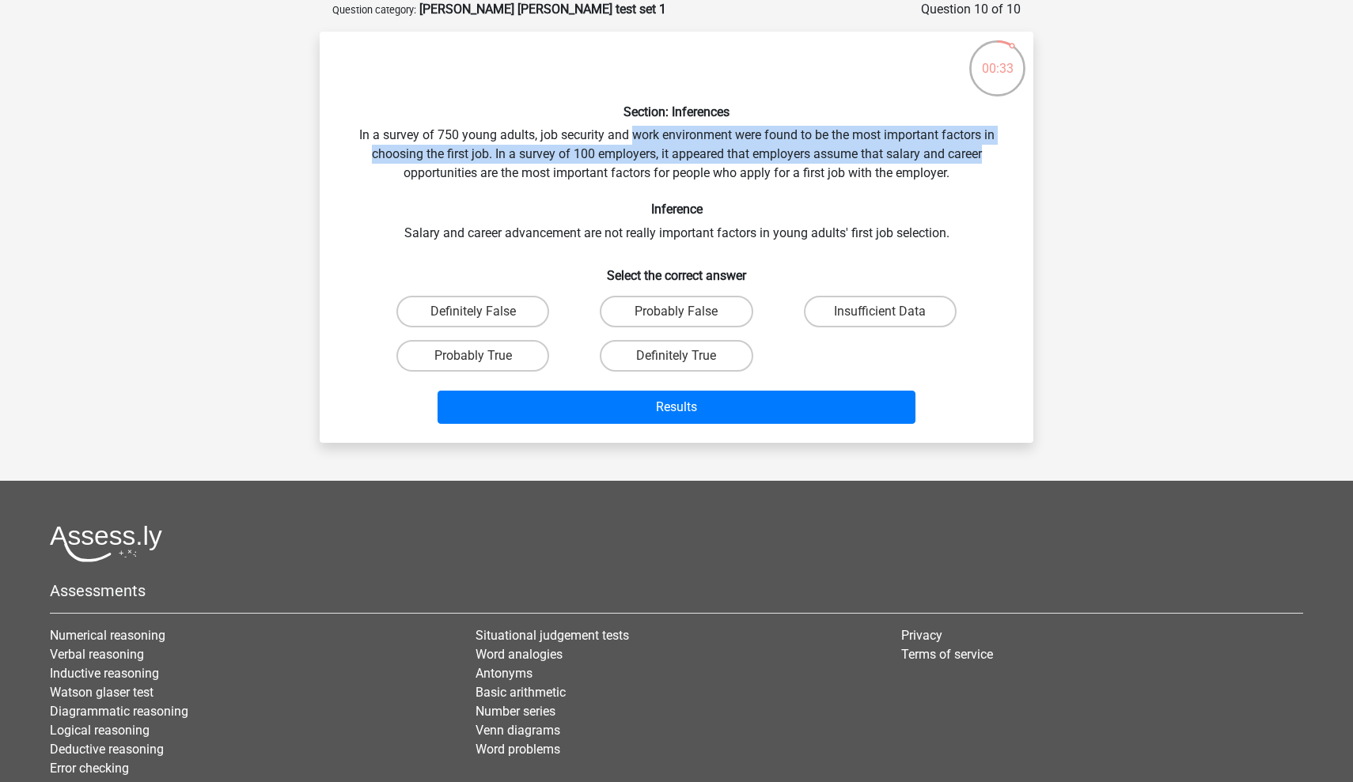
drag, startPoint x: 670, startPoint y: 127, endPoint x: 991, endPoint y: 149, distance: 321.9
click at [991, 149] on div "Section: Inferences In a survey of 750 young adults, job security and work envi…" at bounding box center [676, 237] width 701 height 386
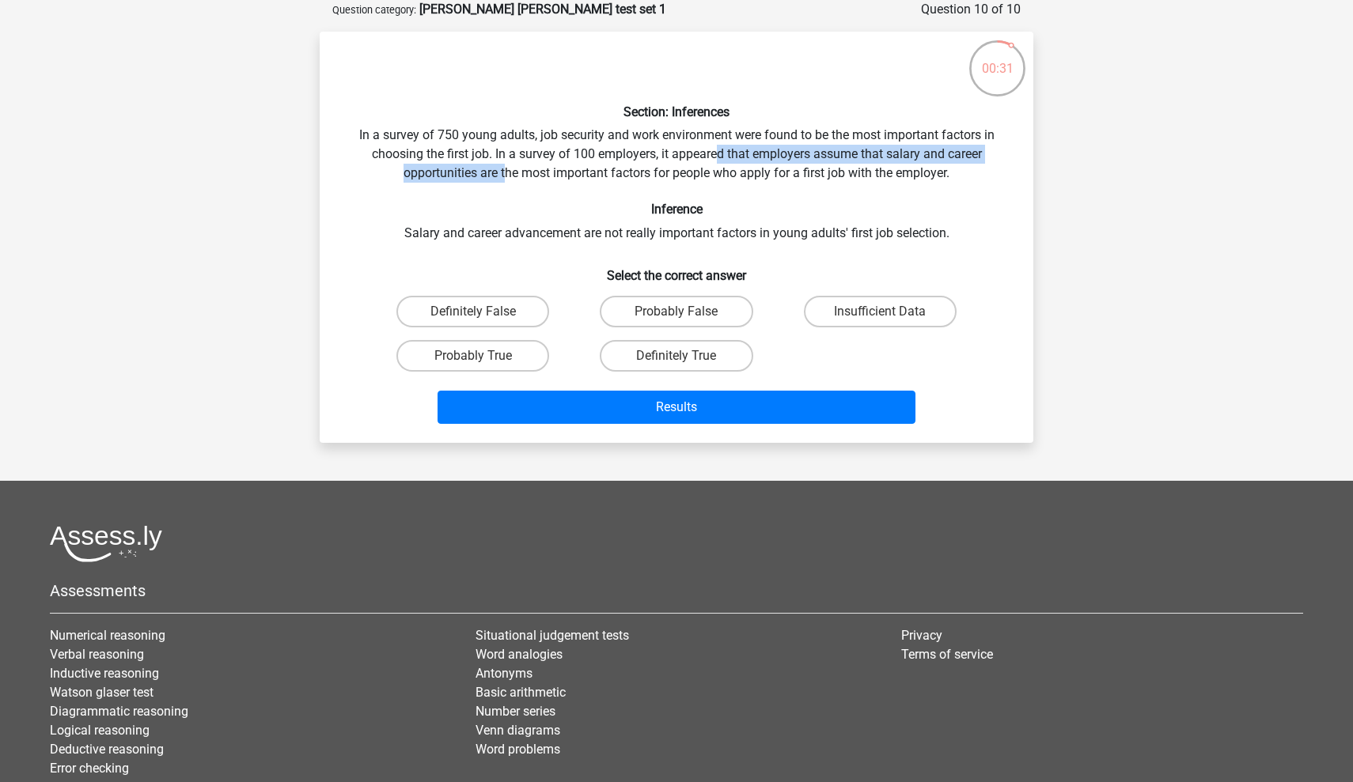
drag, startPoint x: 502, startPoint y: 163, endPoint x: 716, endPoint y: 160, distance: 213.6
click at [716, 160] on div "Section: Inferences In a survey of 750 young adults, job security and work envi…" at bounding box center [676, 237] width 701 height 386
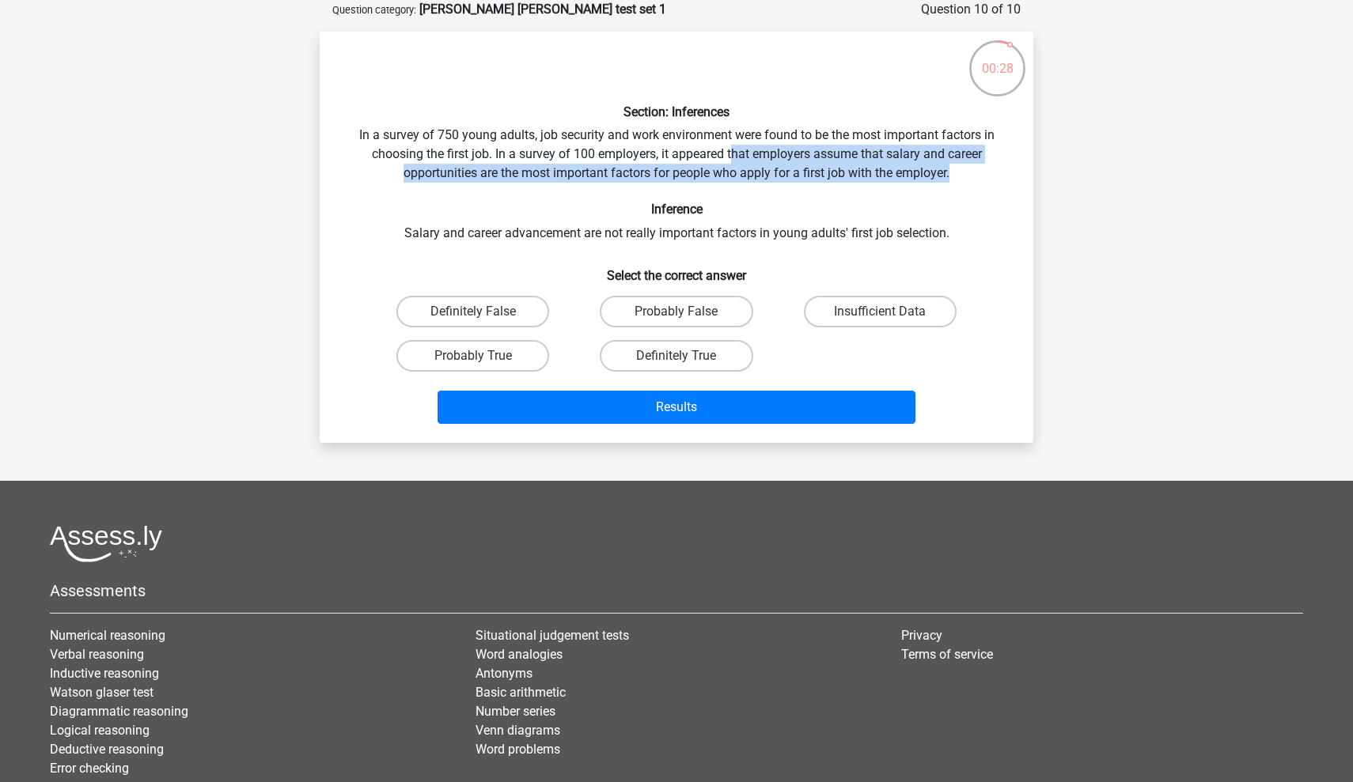
drag, startPoint x: 731, startPoint y: 147, endPoint x: 984, endPoint y: 170, distance: 254.1
click at [984, 170] on div "Section: Inferences In a survey of 750 young adults, job security and work envi…" at bounding box center [676, 237] width 701 height 386
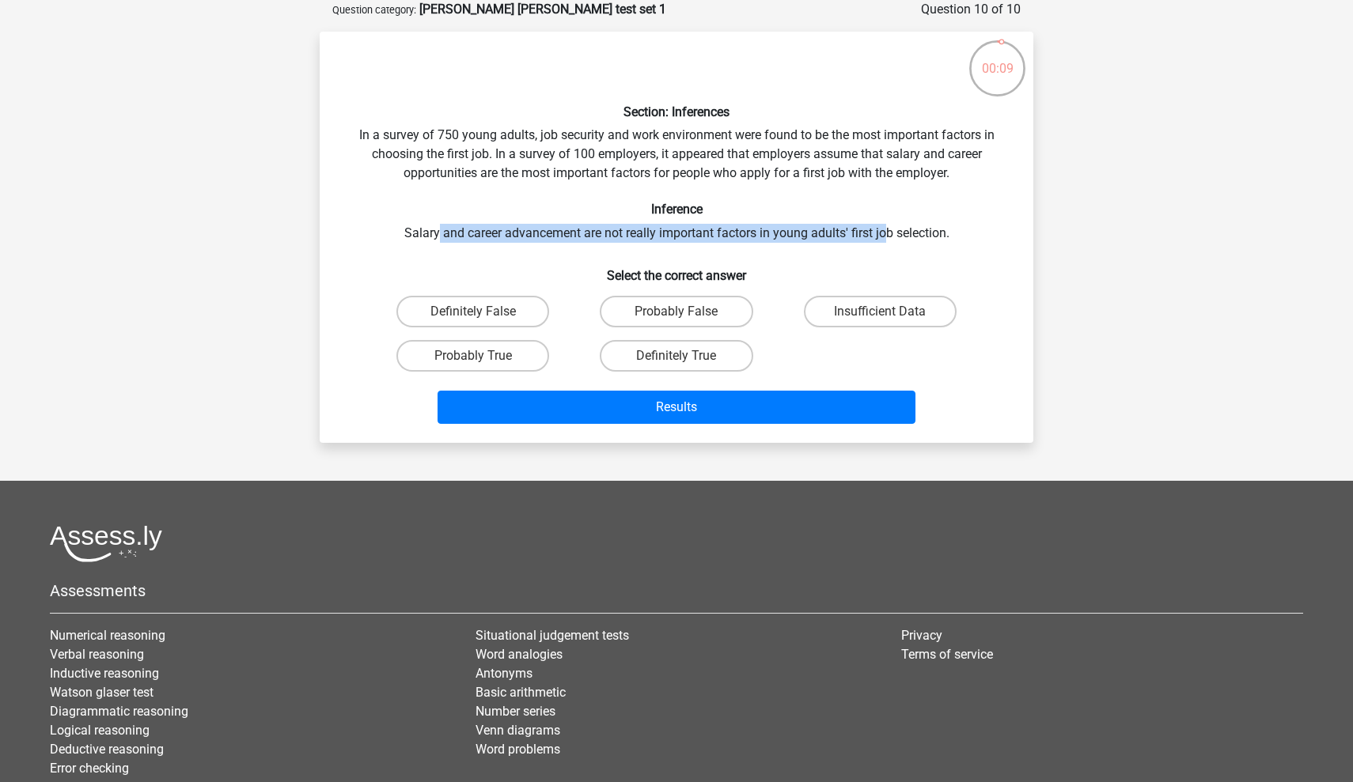
drag, startPoint x: 436, startPoint y: 234, endPoint x: 887, endPoint y: 215, distance: 451.3
click at [887, 221] on div "Section: Inferences In a survey of 750 young adults, job security and work envi…" at bounding box center [676, 237] width 701 height 386
click at [694, 316] on label "Probably False" at bounding box center [676, 312] width 153 height 32
click at [687, 316] on input "Probably False" at bounding box center [681, 317] width 10 height 10
radio input "true"
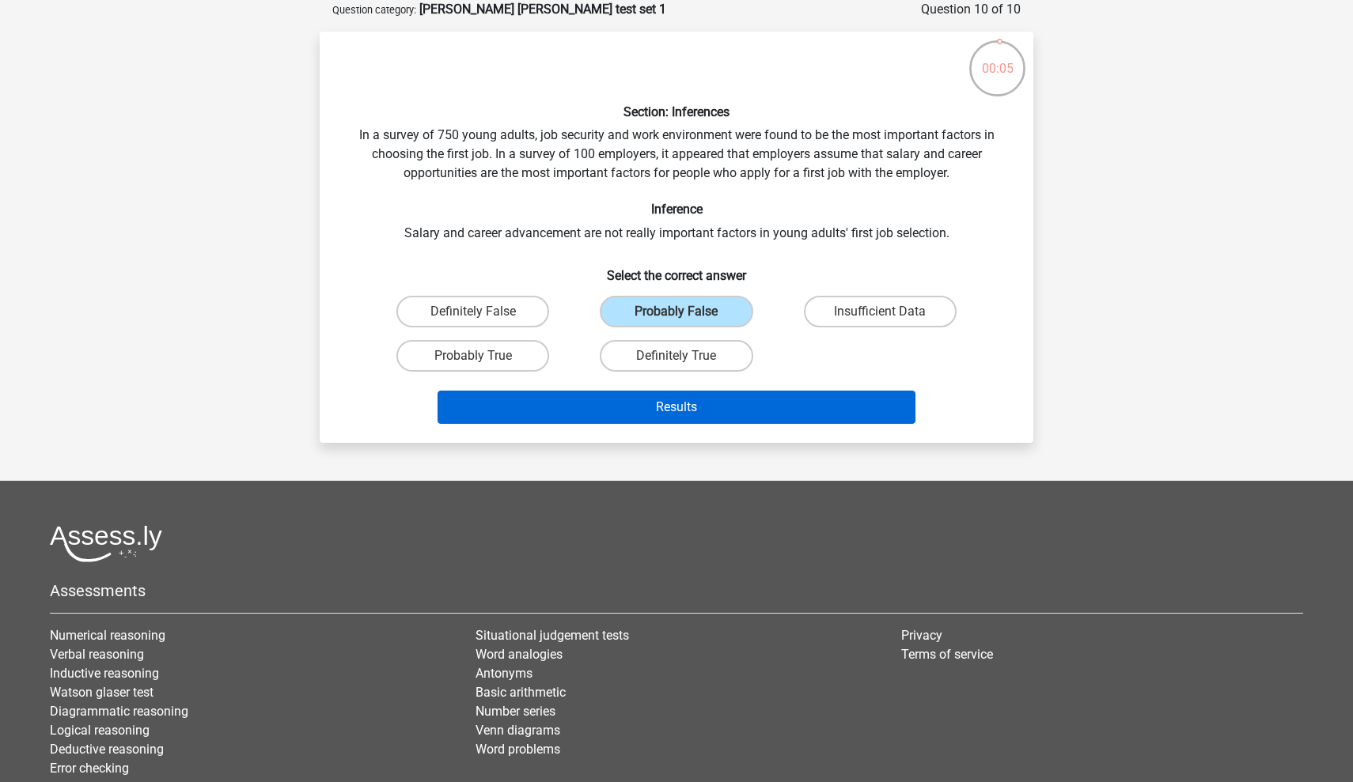
click at [688, 399] on button "Results" at bounding box center [676, 407] width 479 height 33
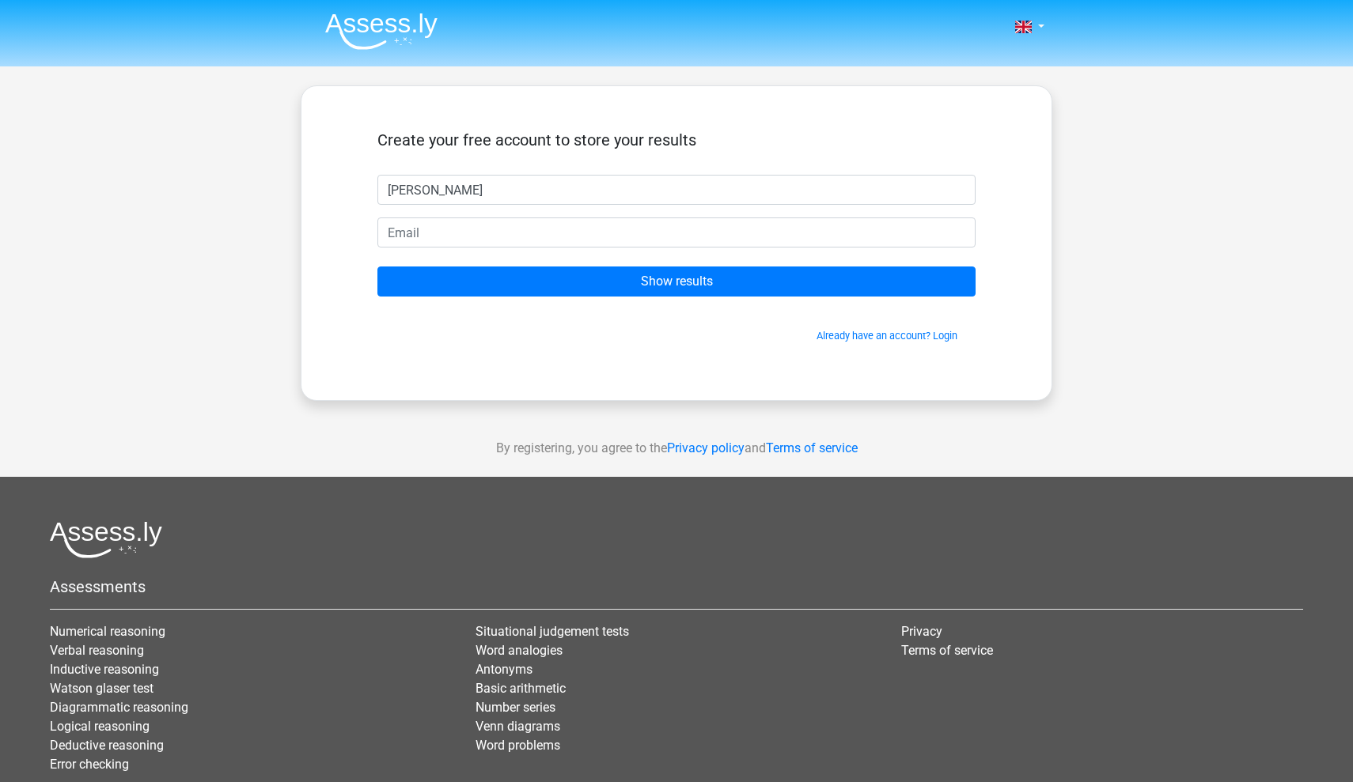
type input "esther"
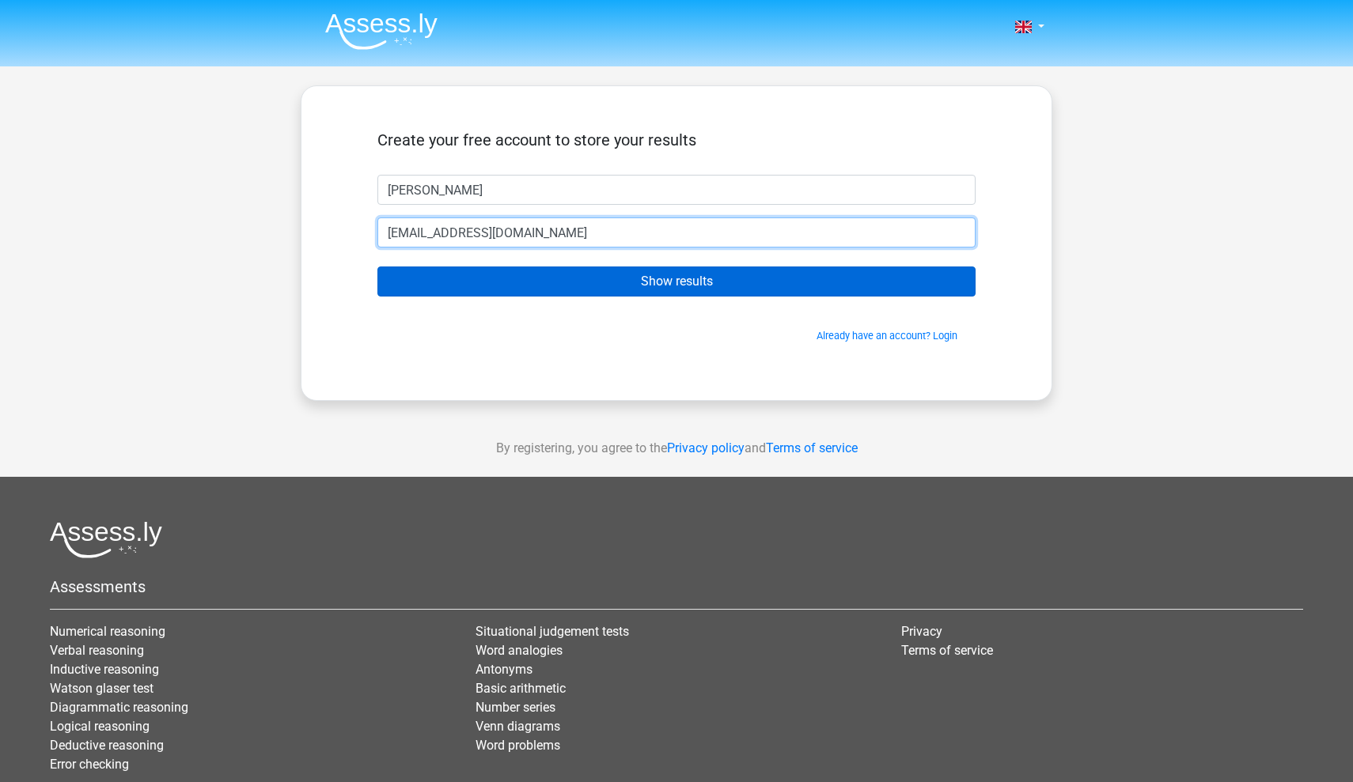
type input "malletion334@gmail.com"
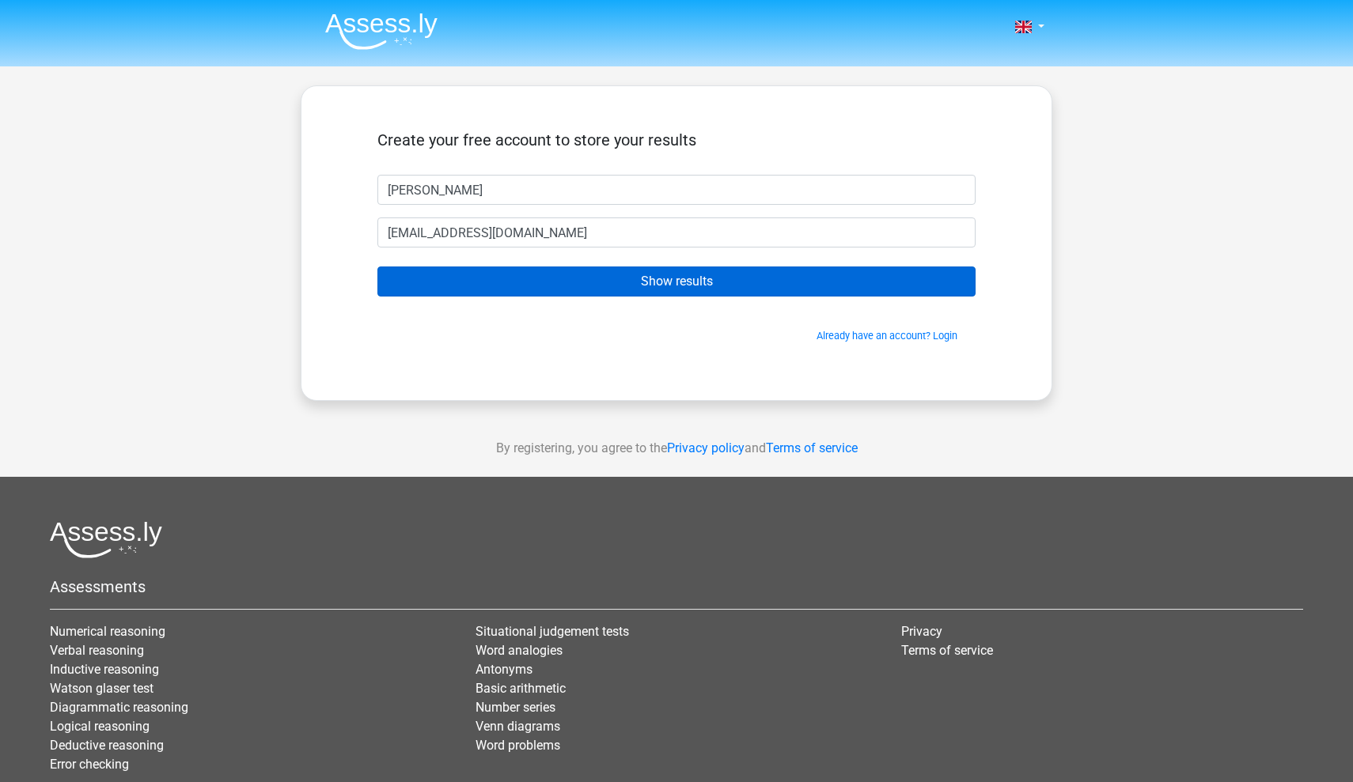
click at [565, 272] on input "Show results" at bounding box center [676, 282] width 598 height 30
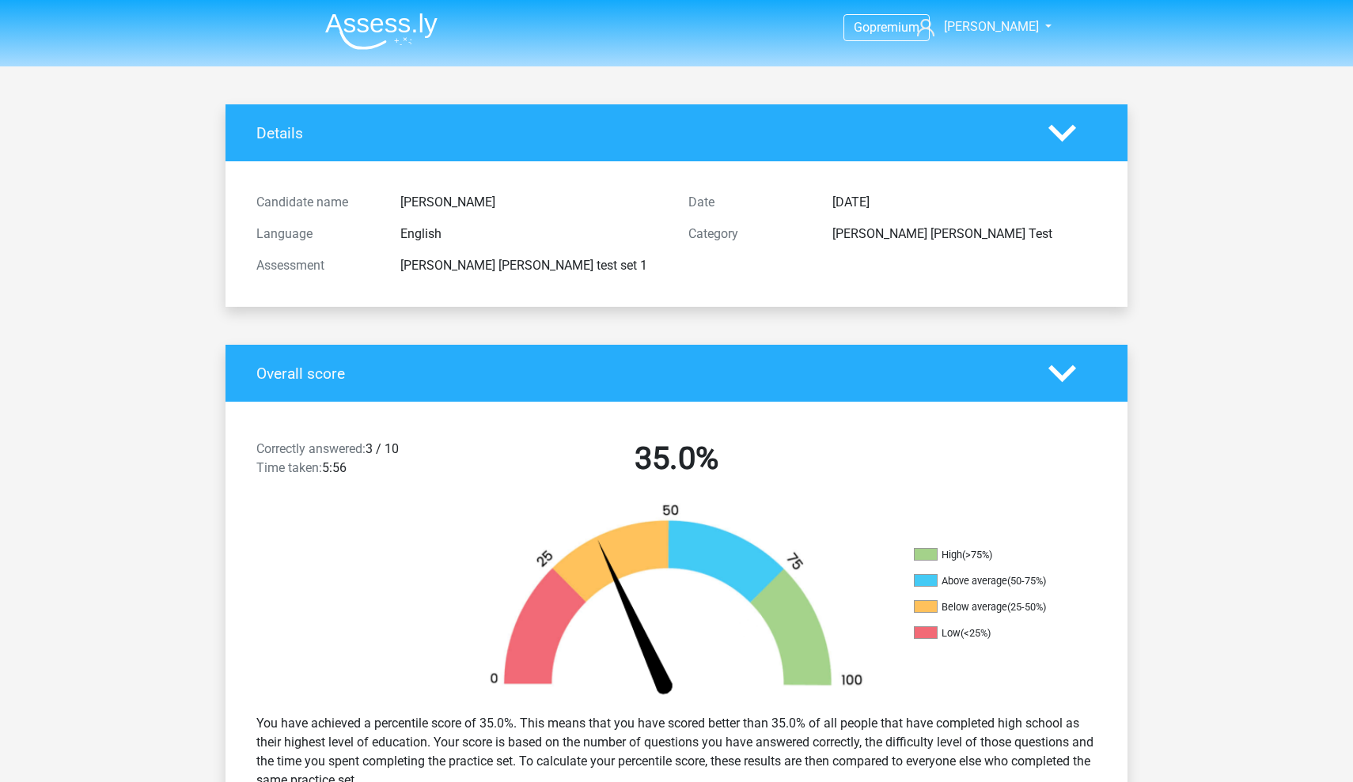
click at [742, 548] on img at bounding box center [676, 602] width 427 height 199
click at [702, 477] on h2 "35.0%" at bounding box center [676, 459] width 408 height 38
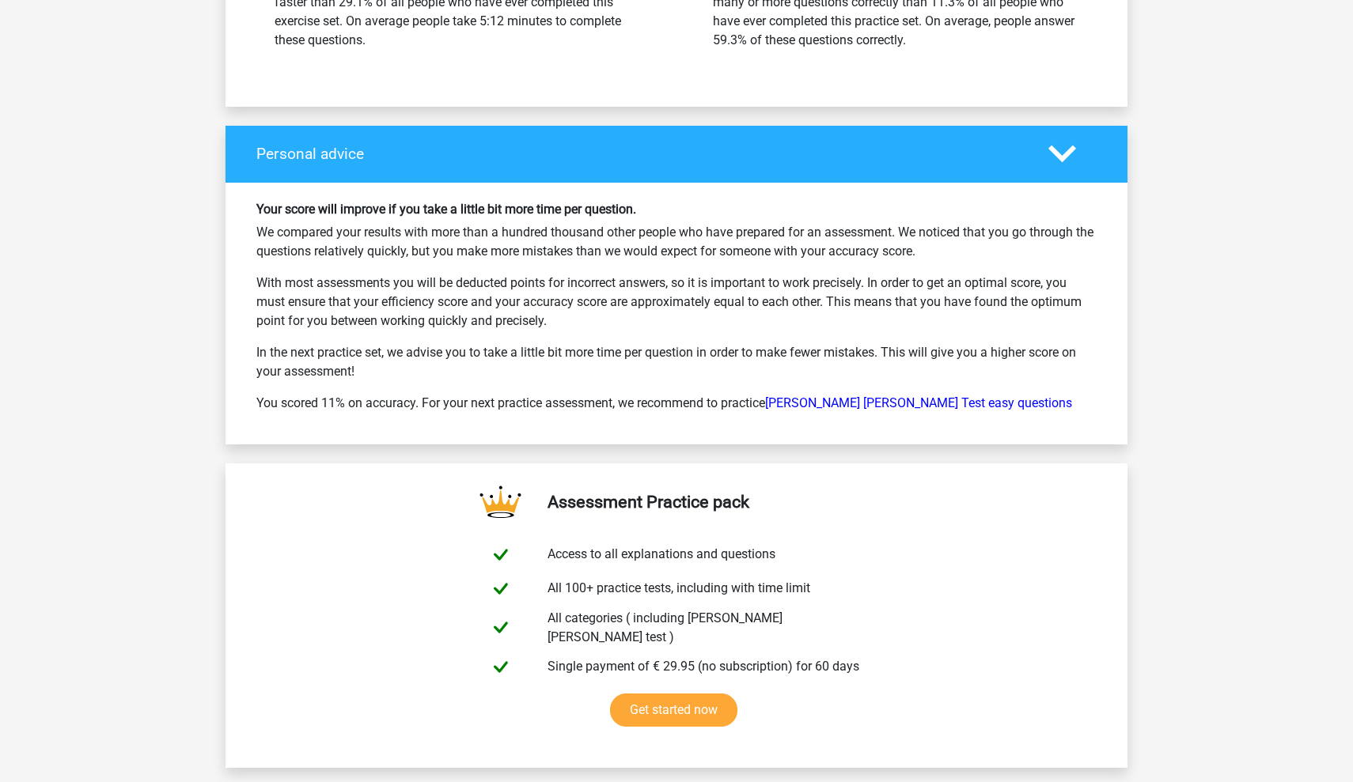
scroll to position [2241, 0]
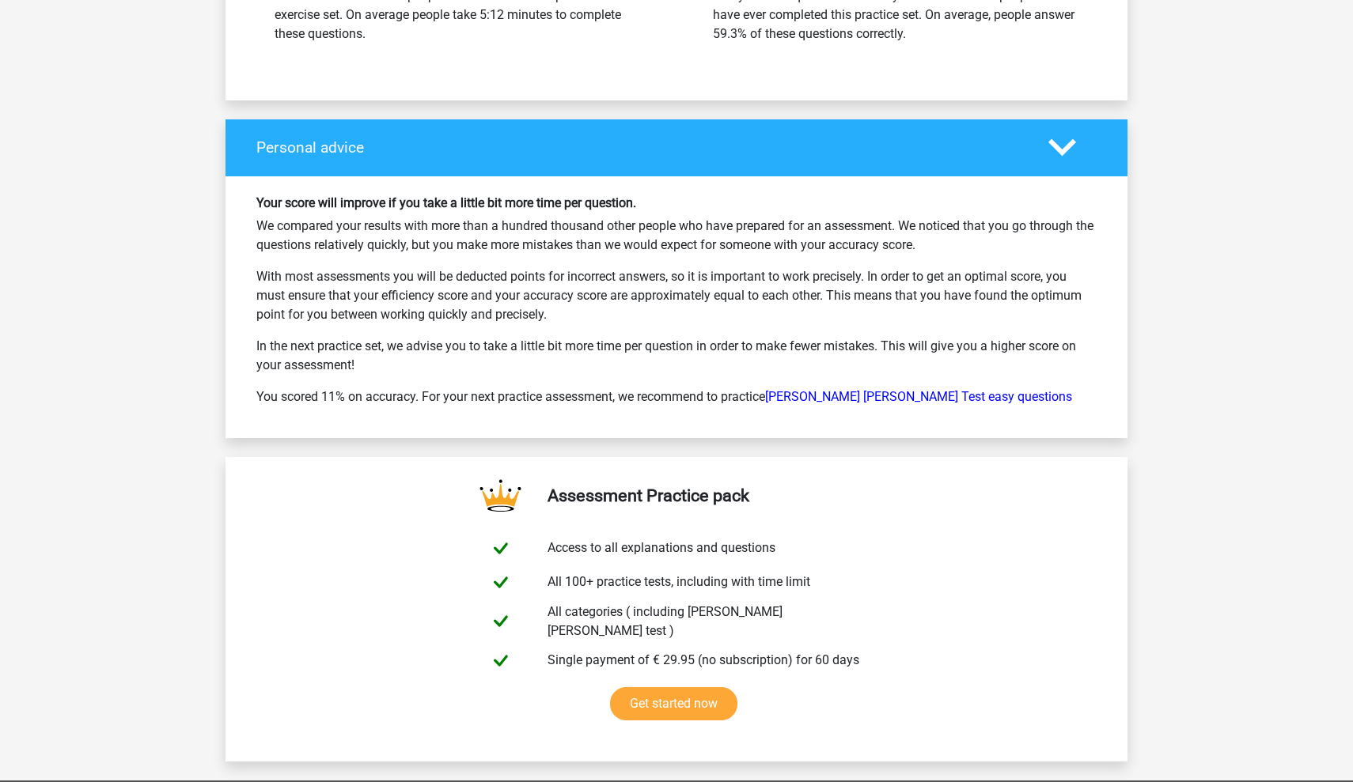
drag, startPoint x: 688, startPoint y: 233, endPoint x: 991, endPoint y: 228, distance: 303.0
click at [991, 228] on p "We compared your results with more than a hundred thousand other people who hav…" at bounding box center [676, 236] width 840 height 38
drag, startPoint x: 354, startPoint y: 236, endPoint x: 923, endPoint y: 243, distance: 569.5
click at [923, 243] on p "We compared your results with more than a hundred thousand other people who hav…" at bounding box center [676, 236] width 840 height 38
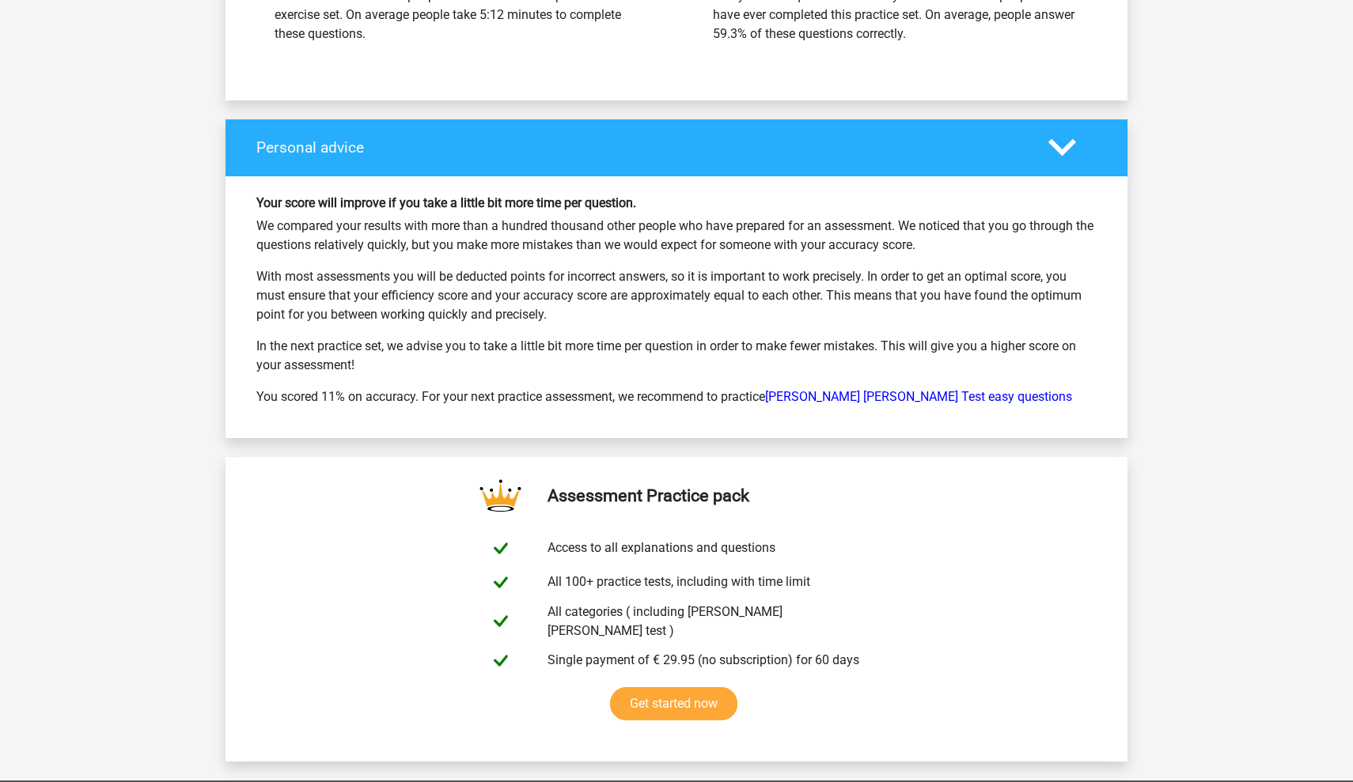
click at [923, 243] on p "We compared your results with more than a hundred thousand other people who hav…" at bounding box center [676, 236] width 840 height 38
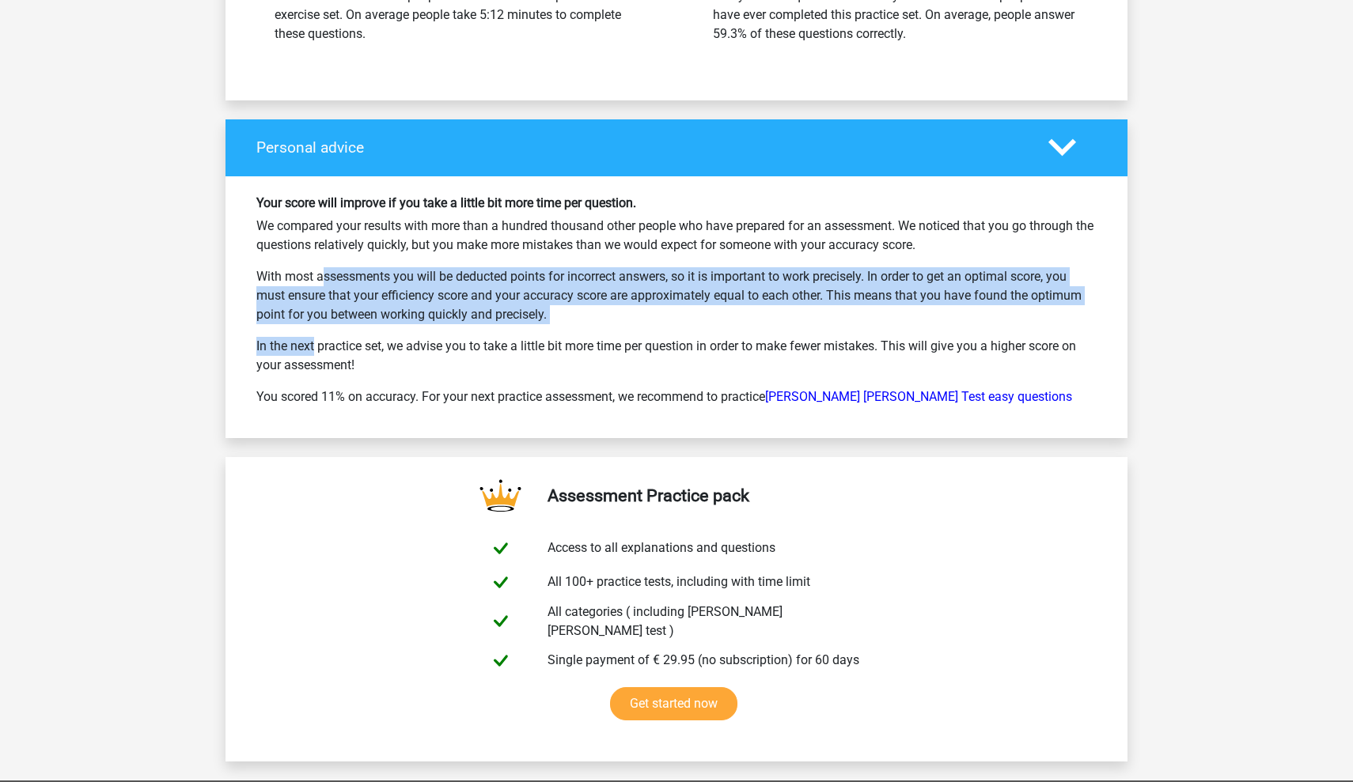
drag, startPoint x: 256, startPoint y: 263, endPoint x: 1045, endPoint y: 314, distance: 790.2
click at [1045, 314] on div "Your score will improve if you take a little bit more time per question. We com…" at bounding box center [676, 307] width 864 height 224
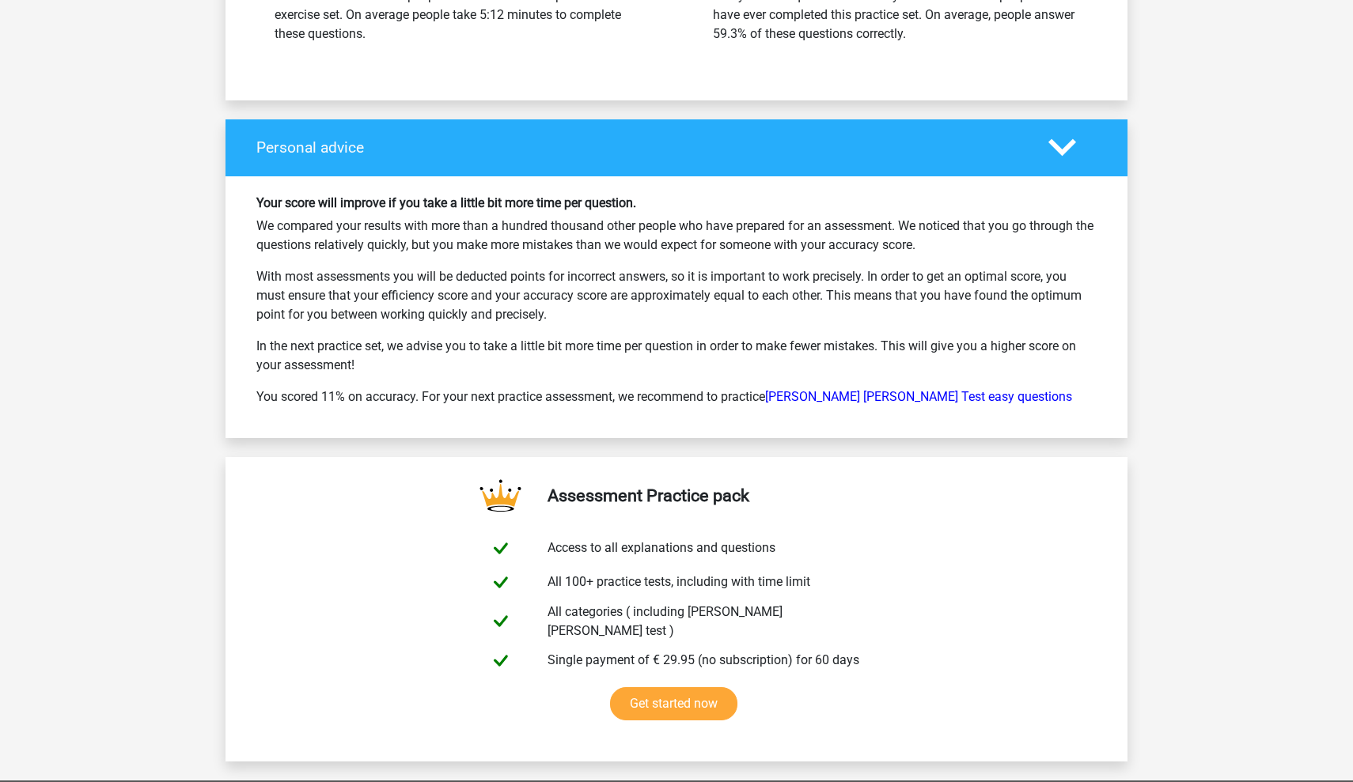
click at [1045, 314] on div "Your score will improve if you take a little bit more time per question. We com…" at bounding box center [676, 307] width 864 height 224
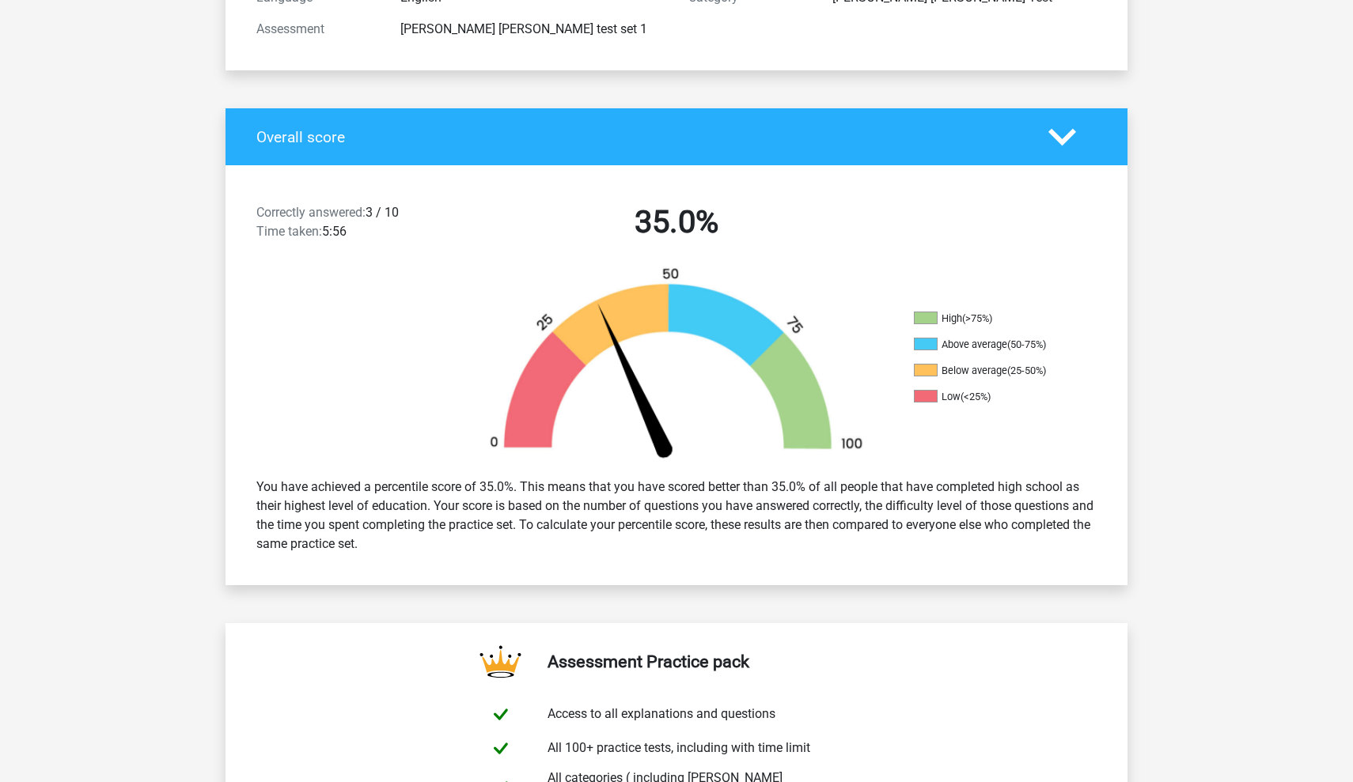
scroll to position [230, 0]
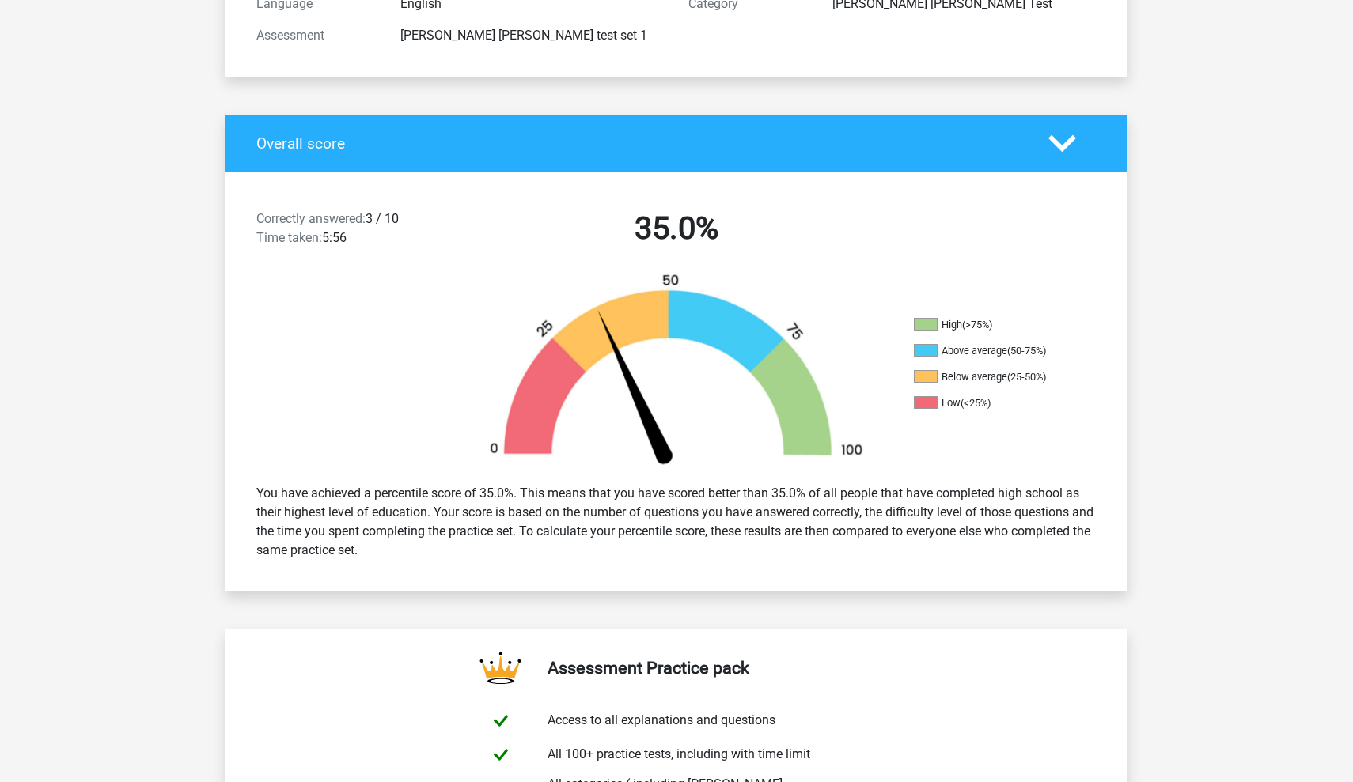
drag, startPoint x: 528, startPoint y: 492, endPoint x: 940, endPoint y: 556, distance: 416.3
click at [940, 556] on div "You have achieved a percentile score of 35.0%. This means that you have scored …" at bounding box center [676, 522] width 864 height 89
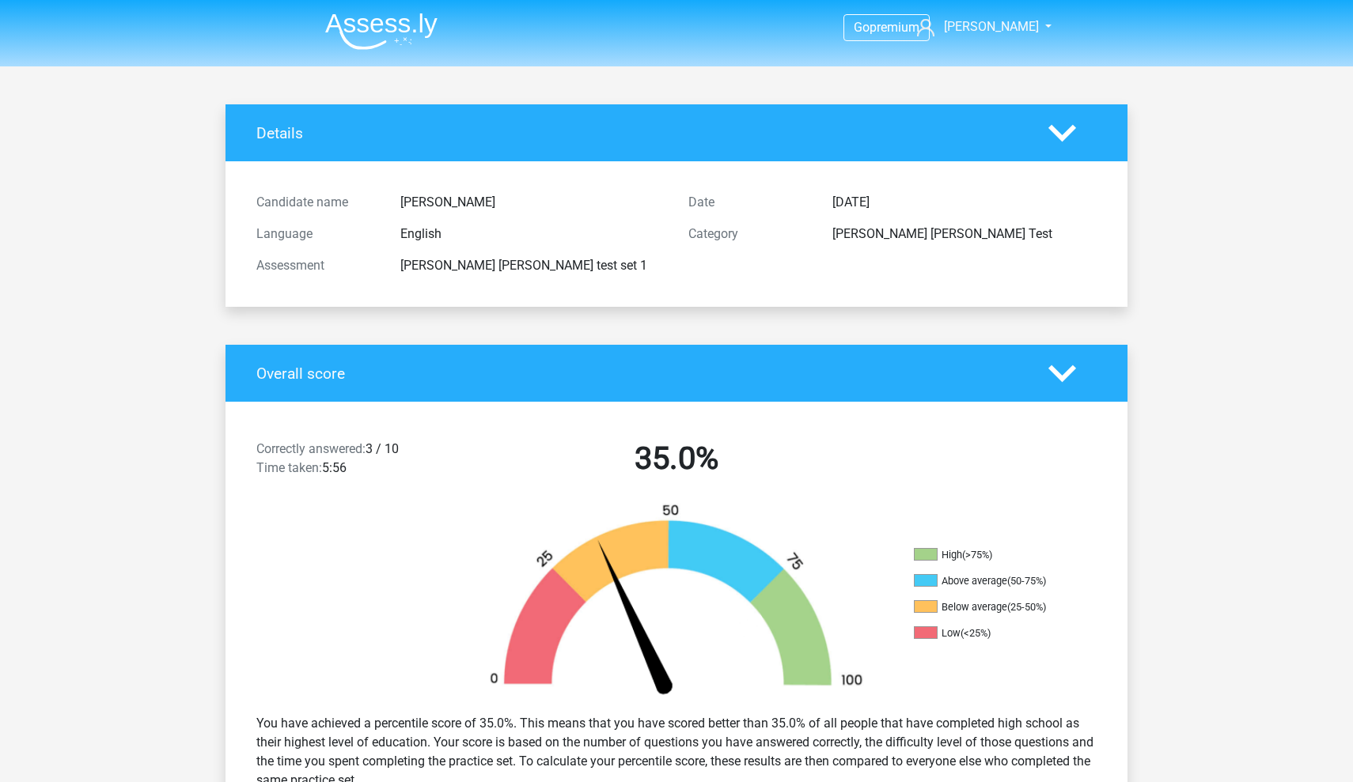
scroll to position [0, 0]
click at [1038, 562] on li "High (>75%)" at bounding box center [993, 555] width 158 height 14
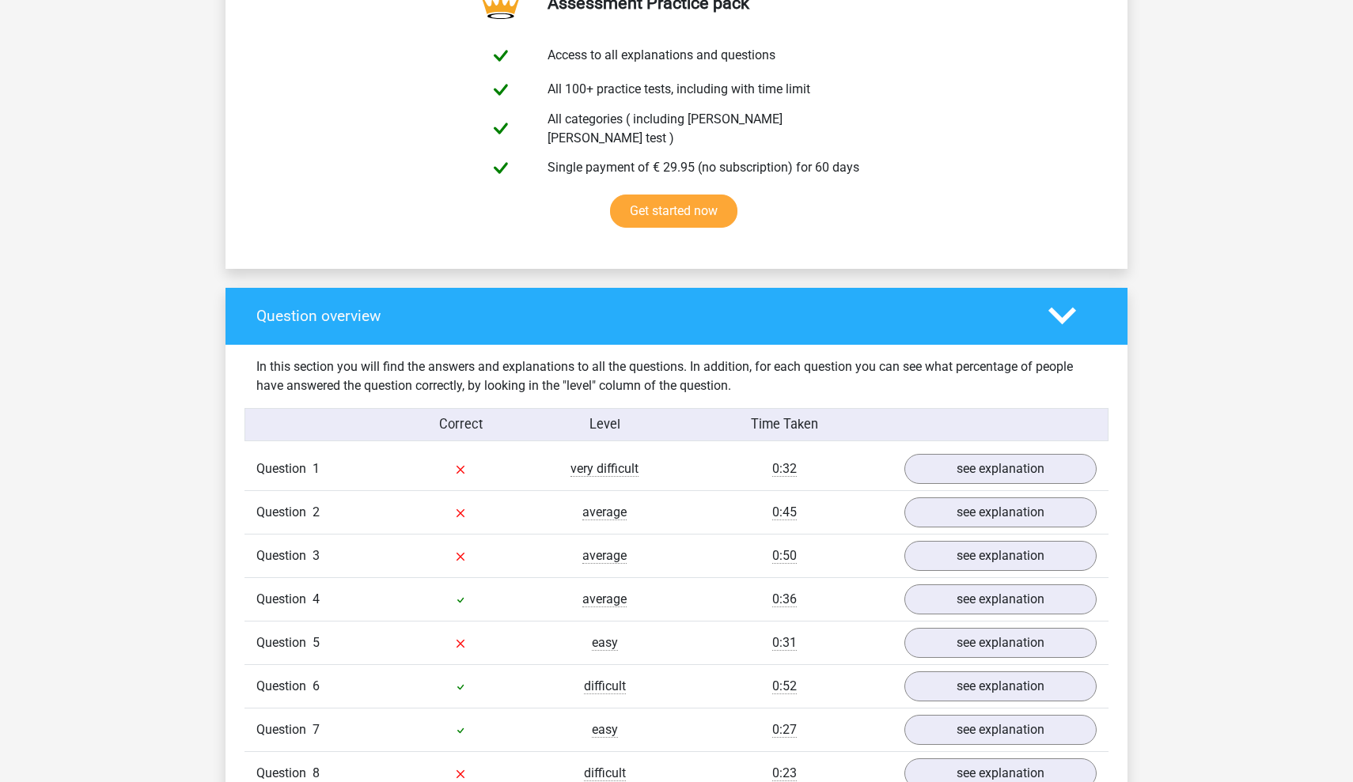
scroll to position [913, 0]
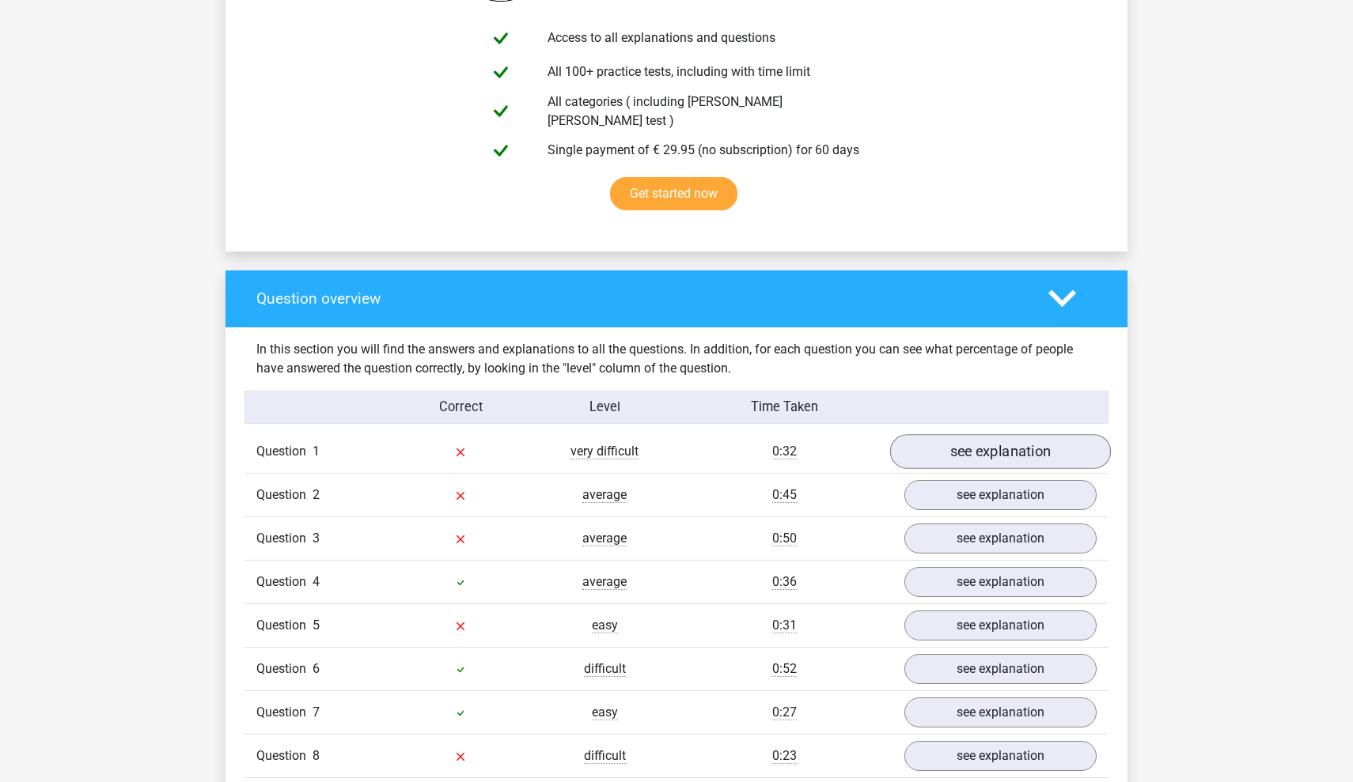
click at [1019, 434] on link "see explanation" at bounding box center [1000, 451] width 221 height 35
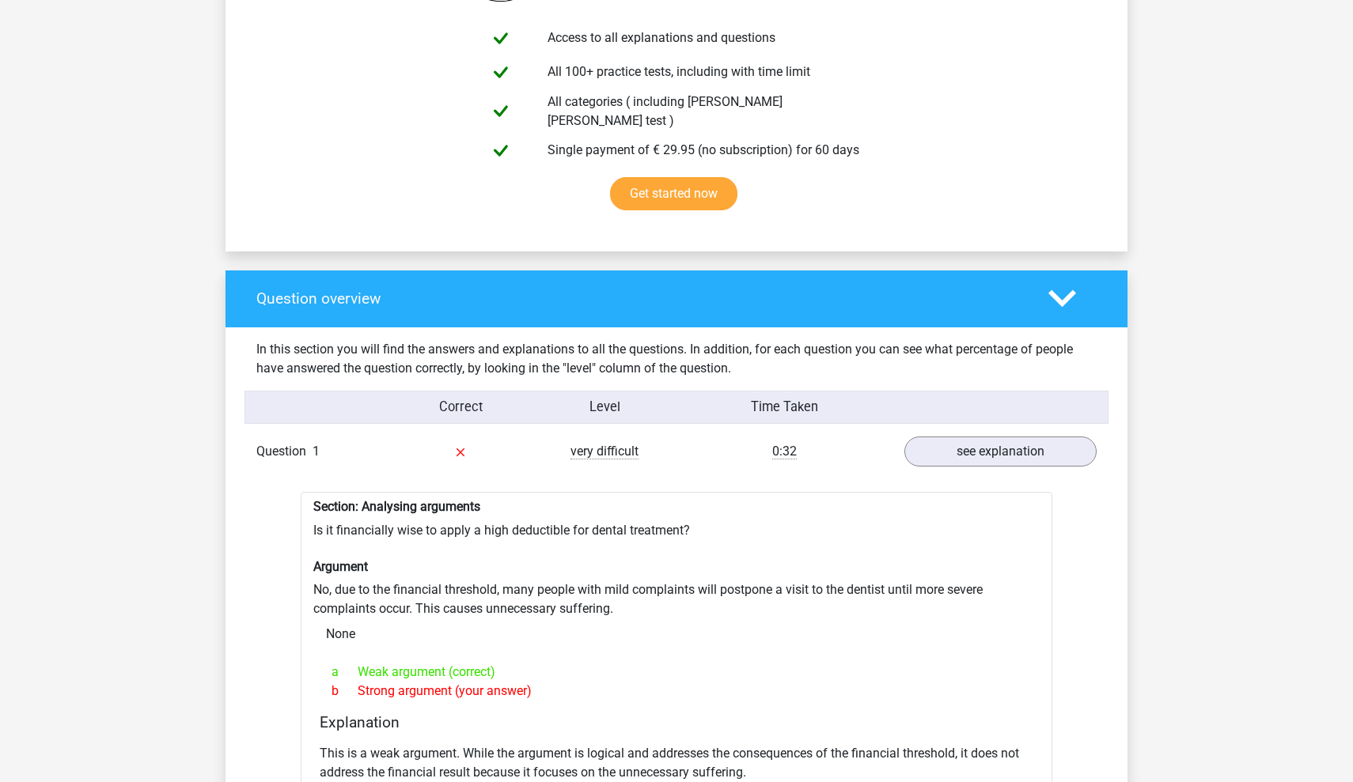
click at [611, 522] on div "Section: Analysing arguments Is it financially wise to apply a high deductible …" at bounding box center [676, 683] width 751 height 382
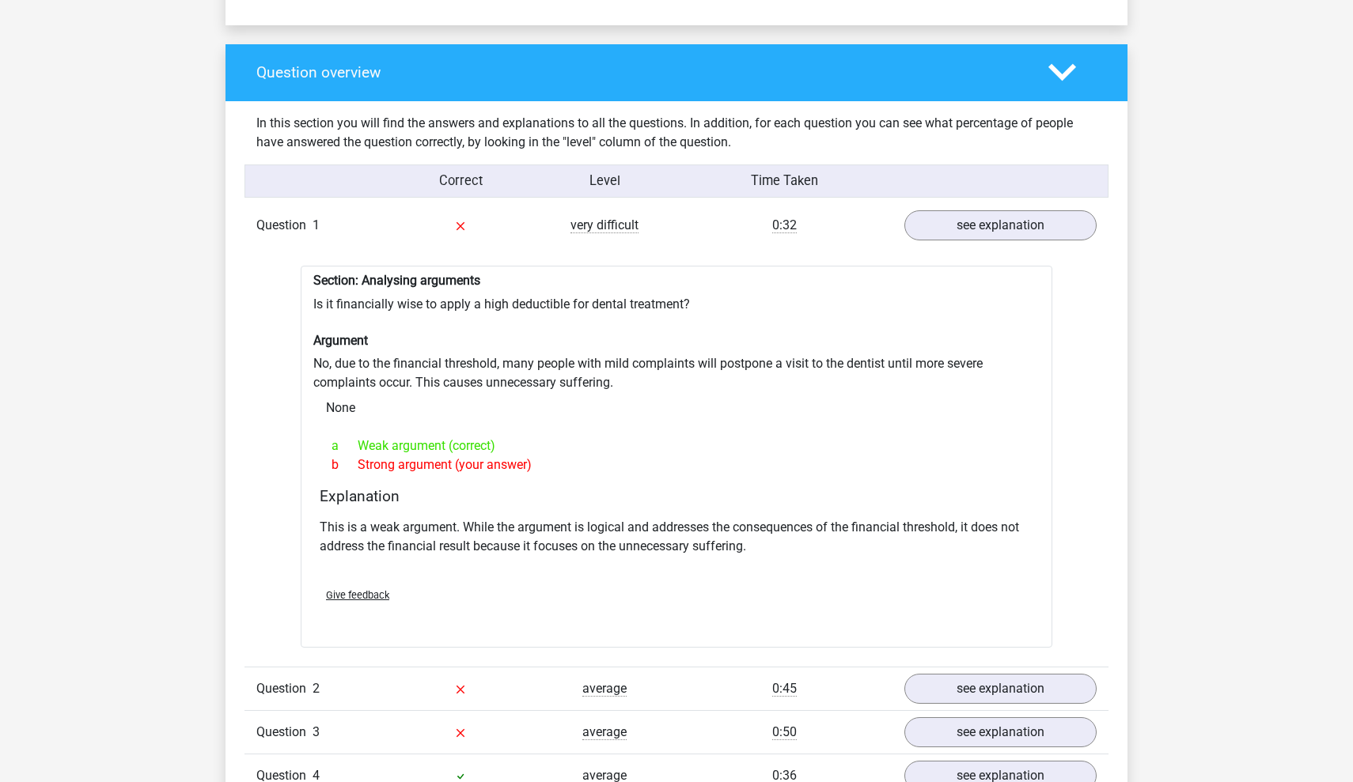
scroll to position [1148, 0]
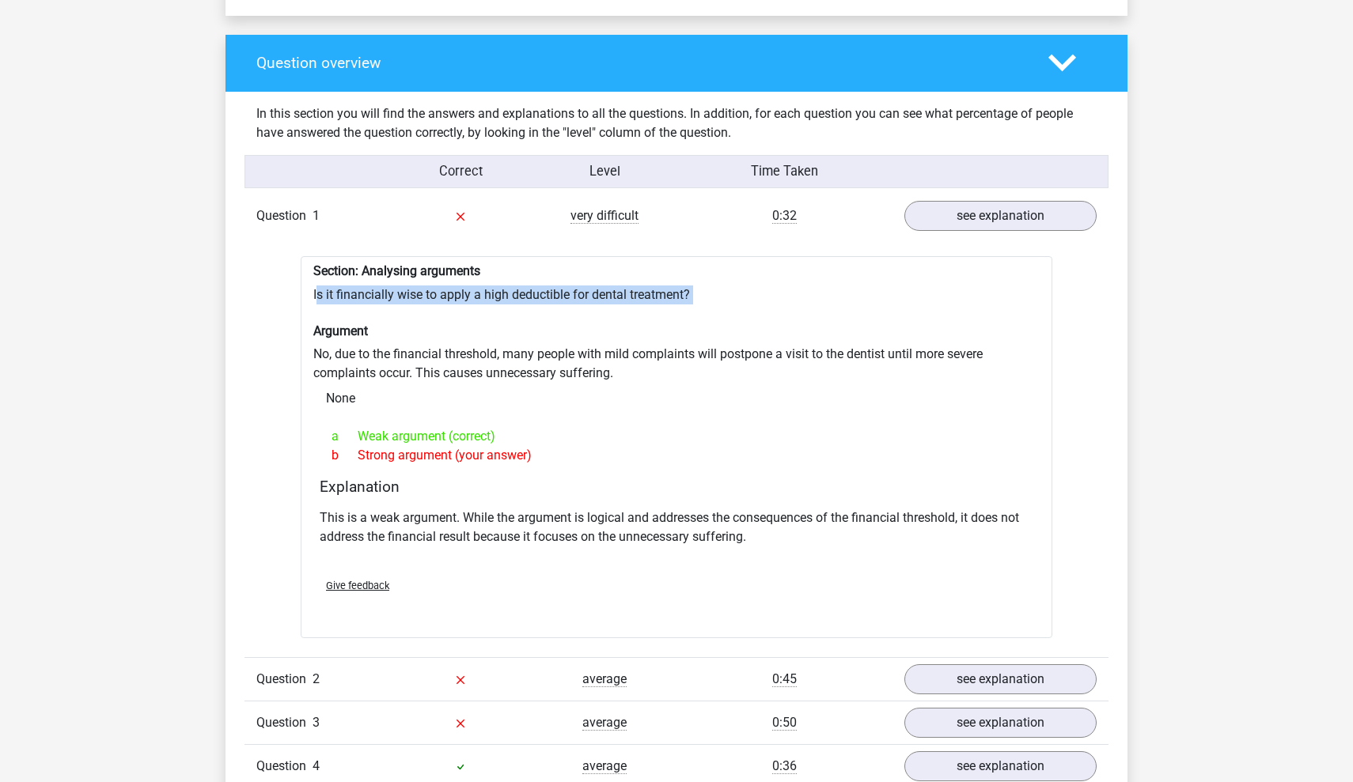
drag, startPoint x: 316, startPoint y: 290, endPoint x: 667, endPoint y: 297, distance: 351.3
click at [667, 297] on div "Section: Analysing arguments Is it financially wise to apply a high deductible …" at bounding box center [676, 447] width 751 height 382
drag, startPoint x: 377, startPoint y: 331, endPoint x: 422, endPoint y: 331, distance: 44.3
click at [422, 331] on div "Section: Analysing arguments Is it financially wise to apply a high deductible …" at bounding box center [676, 447] width 751 height 382
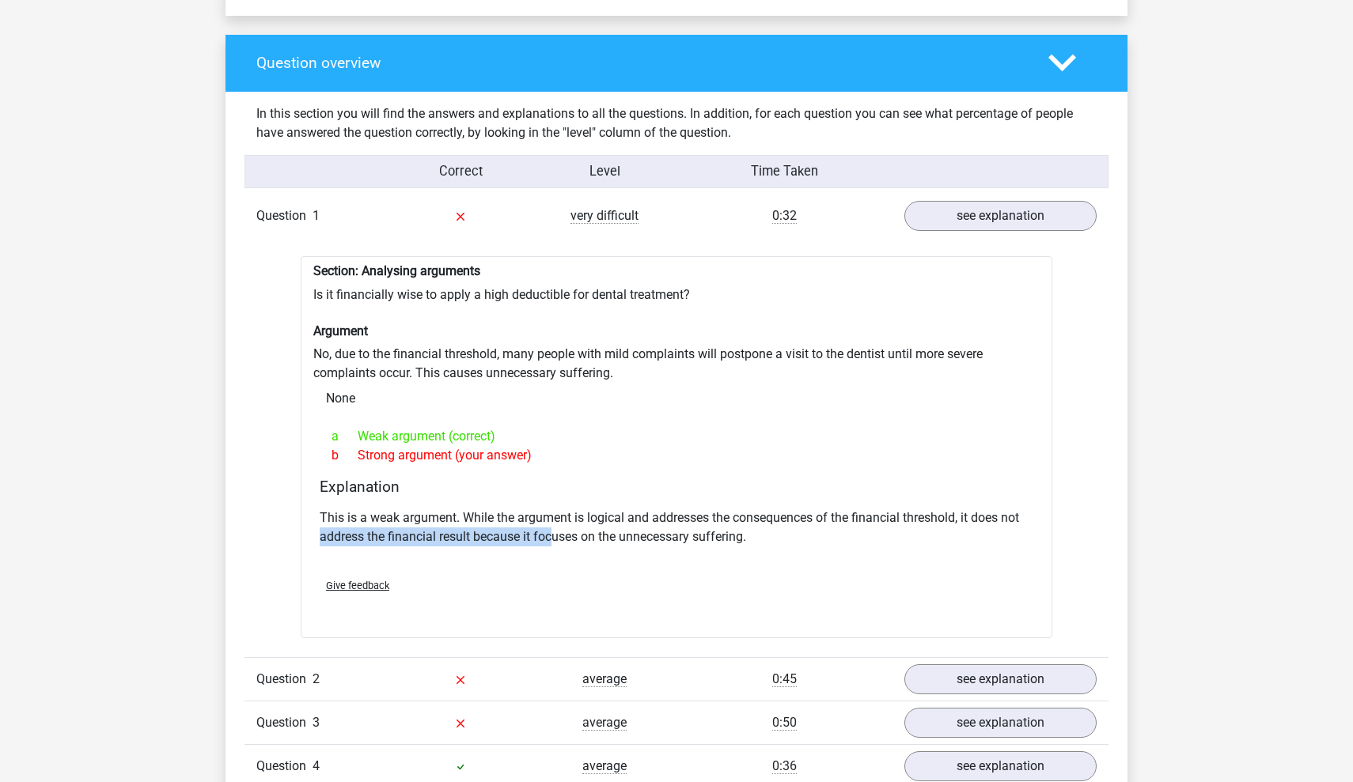
drag, startPoint x: 341, startPoint y: 516, endPoint x: 554, endPoint y: 518, distance: 213.6
click at [554, 518] on p "This is a weak argument. While the argument is logical and addresses the conseq…" at bounding box center [676, 528] width 713 height 38
drag, startPoint x: 482, startPoint y: 526, endPoint x: 748, endPoint y: 520, distance: 266.6
click at [748, 520] on p "This is a weak argument. While the argument is logical and addresses the conseq…" at bounding box center [676, 528] width 713 height 38
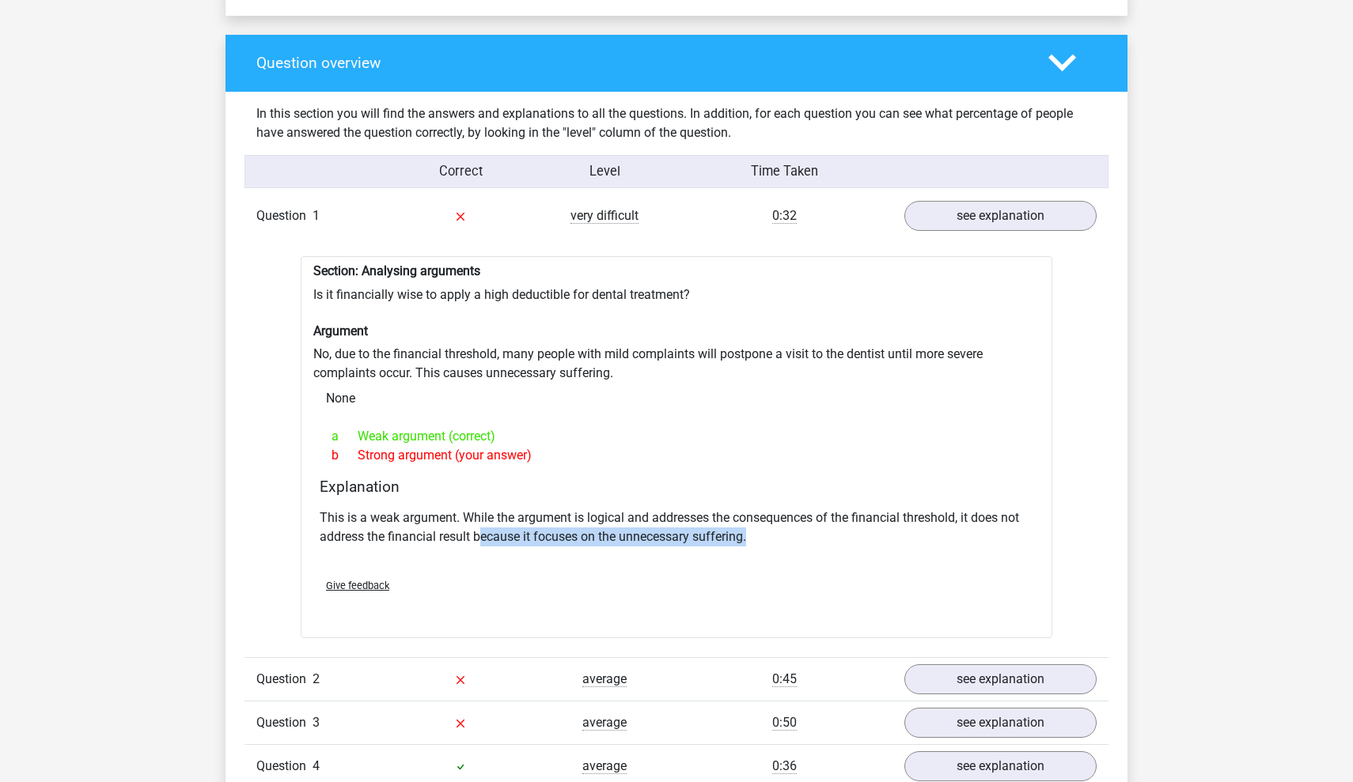
click at [748, 520] on p "This is a weak argument. While the argument is logical and addresses the conseq…" at bounding box center [676, 528] width 713 height 38
click at [772, 606] on div "Submit" at bounding box center [676, 618] width 726 height 25
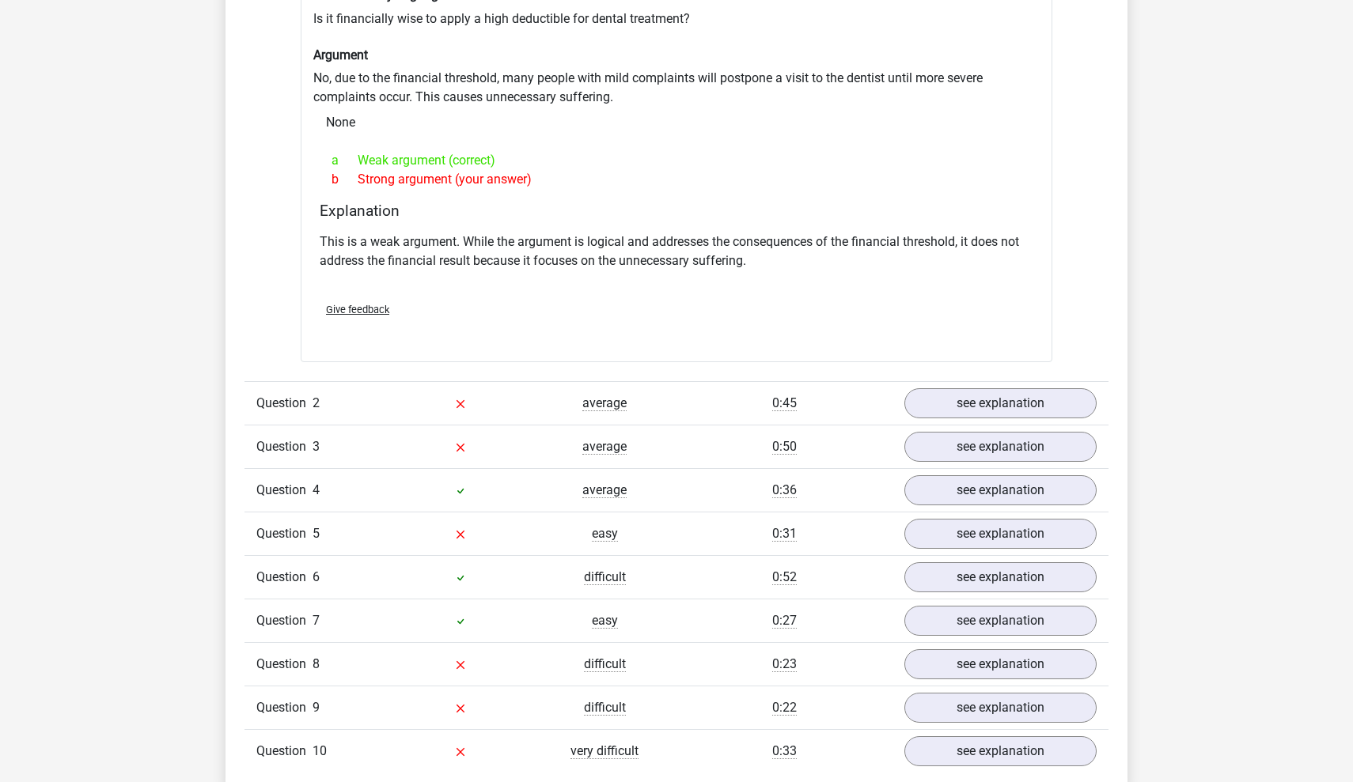
scroll to position [1427, 0]
click at [1054, 384] on link "see explanation" at bounding box center [1000, 401] width 221 height 35
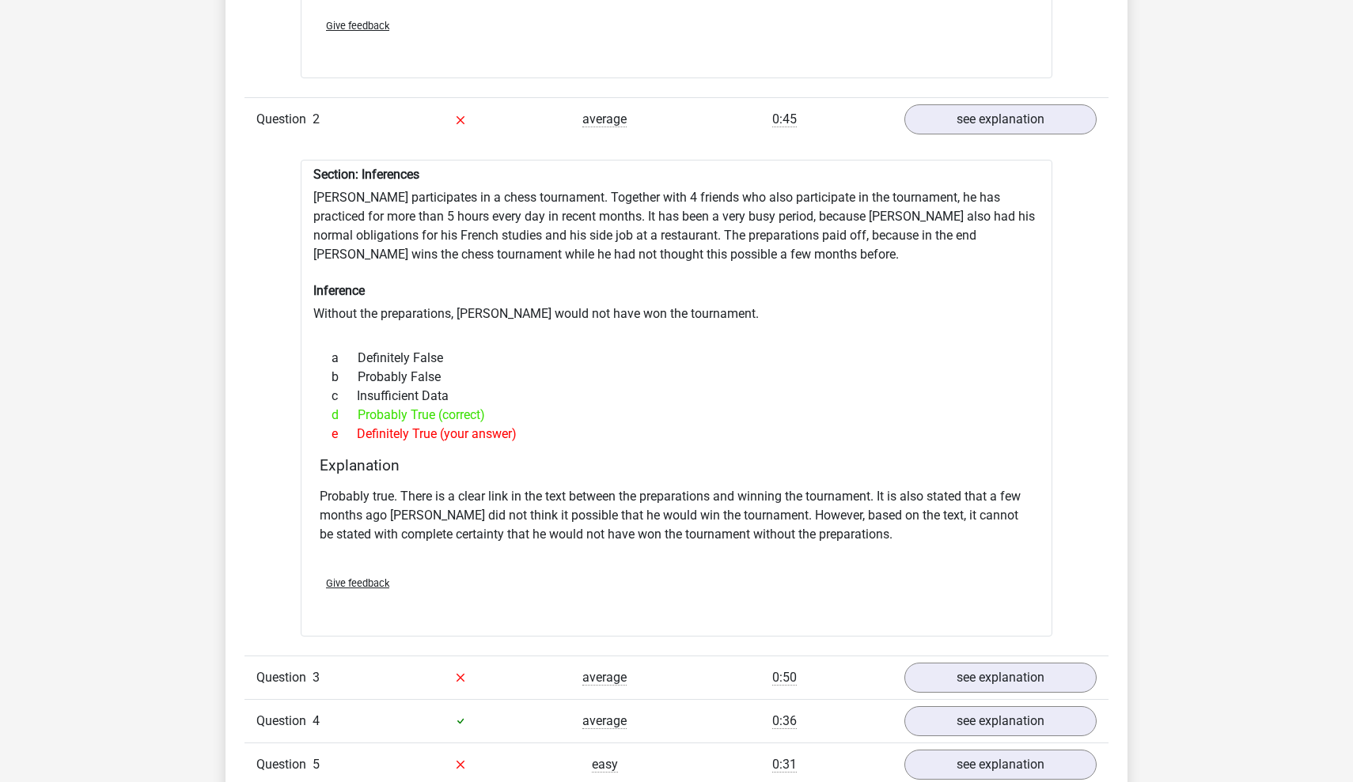
scroll to position [1721, 0]
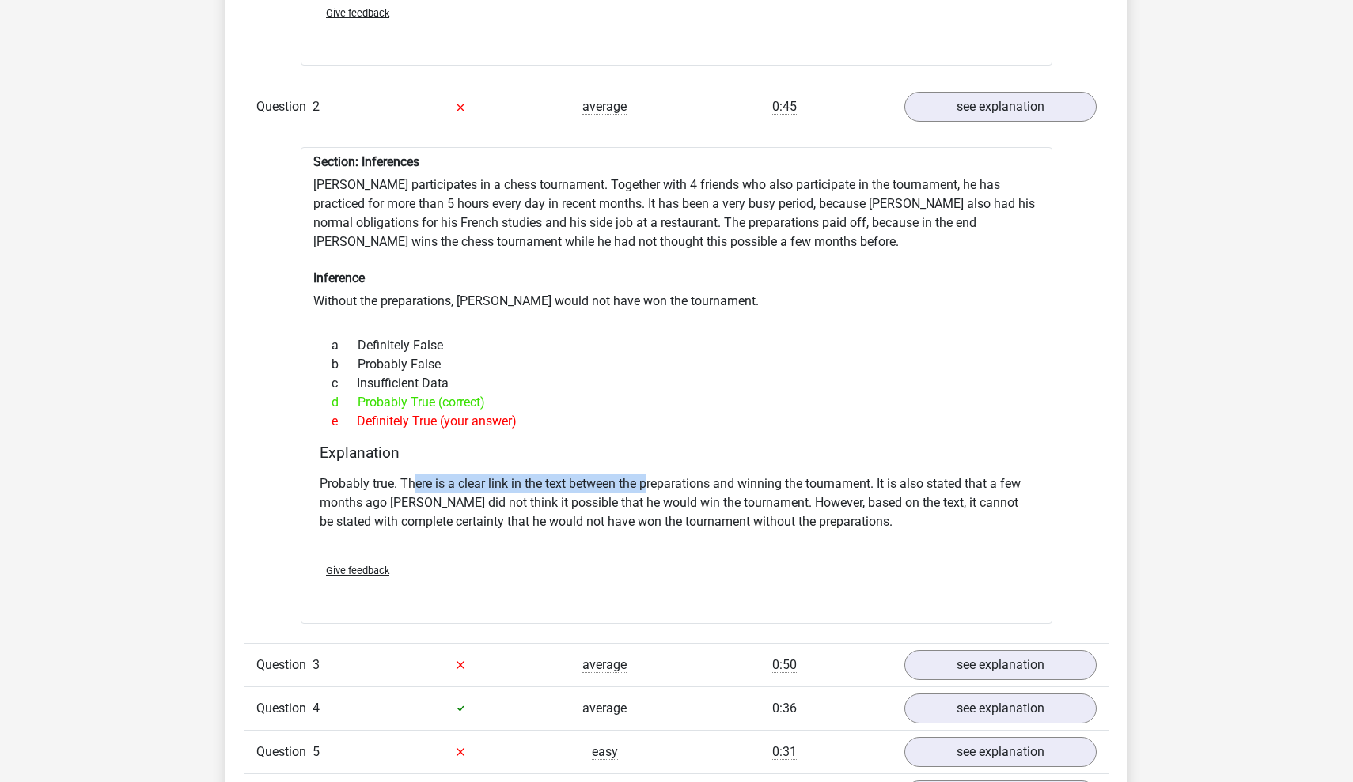
drag, startPoint x: 415, startPoint y: 473, endPoint x: 649, endPoint y: 468, distance: 234.2
click at [649, 475] on p "Probably true. There is a clear link in the text between the preparations and w…" at bounding box center [676, 503] width 713 height 57
click at [532, 509] on p "Probably true. There is a clear link in the text between the preparations and w…" at bounding box center [676, 503] width 713 height 57
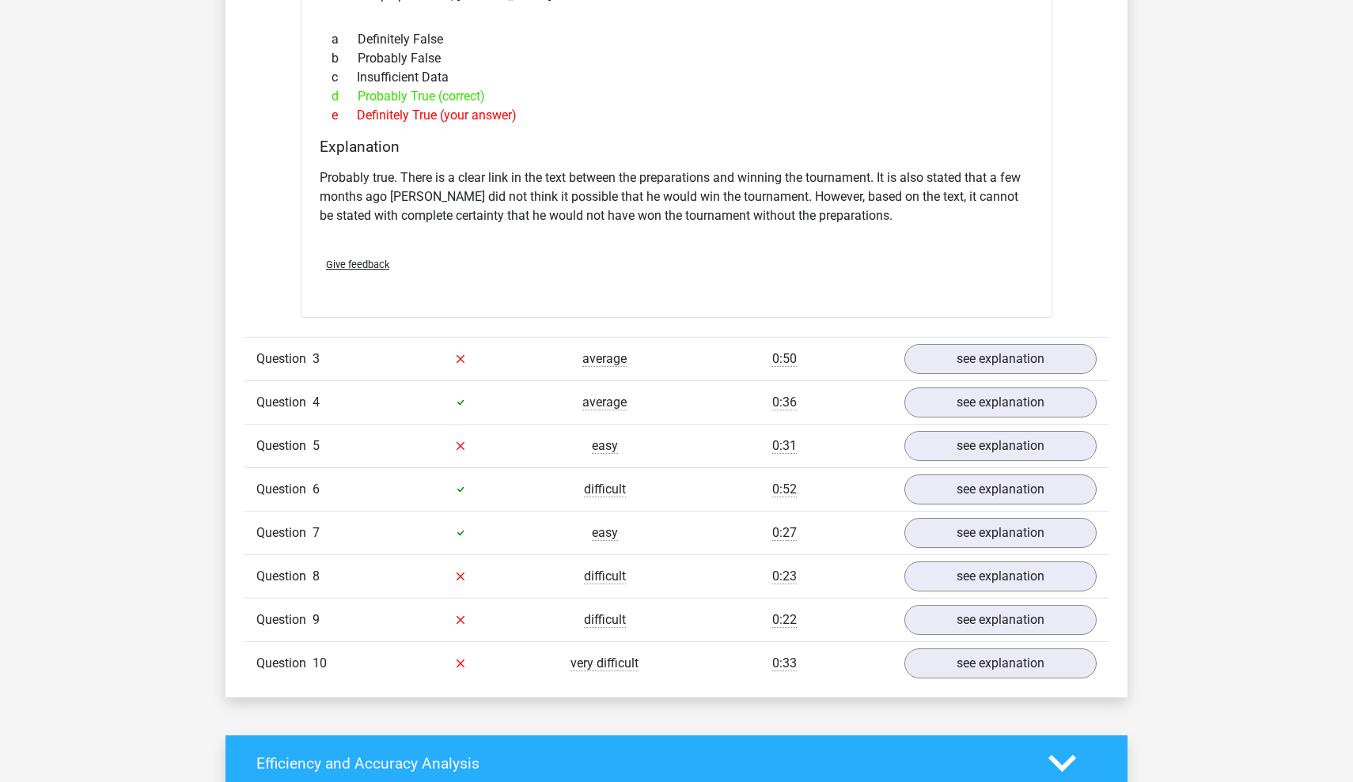
scroll to position [2036, 0]
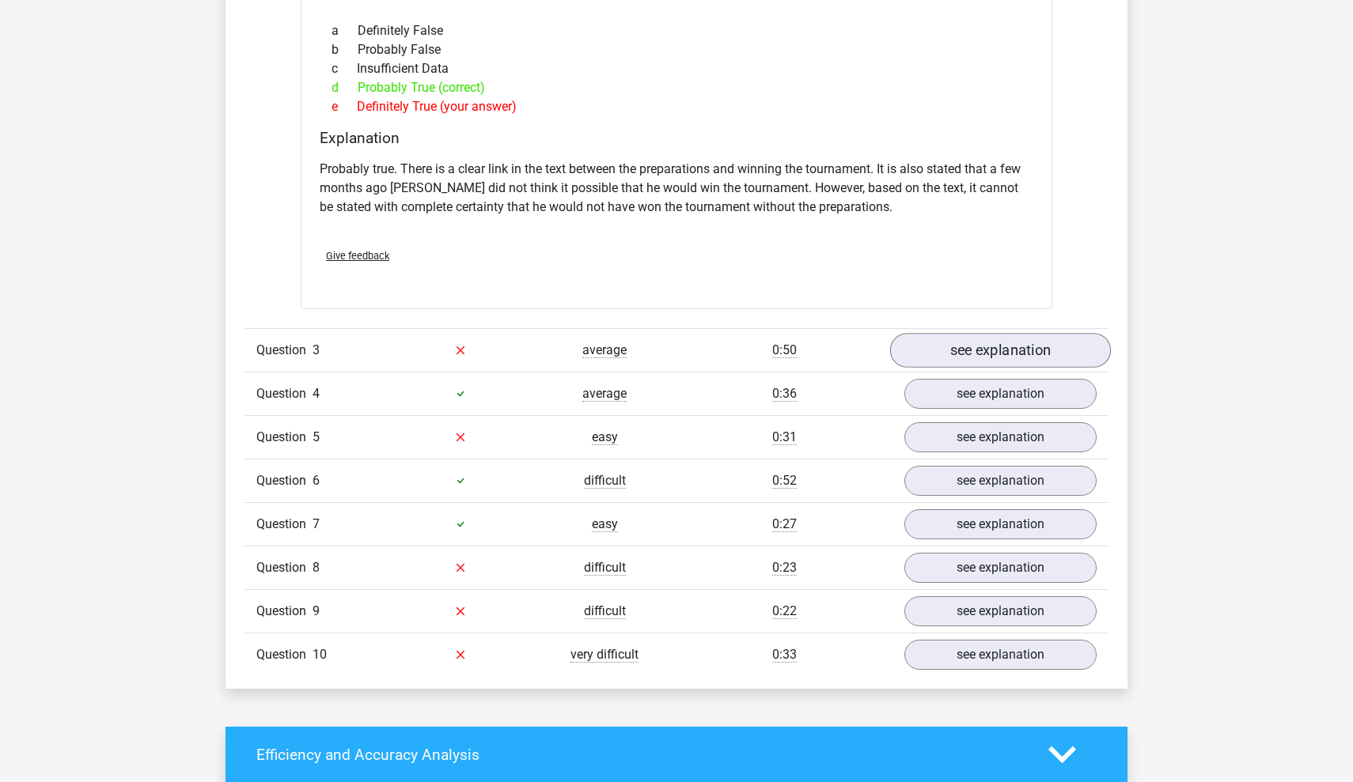
click at [1005, 339] on link "see explanation" at bounding box center [1000, 350] width 221 height 35
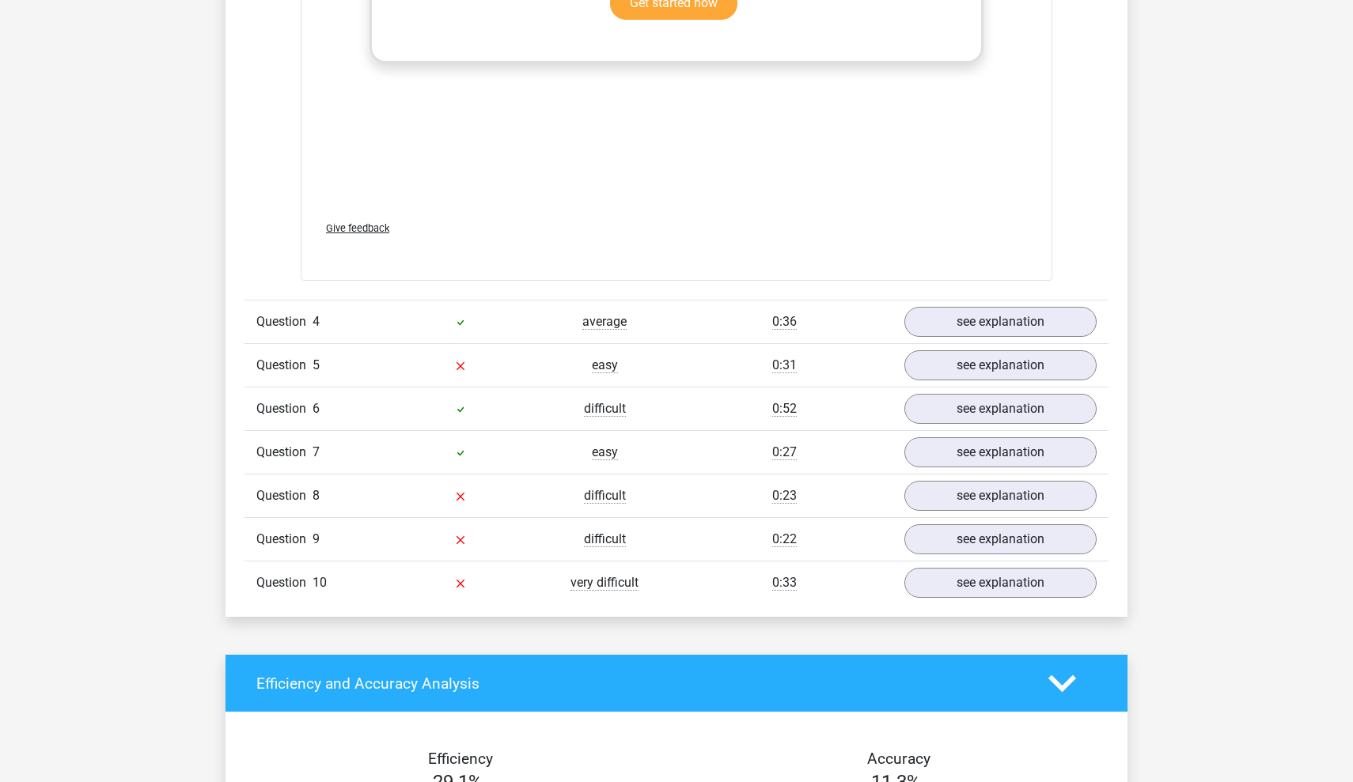
scroll to position [2974, 0]
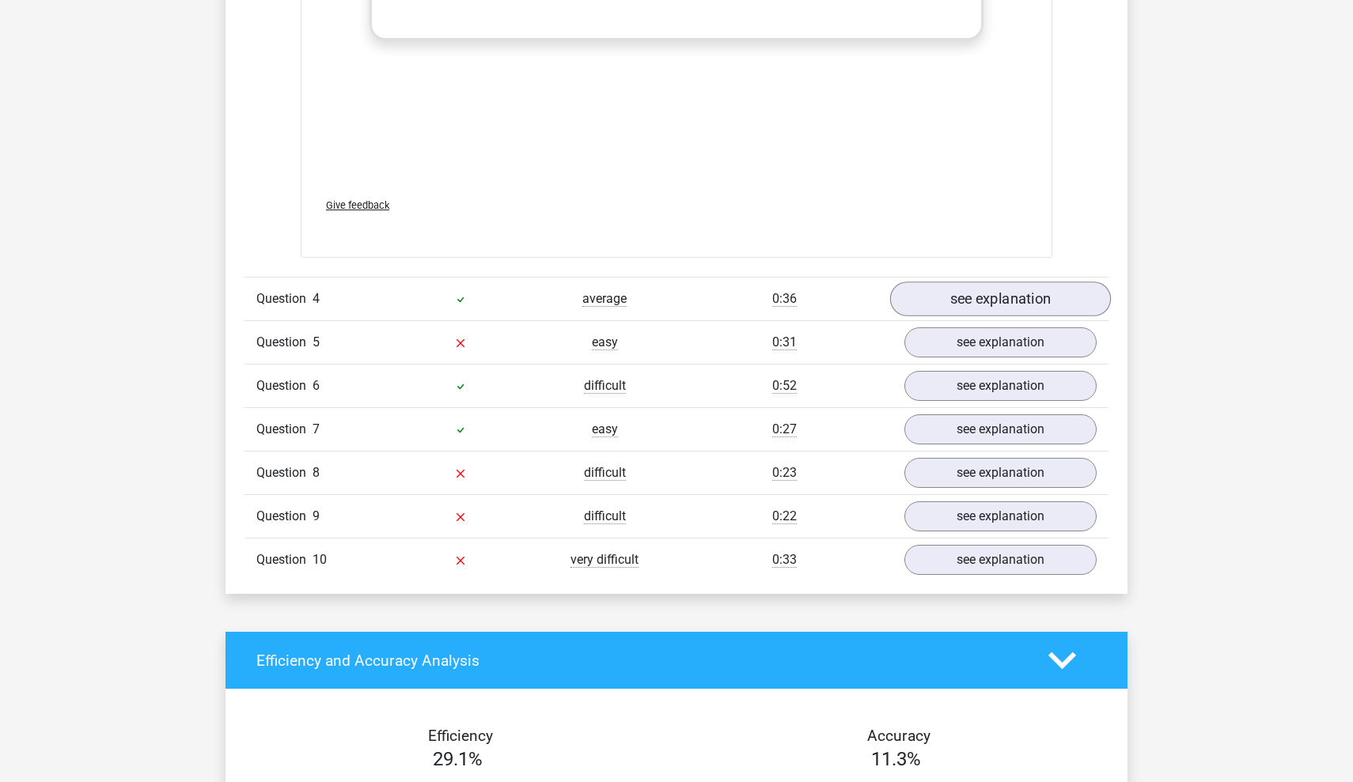
click at [958, 296] on link "see explanation" at bounding box center [1000, 299] width 221 height 35
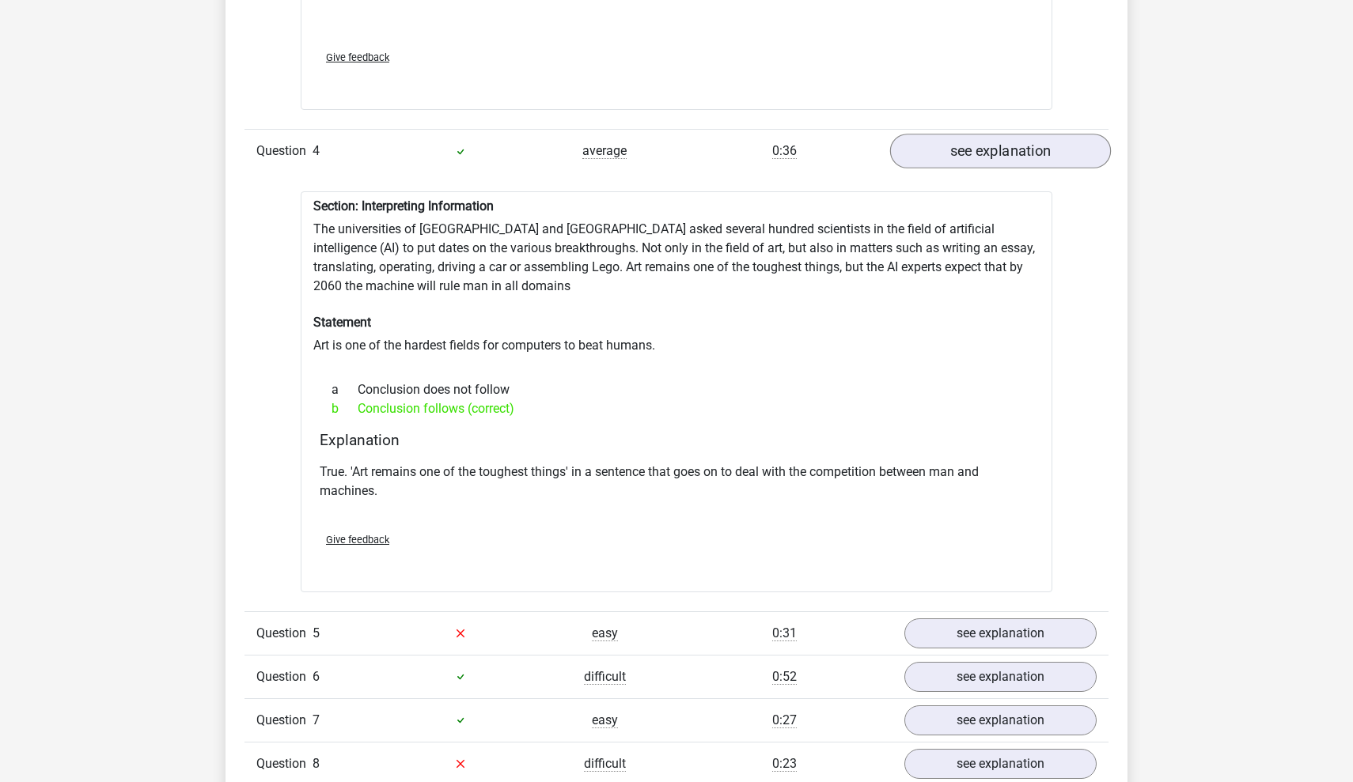
scroll to position [3135, 0]
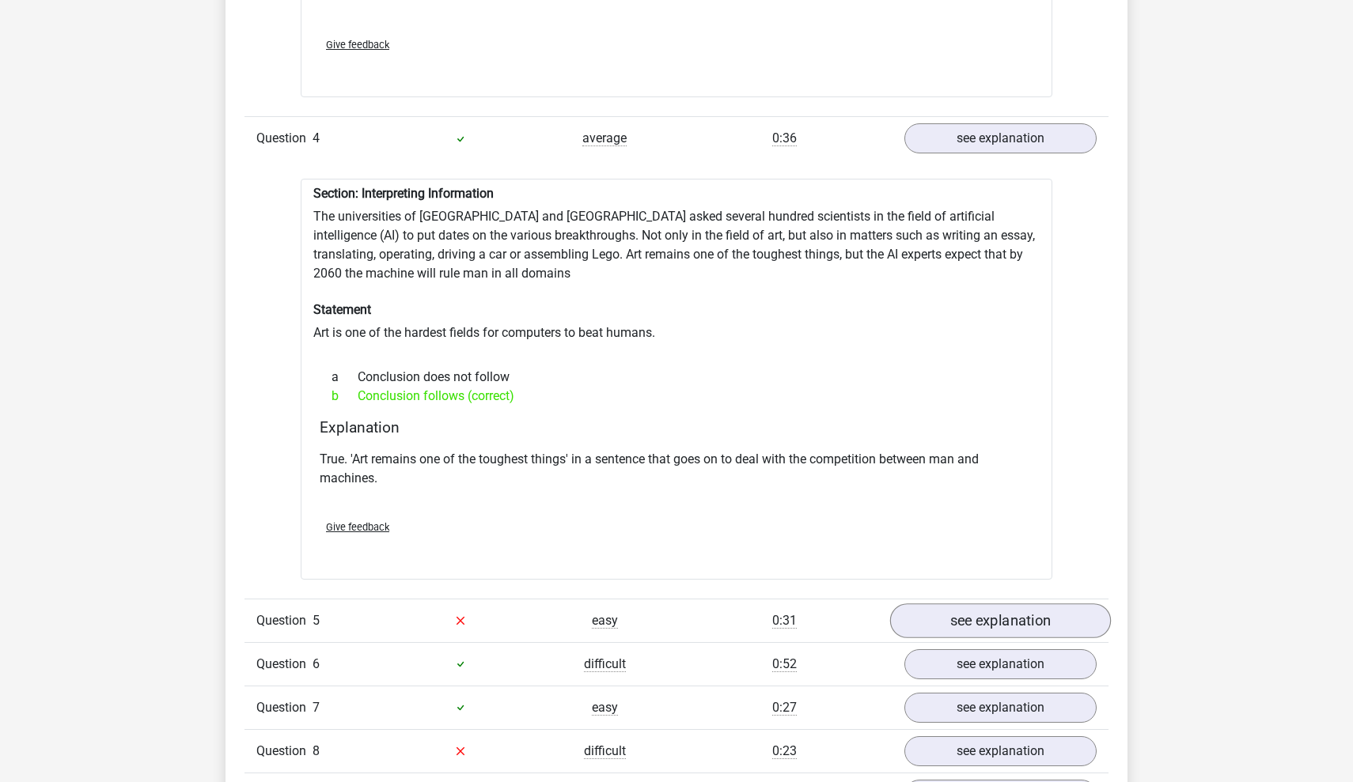
click at [1072, 618] on link "see explanation" at bounding box center [1000, 621] width 221 height 35
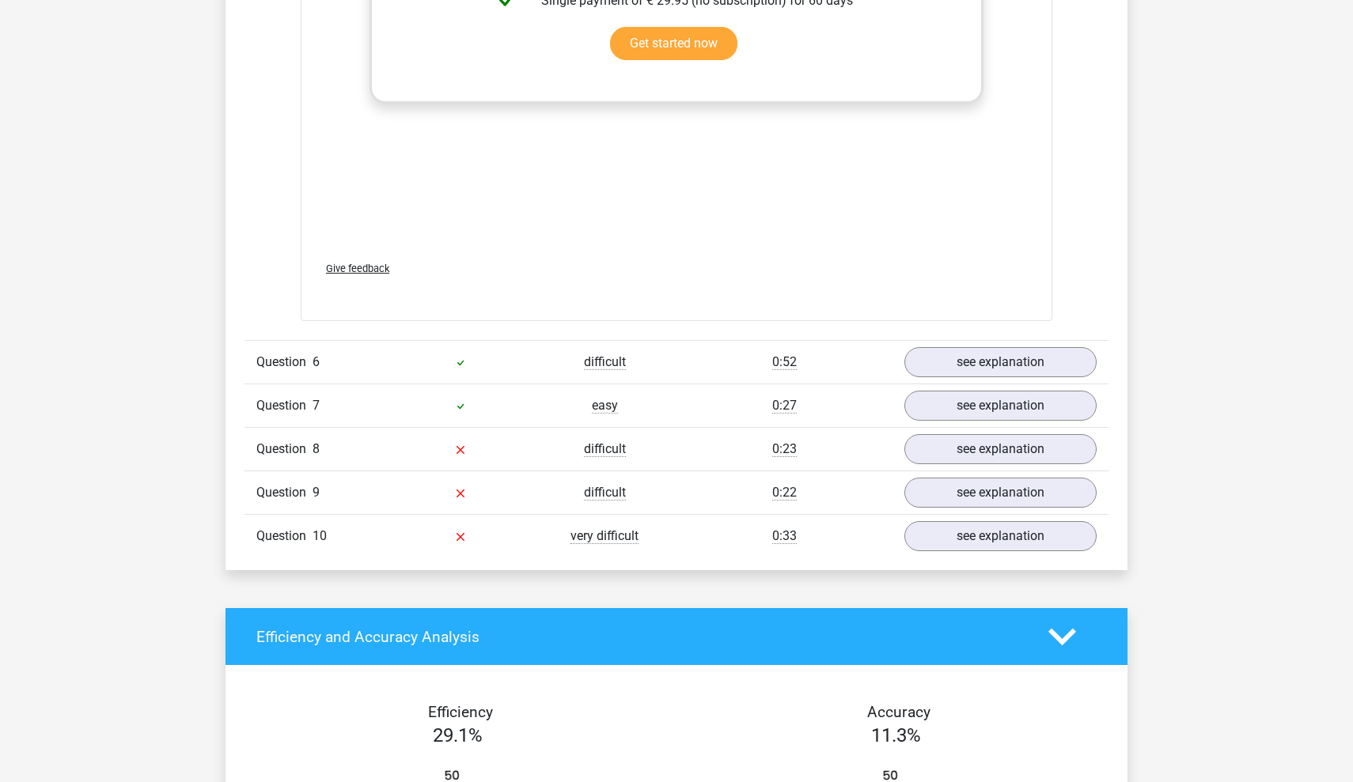
scroll to position [4243, 0]
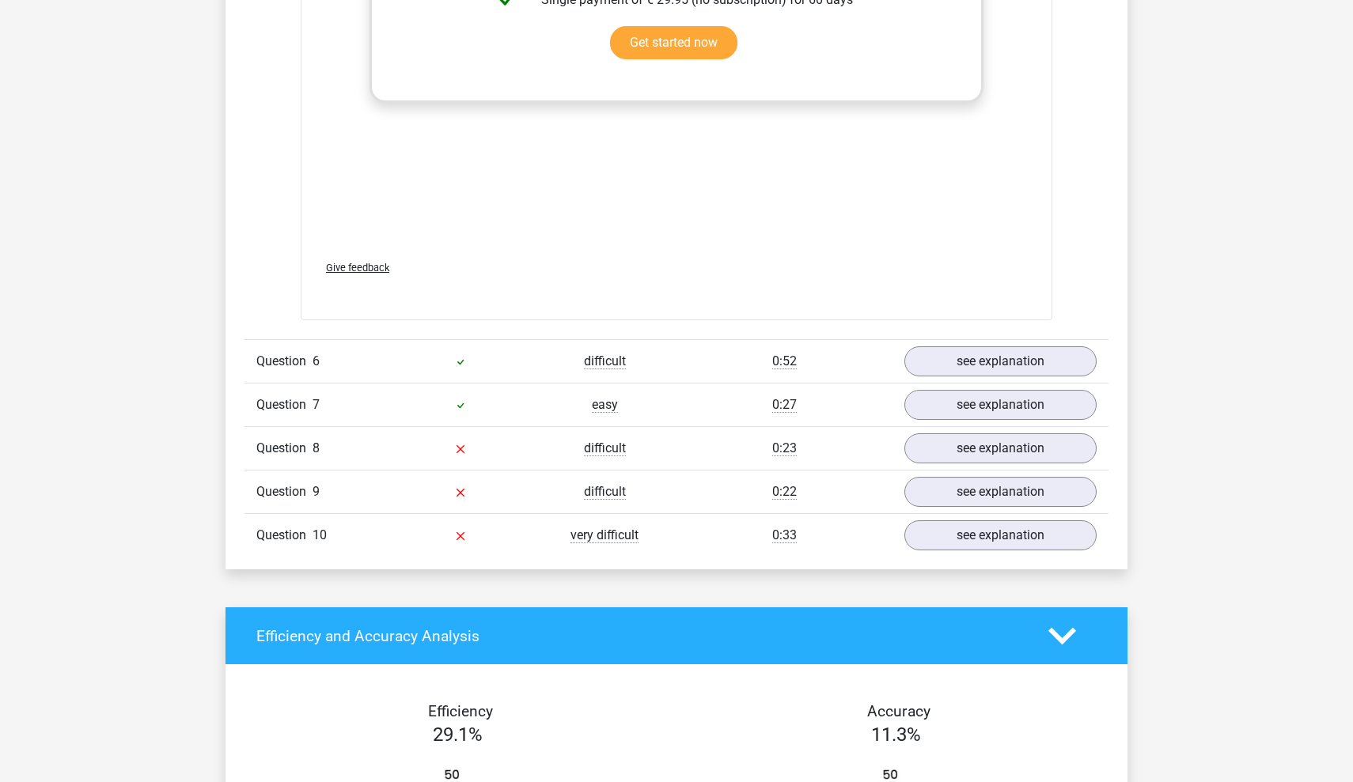
click at [1034, 455] on div "Question 8 difficult 0:23 see explanation" at bounding box center [676, 448] width 864 height 44
click at [1034, 447] on link "see explanation" at bounding box center [1000, 448] width 221 height 35
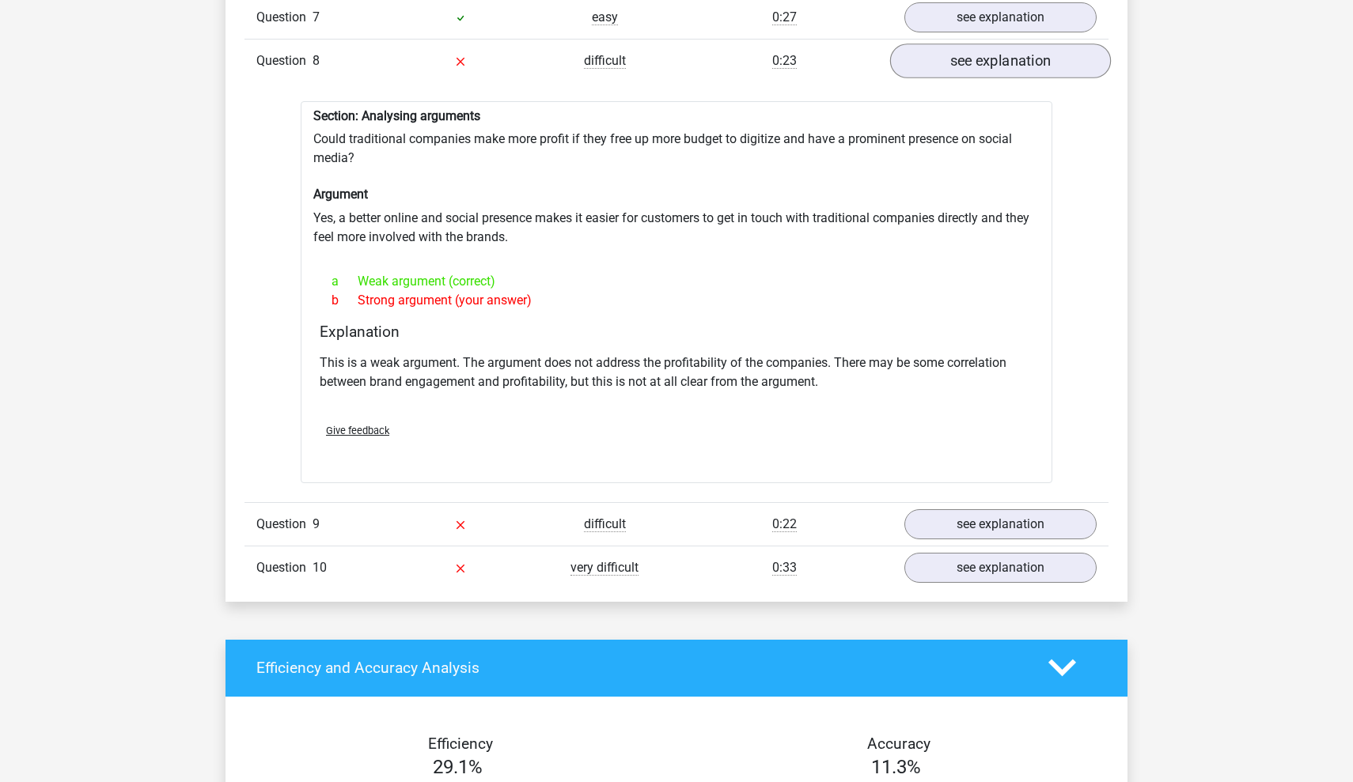
scroll to position [4631, 0]
